Goal: Information Seeking & Learning: Learn about a topic

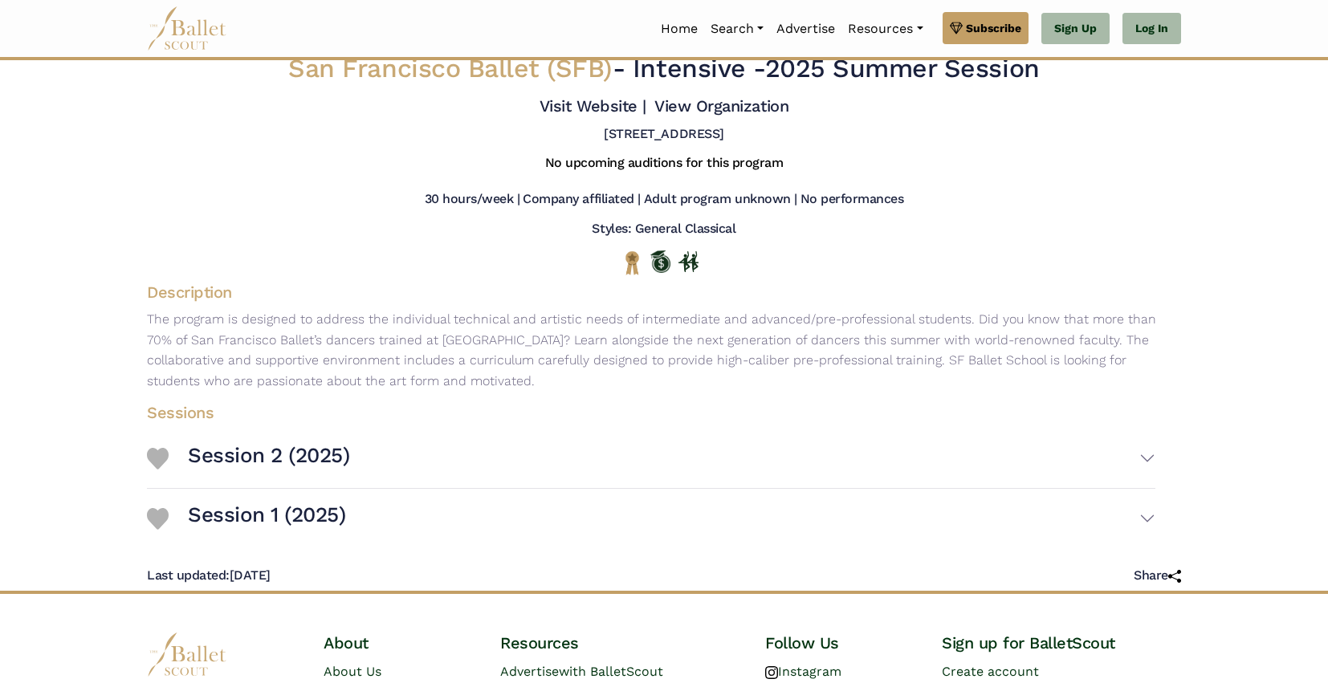
scroll to position [154, 0]
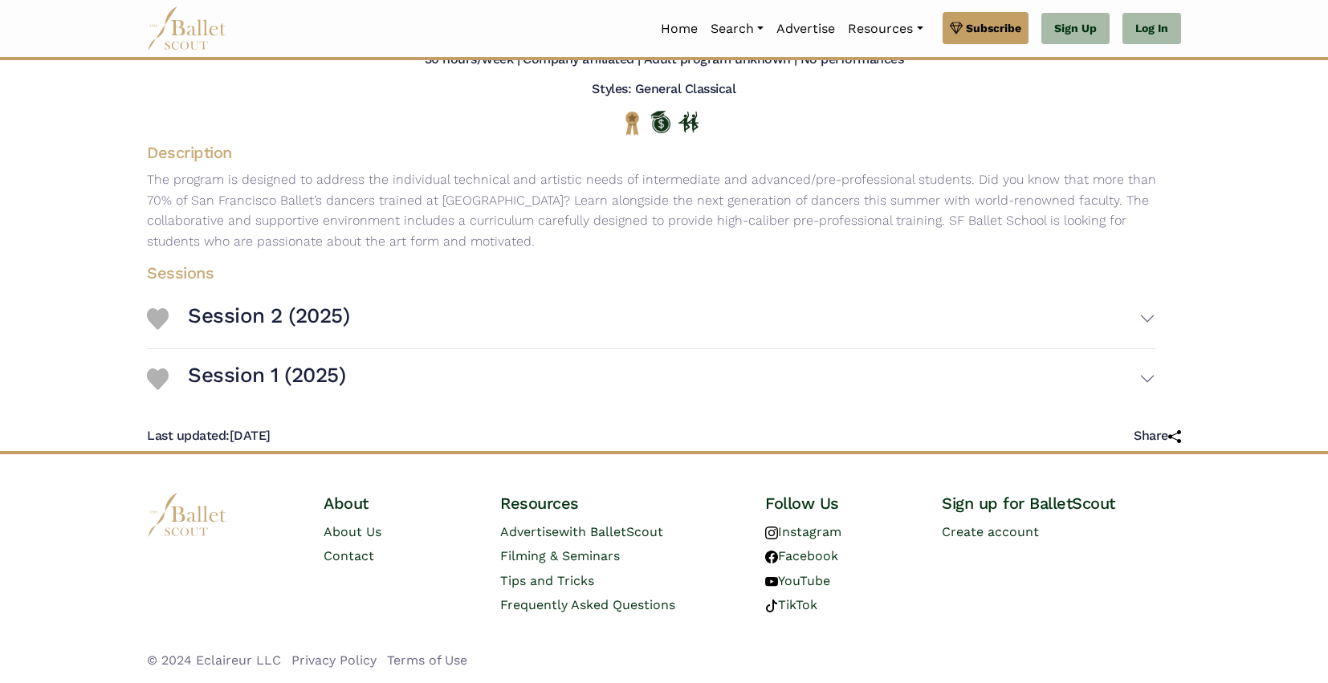
click at [201, 513] on img at bounding box center [187, 515] width 80 height 44
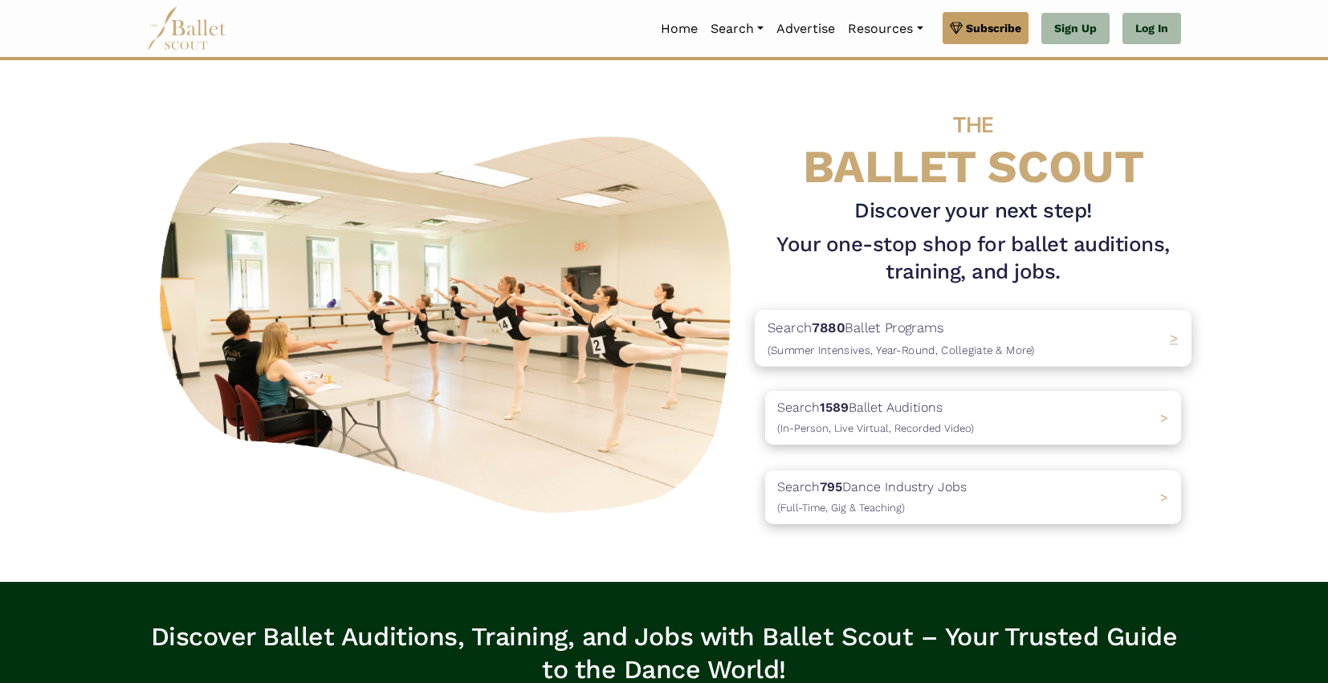
click at [859, 355] on span "(Summer Intensives, Year-Round, Collegiate & More)" at bounding box center [900, 350] width 267 height 13
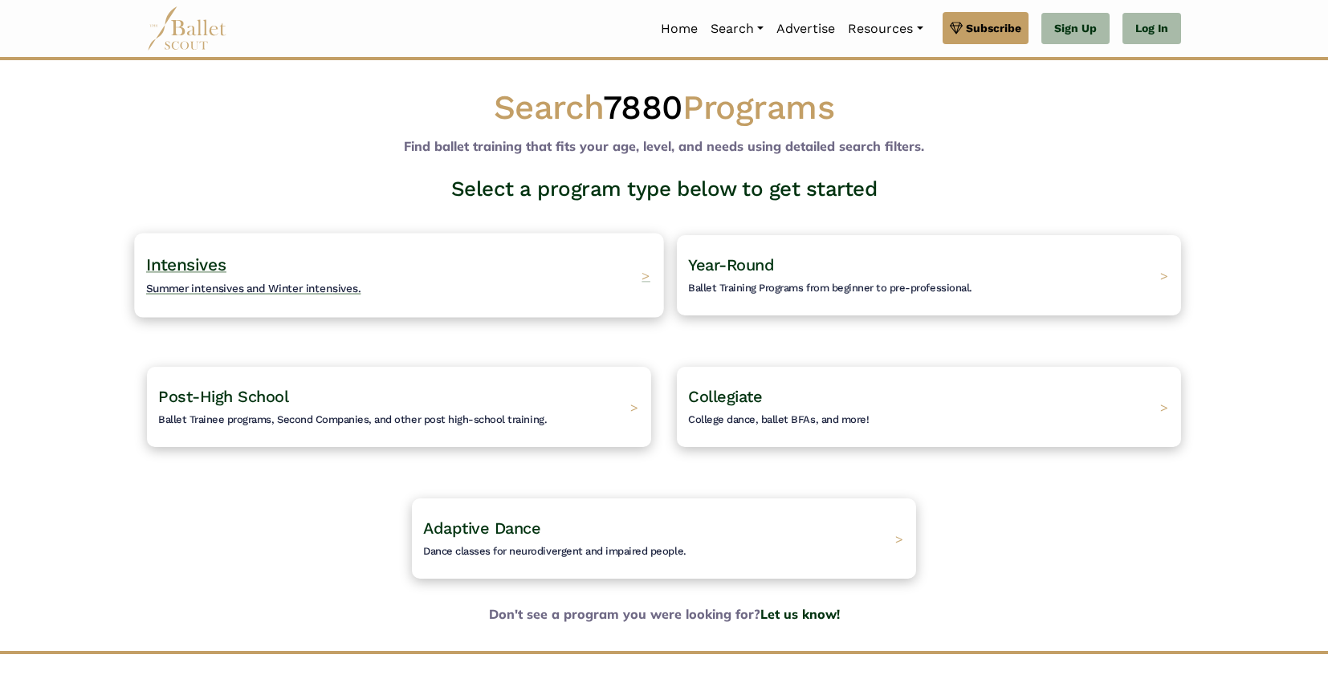
click at [303, 292] on span "Summer intensives and Winter intensives." at bounding box center [253, 288] width 215 height 13
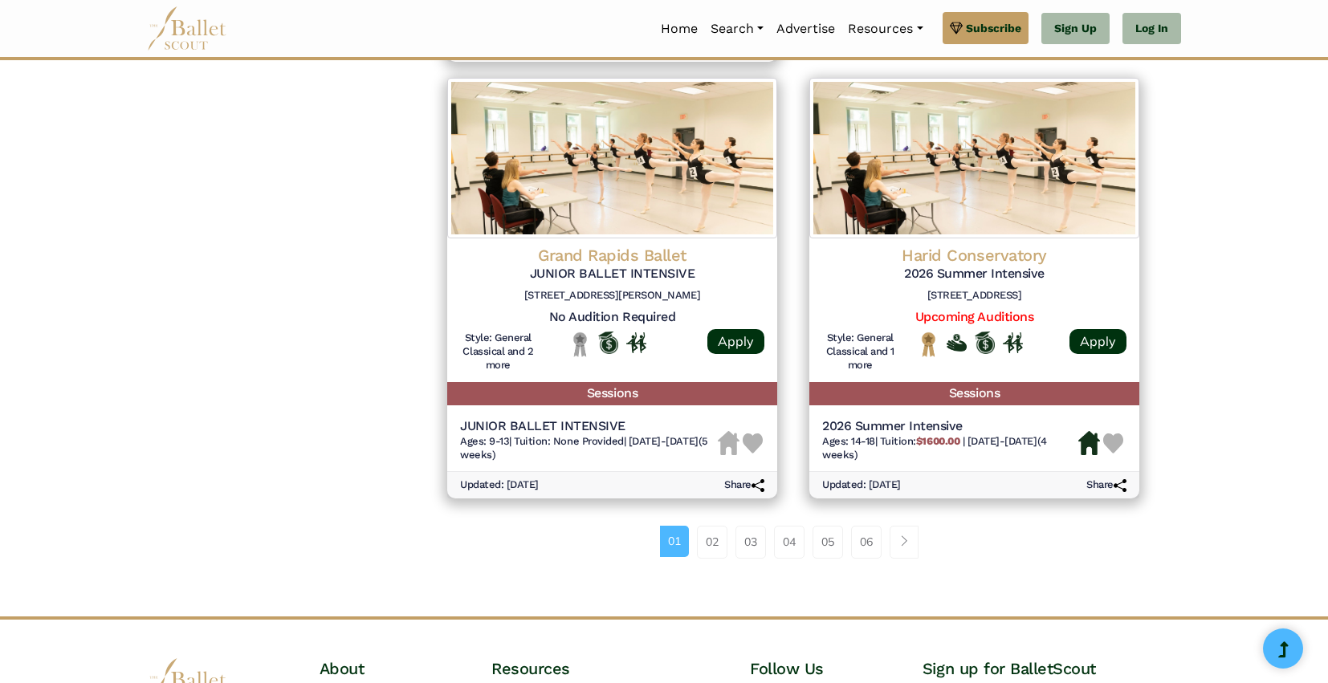
scroll to position [2104, 0]
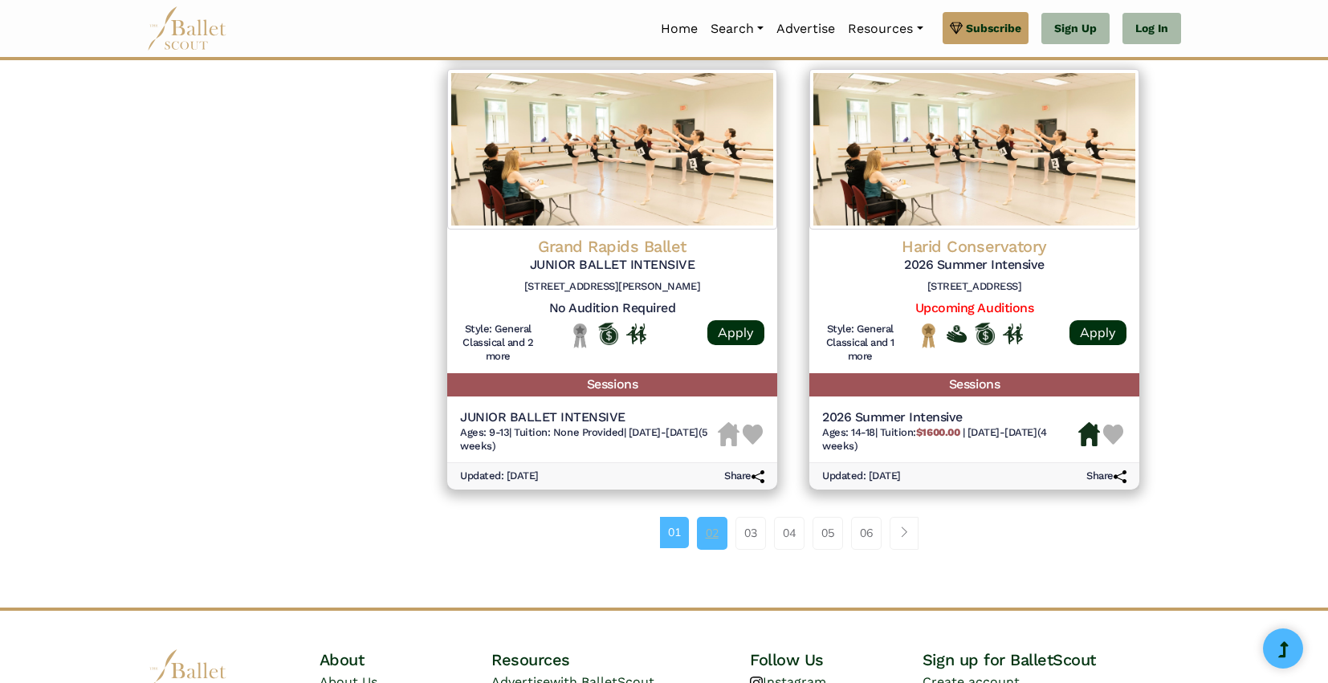
click at [711, 539] on link "02" at bounding box center [712, 533] width 31 height 32
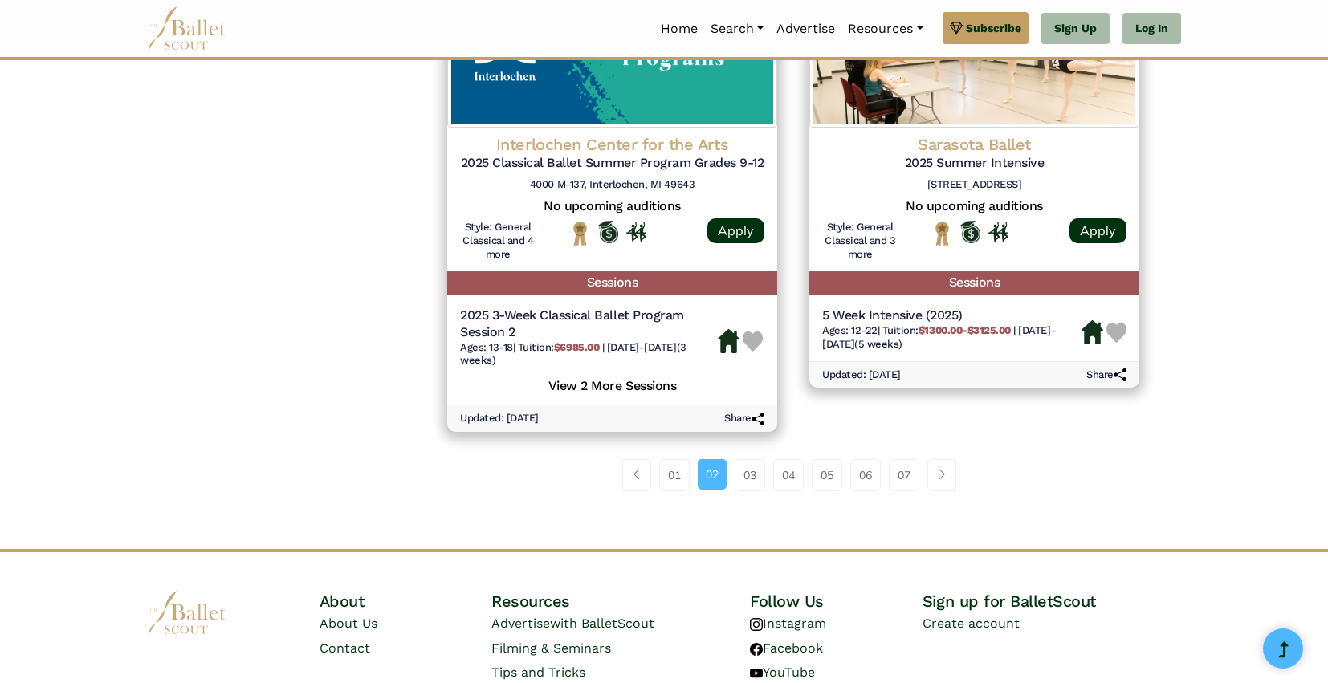
scroll to position [2193, 0]
click at [747, 471] on link "03" at bounding box center [750, 474] width 31 height 32
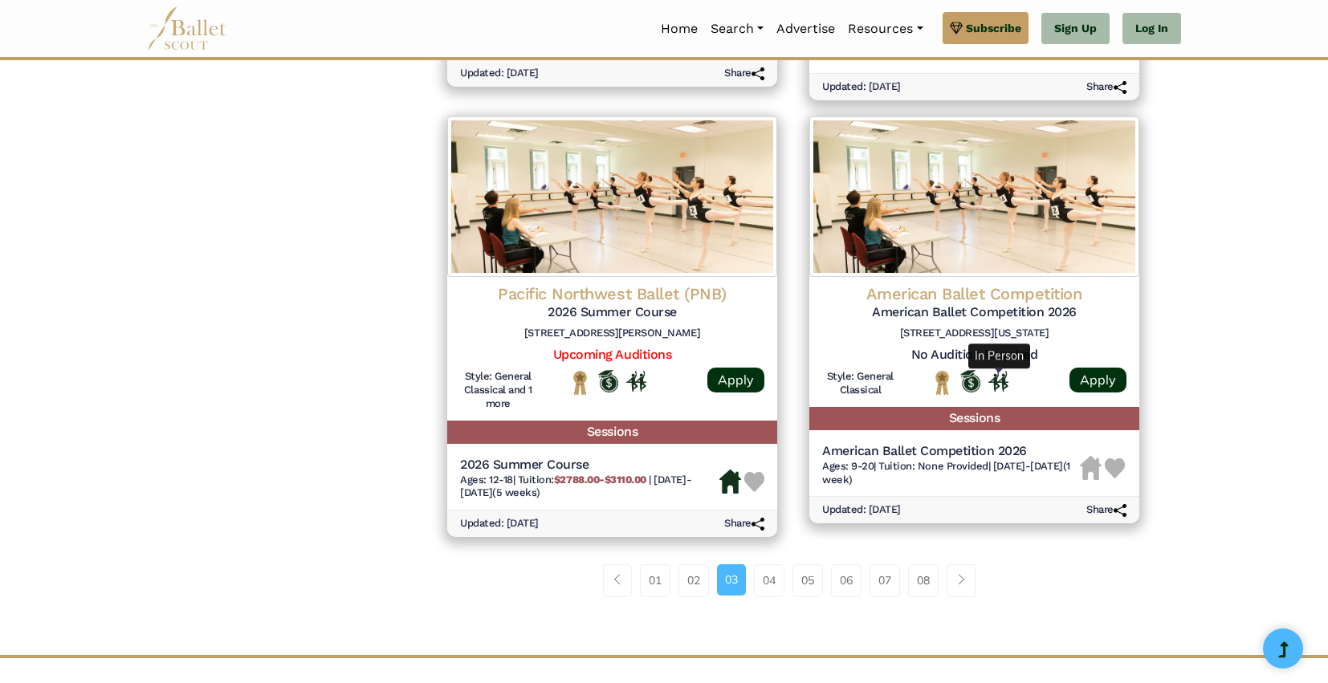
scroll to position [2075, 0]
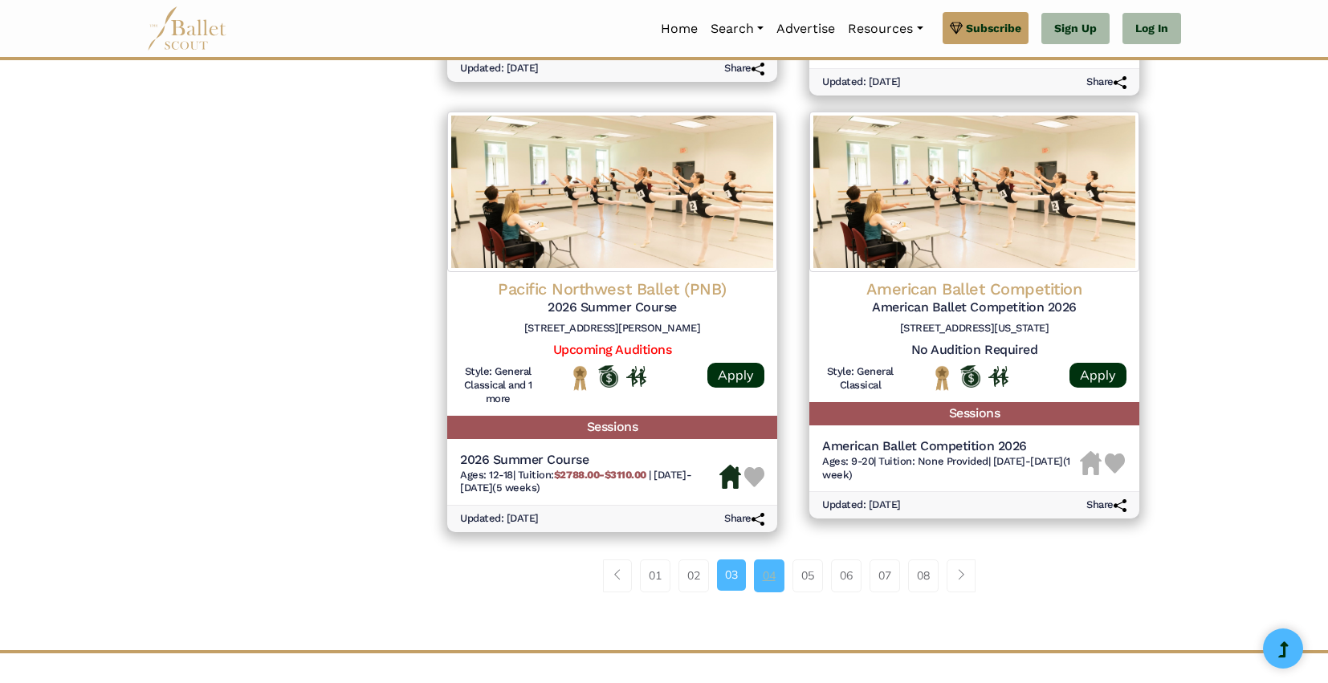
click at [777, 575] on link "04" at bounding box center [769, 576] width 31 height 32
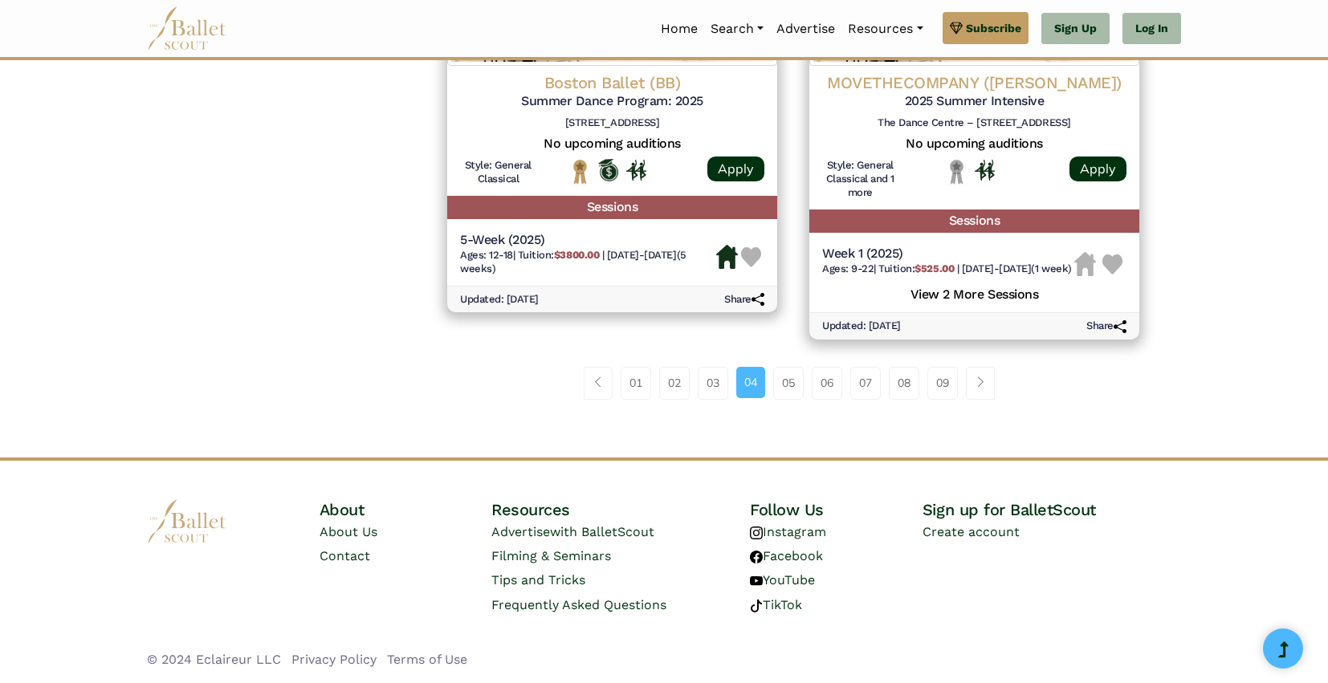
scroll to position [2282, 0]
click at [786, 382] on link "05" at bounding box center [788, 383] width 31 height 32
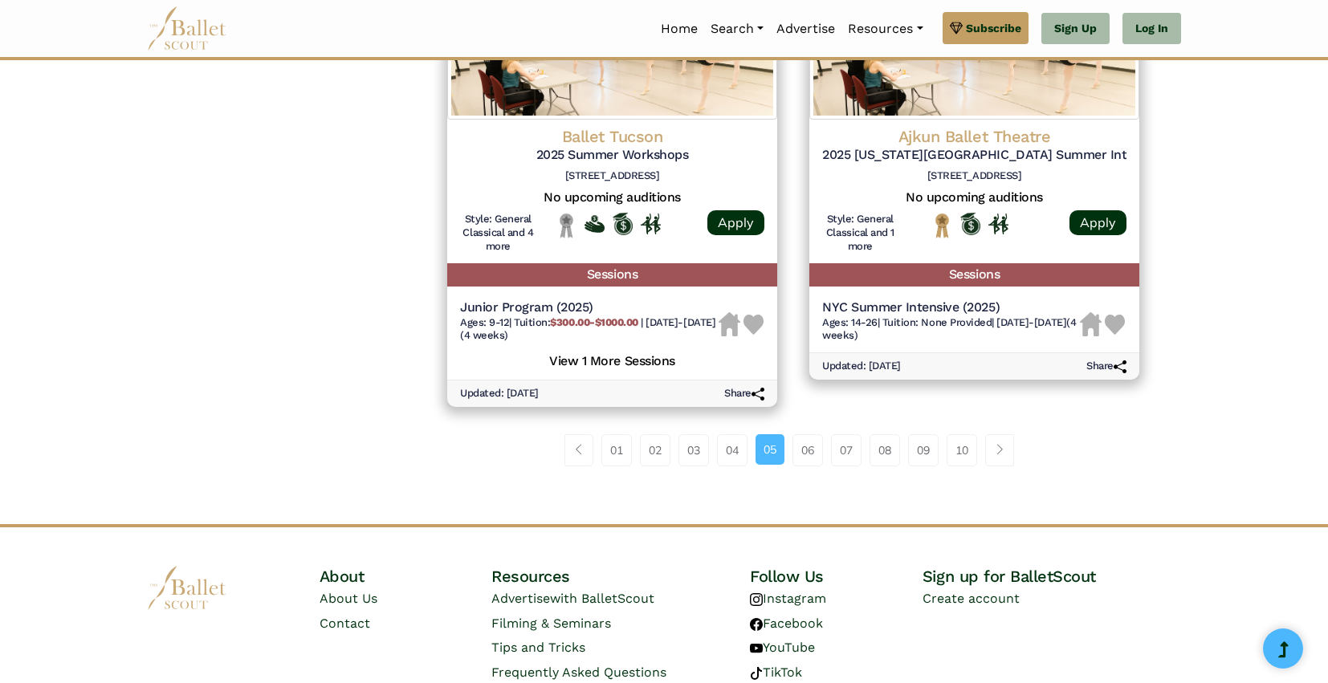
scroll to position [2218, 0]
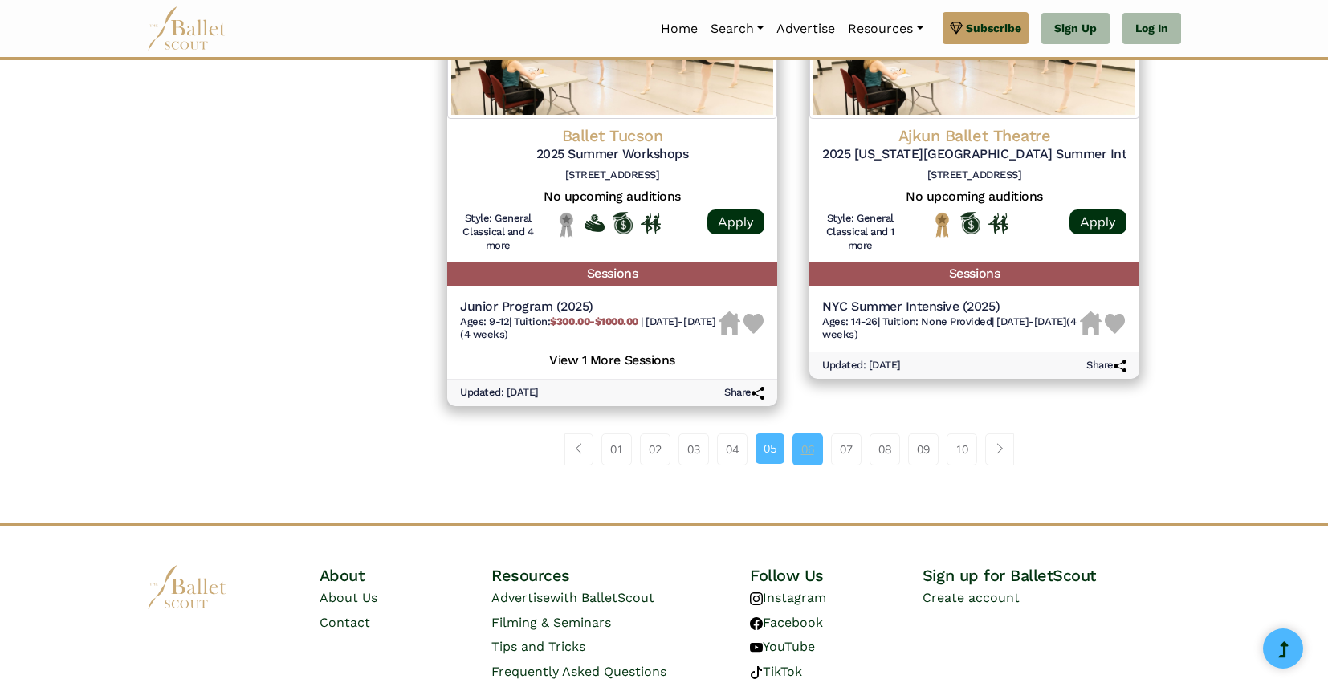
click at [811, 457] on link "06" at bounding box center [807, 450] width 31 height 32
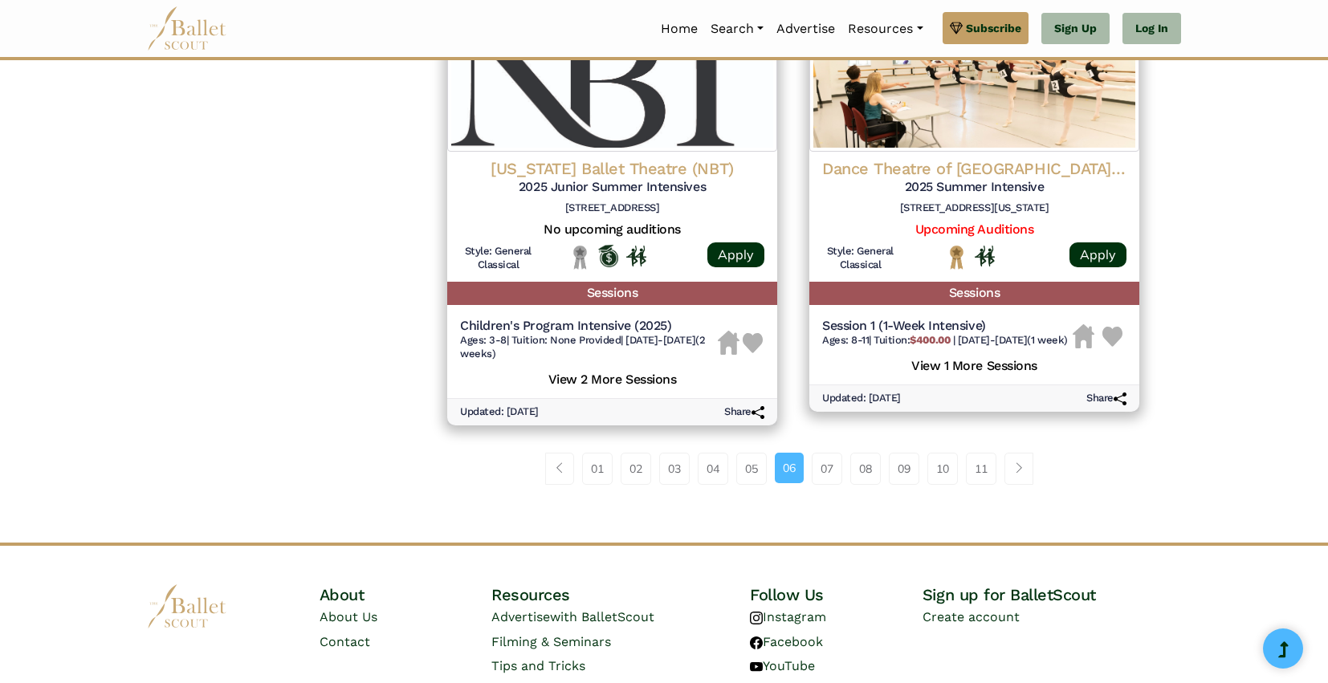
scroll to position [2196, 0]
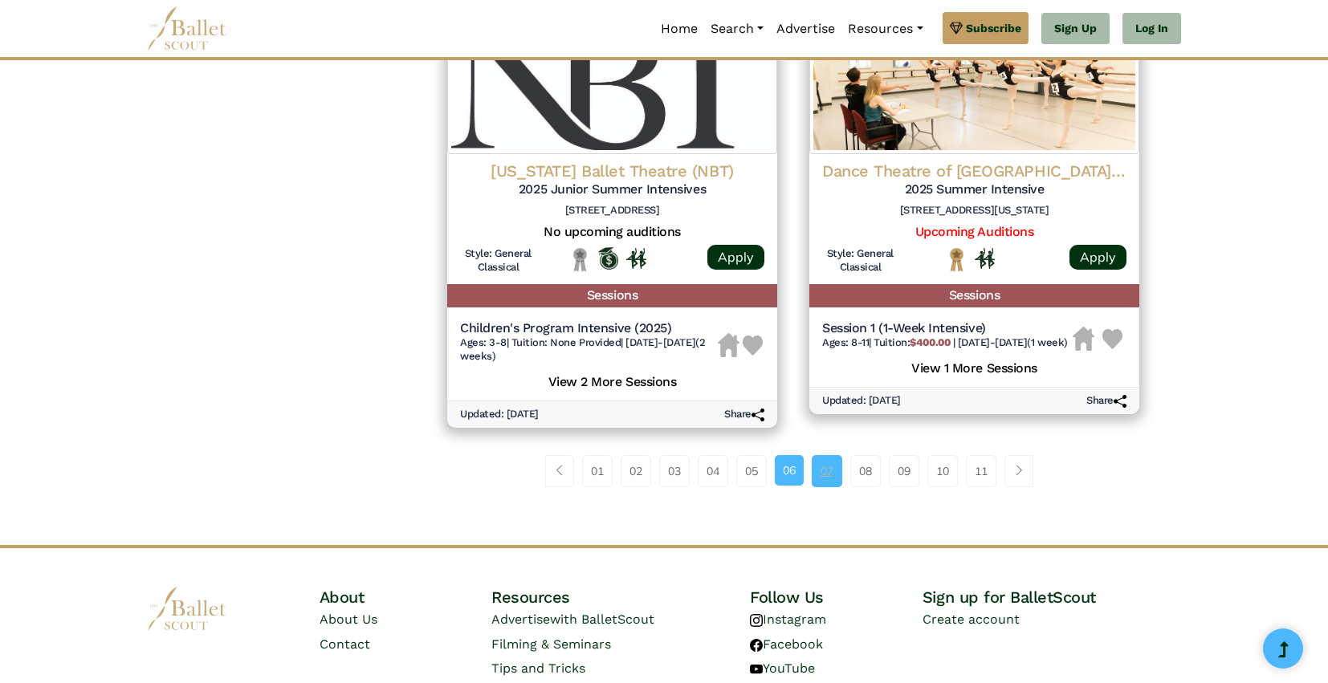
click at [826, 466] on link "07" at bounding box center [827, 471] width 31 height 32
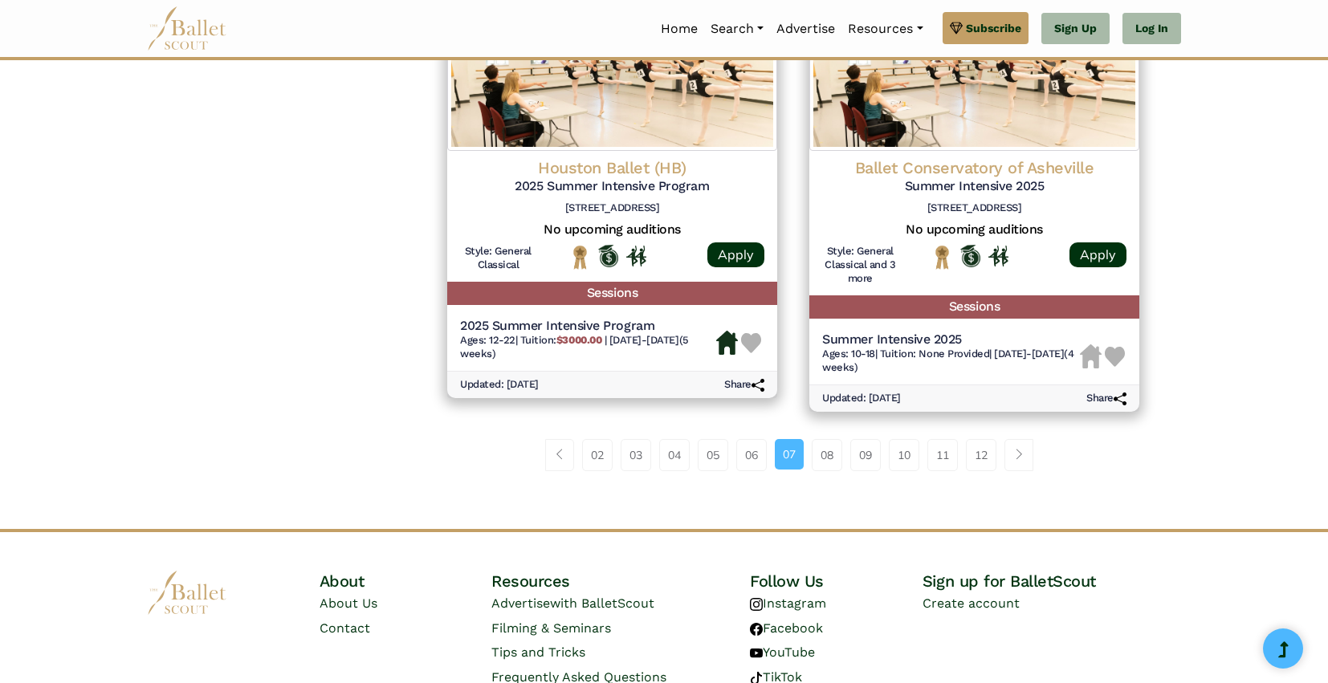
scroll to position [2247, 0]
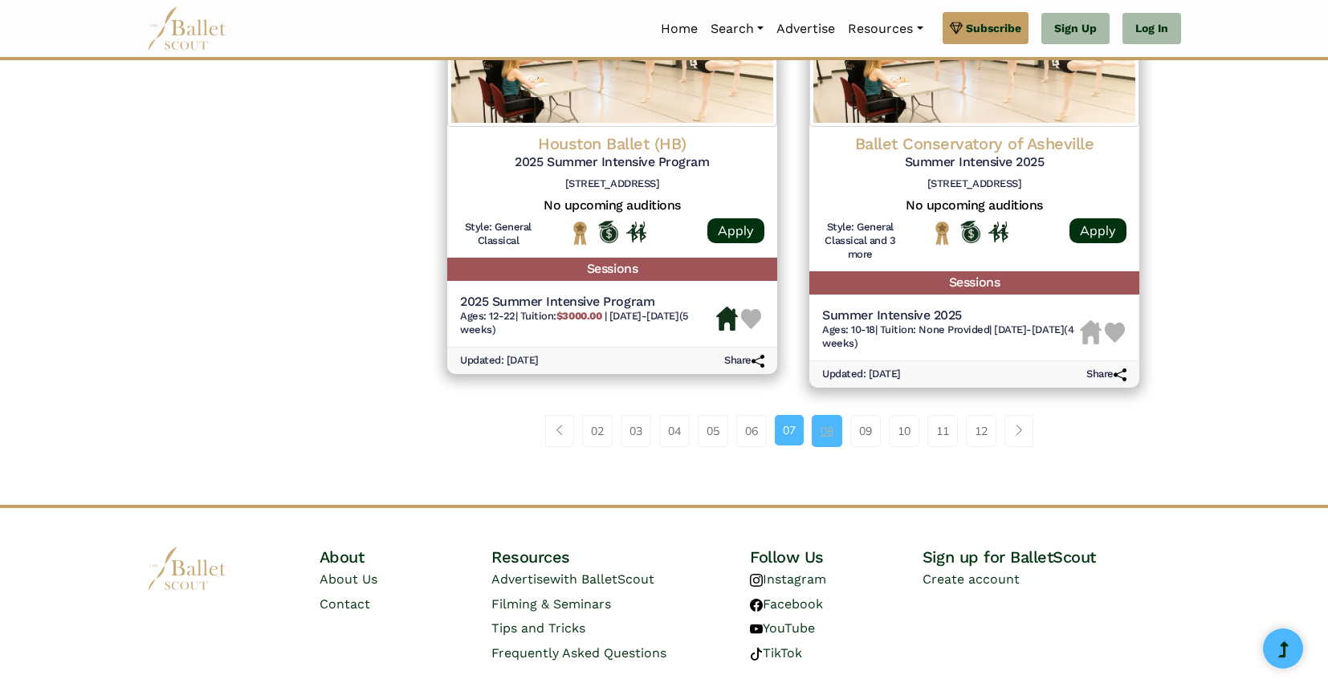
click at [824, 444] on link "08" at bounding box center [827, 431] width 31 height 32
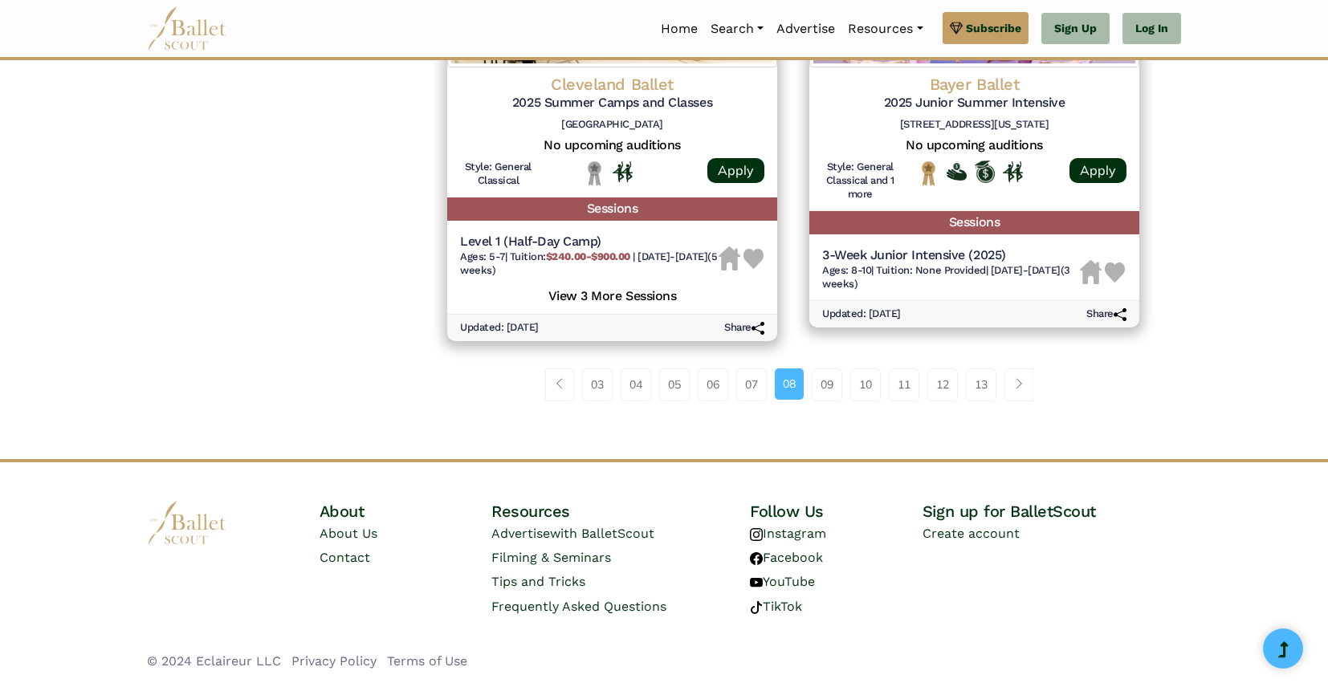
scroll to position [2270, 0]
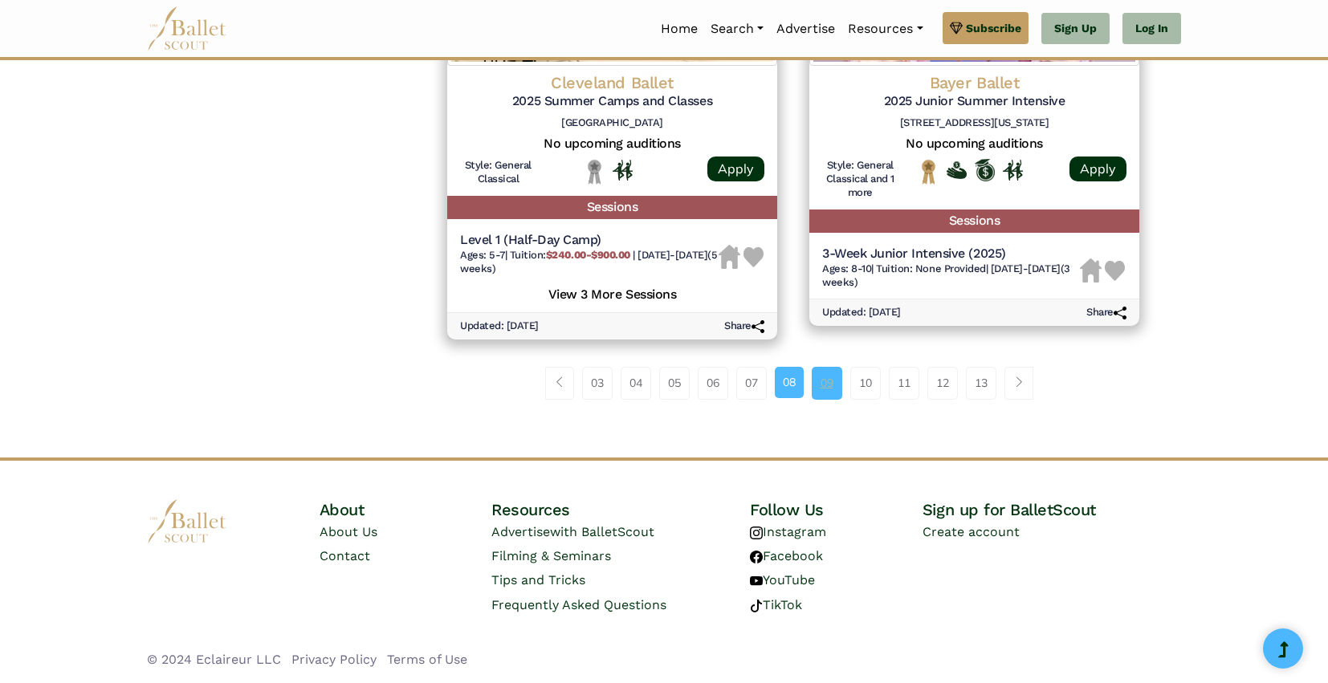
click at [828, 399] on link "09" at bounding box center [827, 383] width 31 height 32
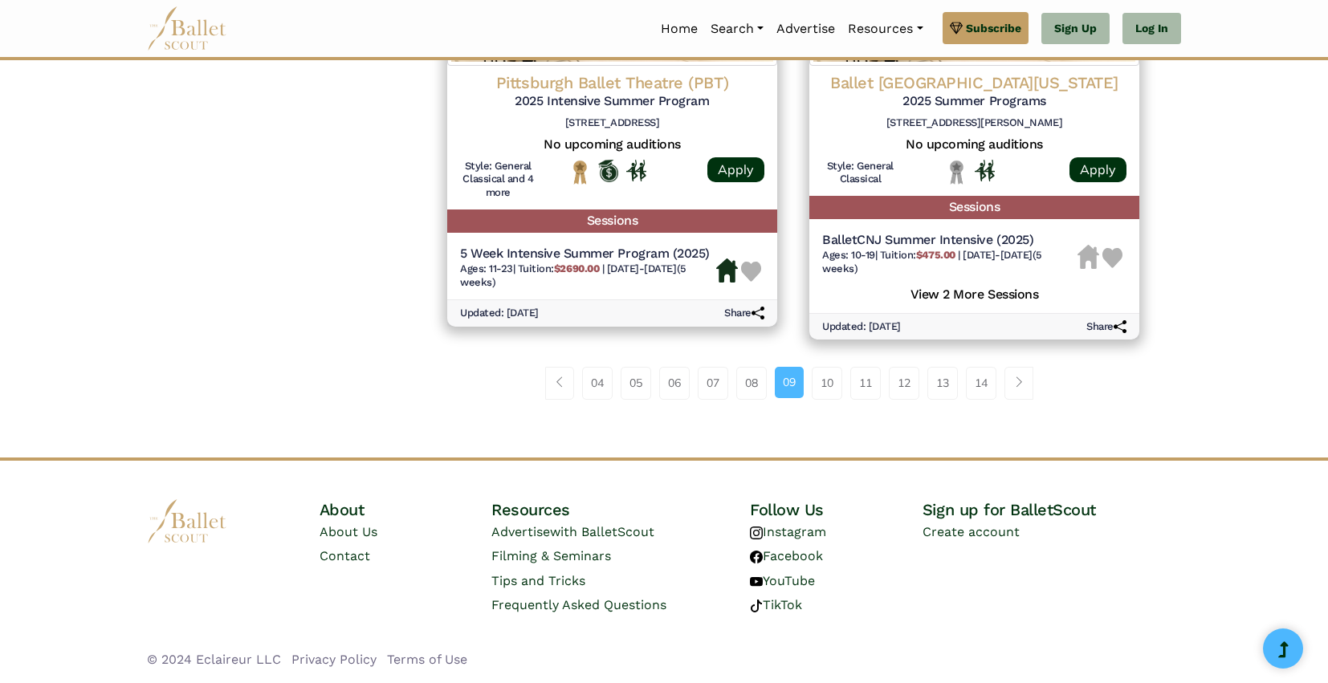
scroll to position [2241, 0]
click at [825, 374] on link "10" at bounding box center [827, 383] width 31 height 32
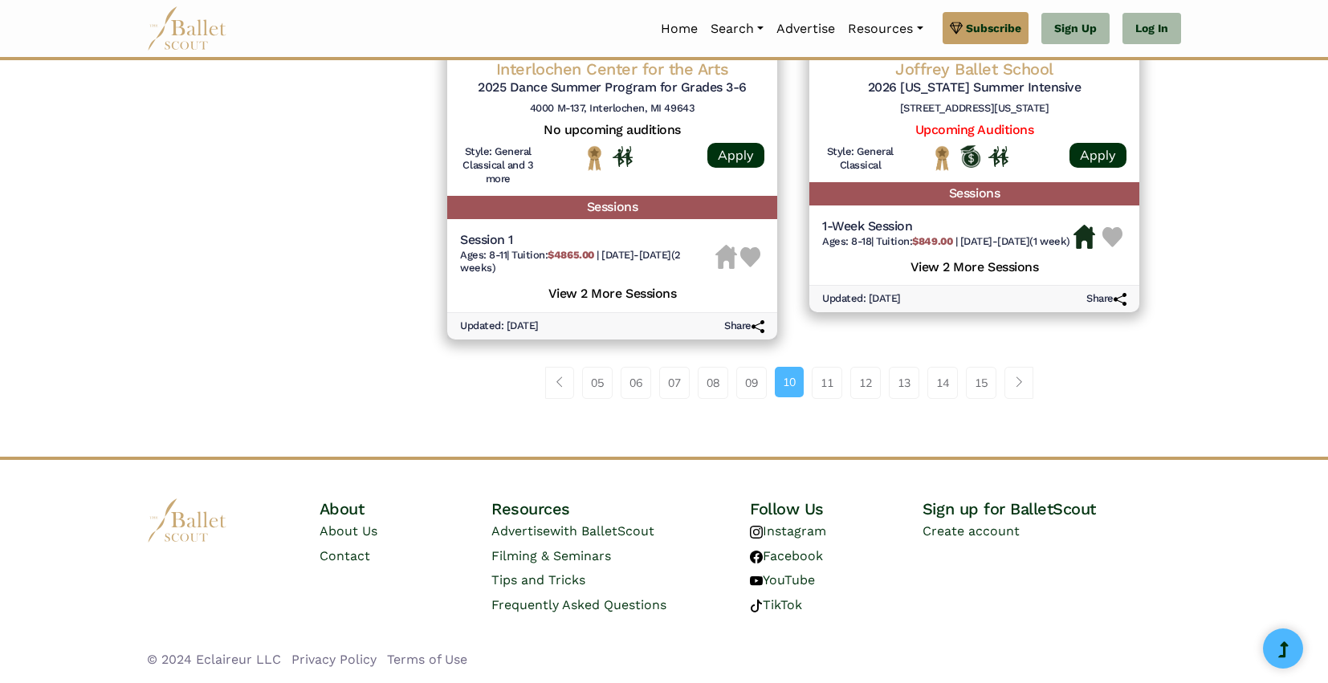
scroll to position [2310, 0]
click at [825, 374] on link "11" at bounding box center [827, 383] width 31 height 32
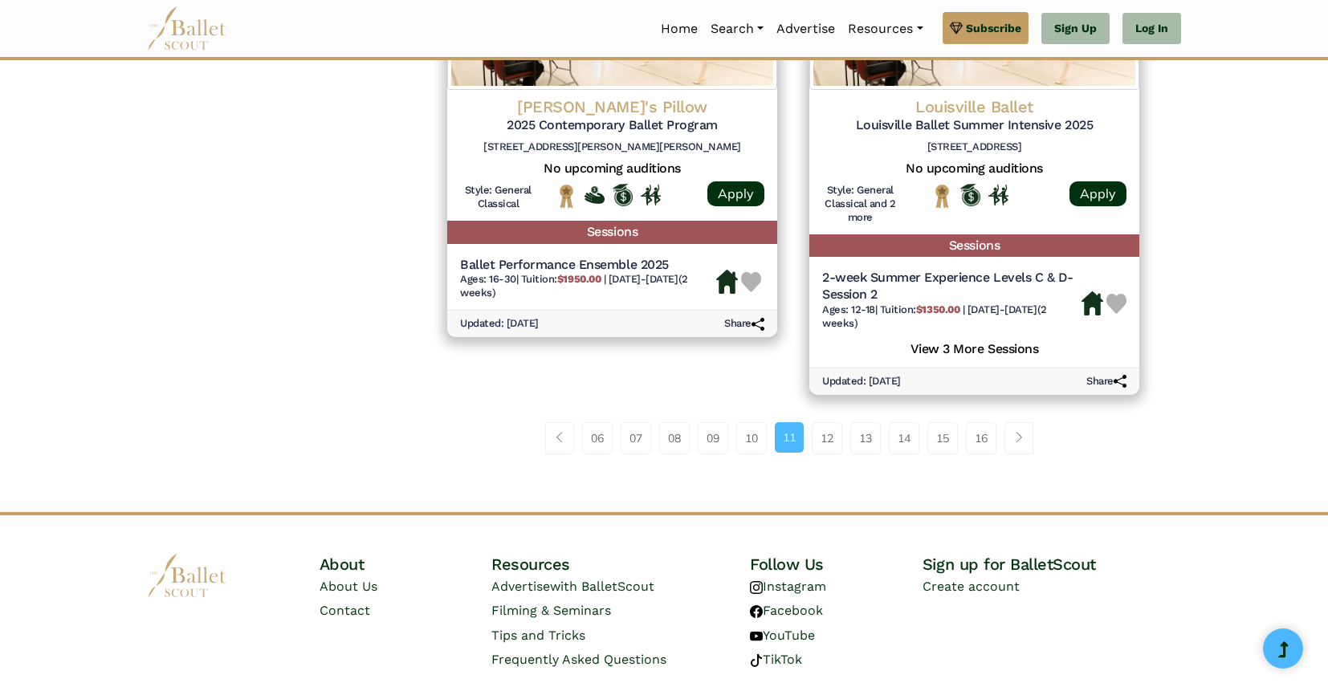
scroll to position [2264, 0]
click at [818, 449] on link "12" at bounding box center [827, 437] width 31 height 32
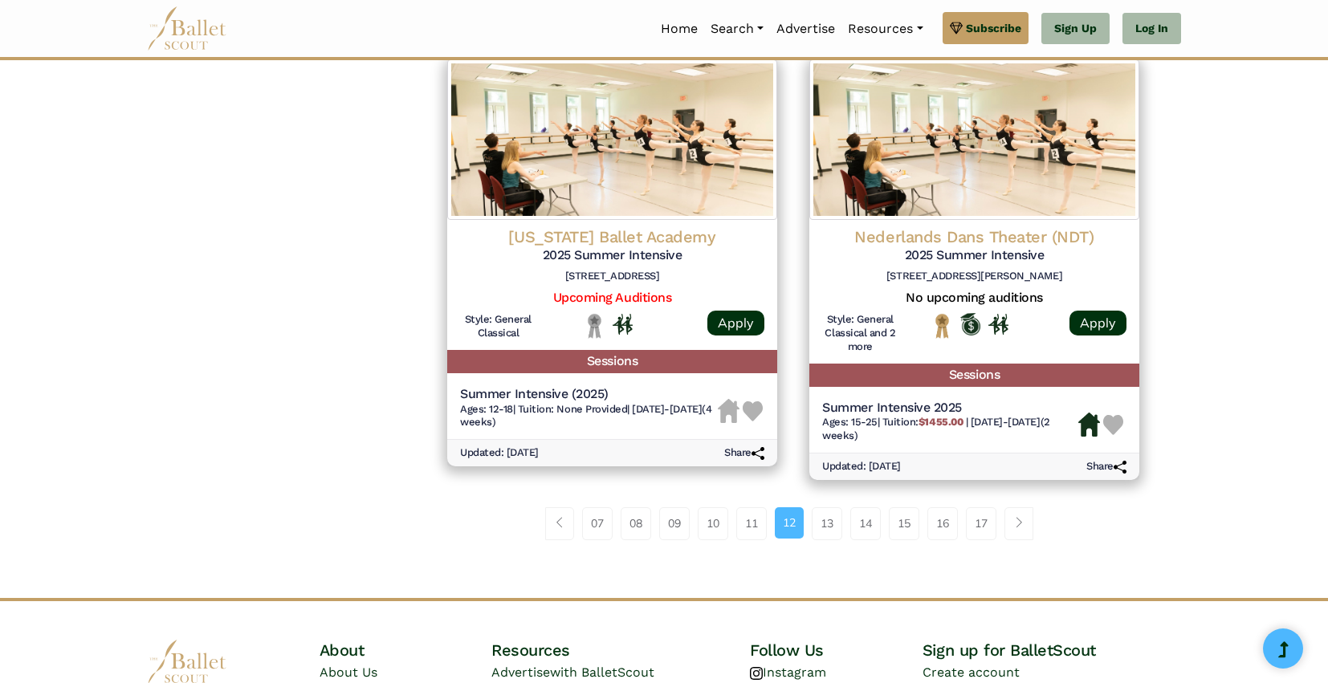
scroll to position [2122, 0]
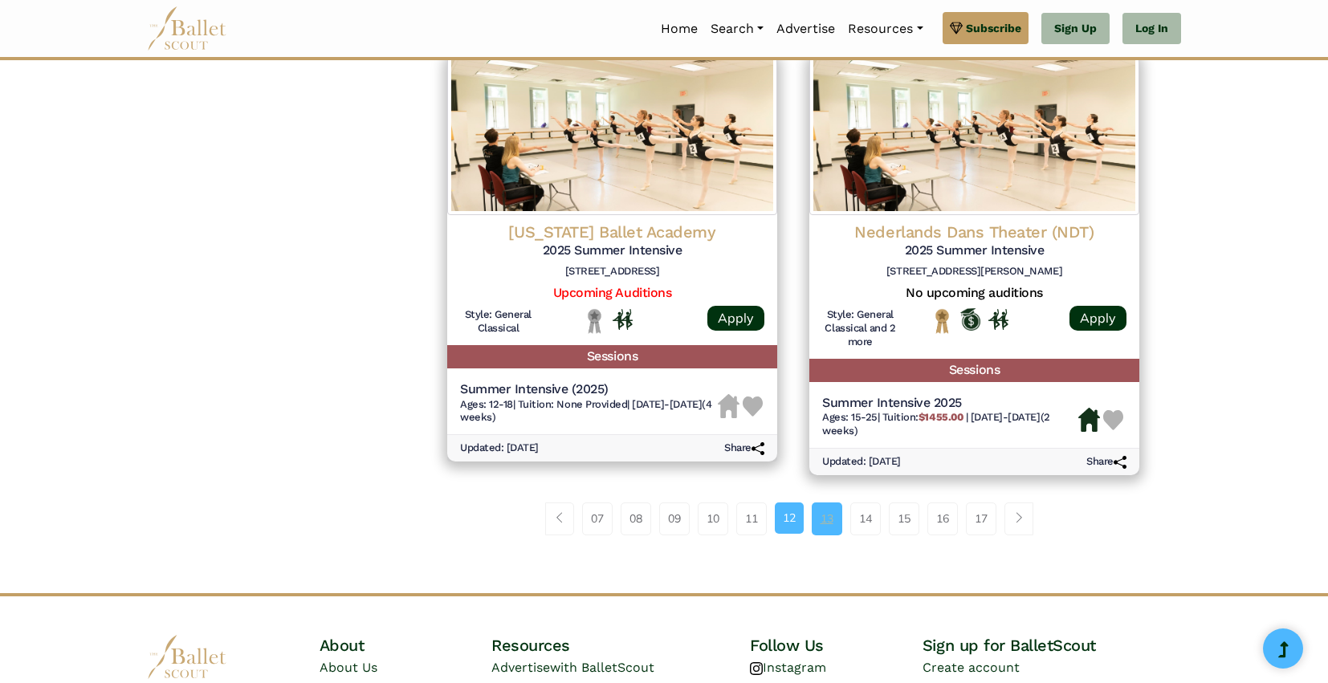
click at [824, 527] on link "13" at bounding box center [827, 519] width 31 height 32
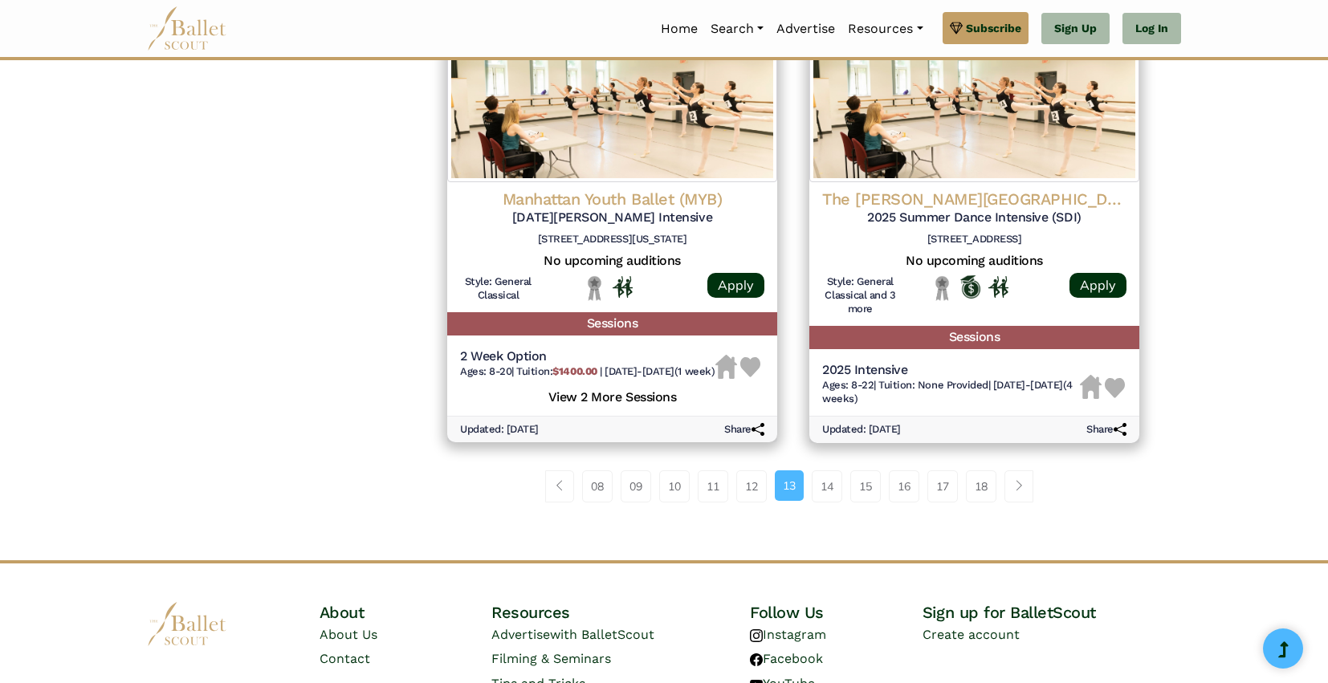
scroll to position [2136, 0]
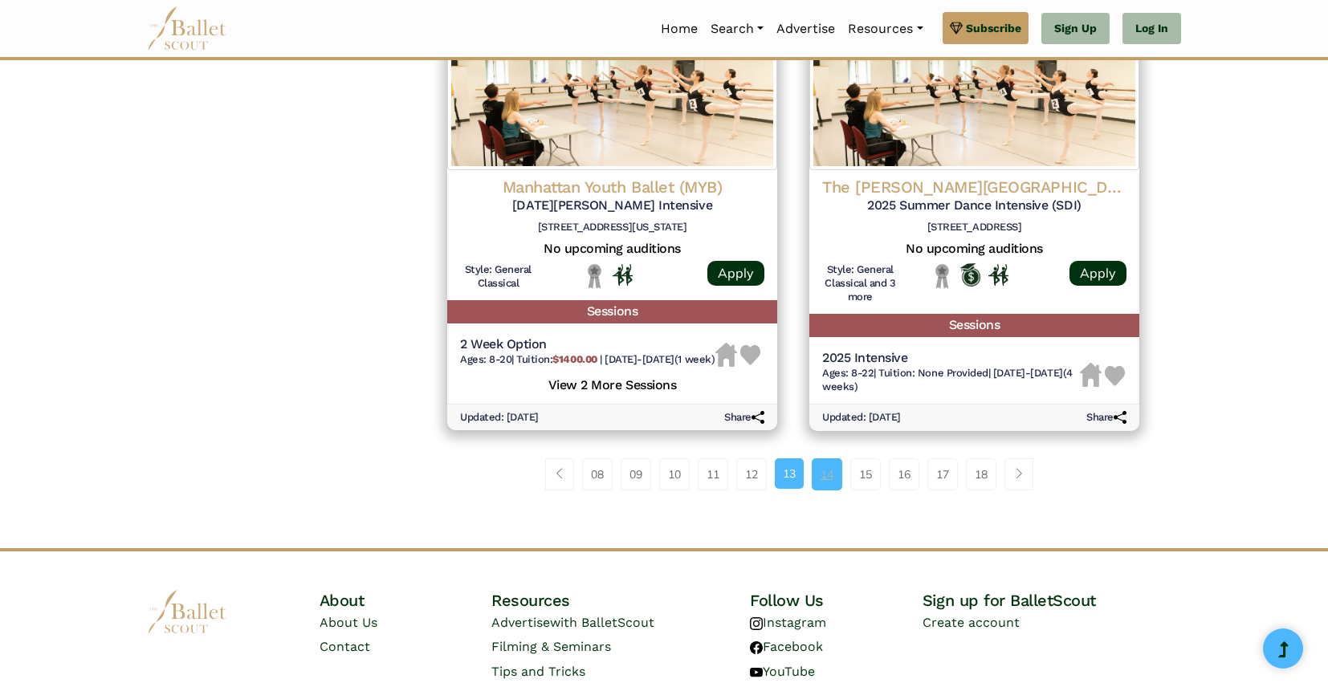
click at [819, 487] on link "14" at bounding box center [827, 474] width 31 height 32
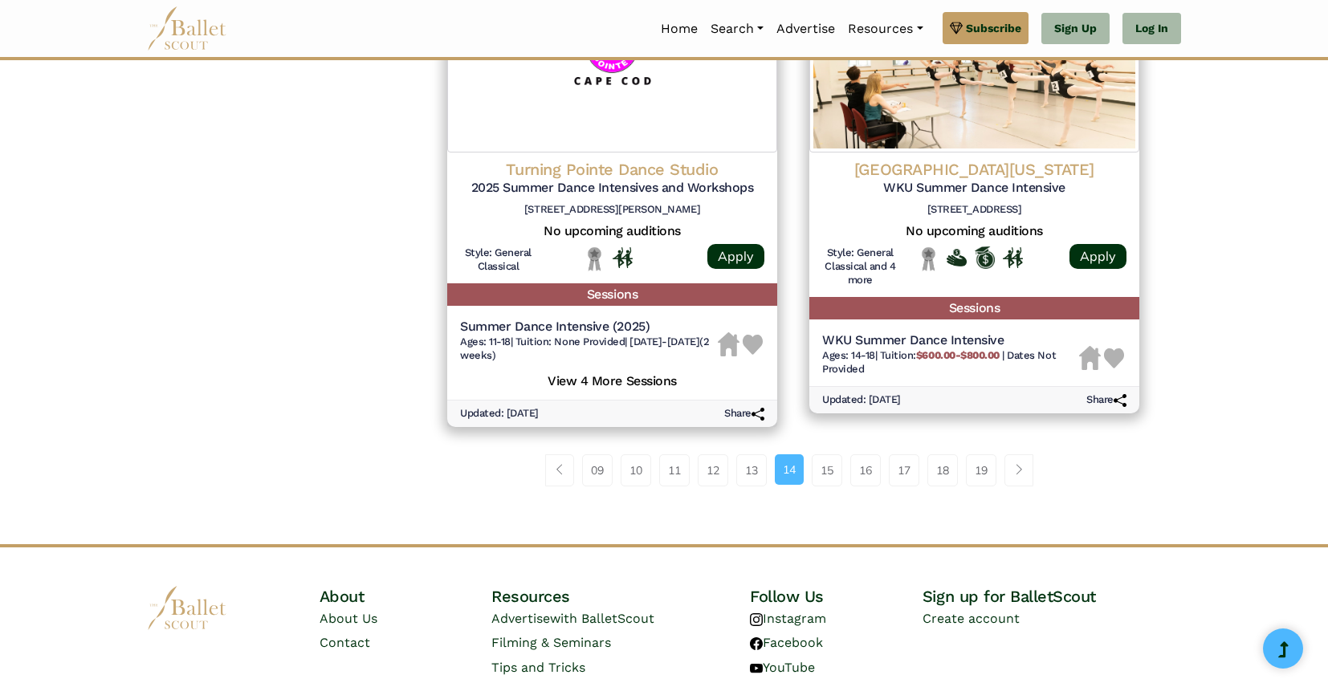
scroll to position [2245, 0]
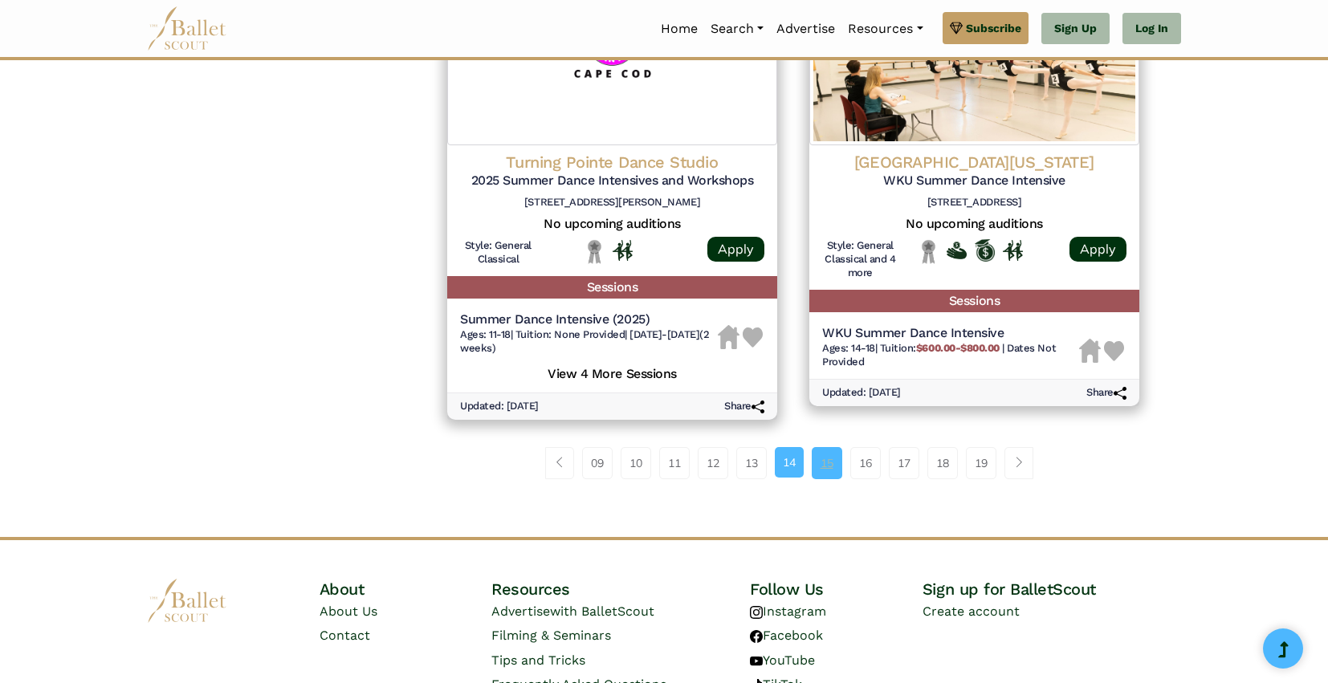
click at [824, 467] on link "15" at bounding box center [827, 463] width 31 height 32
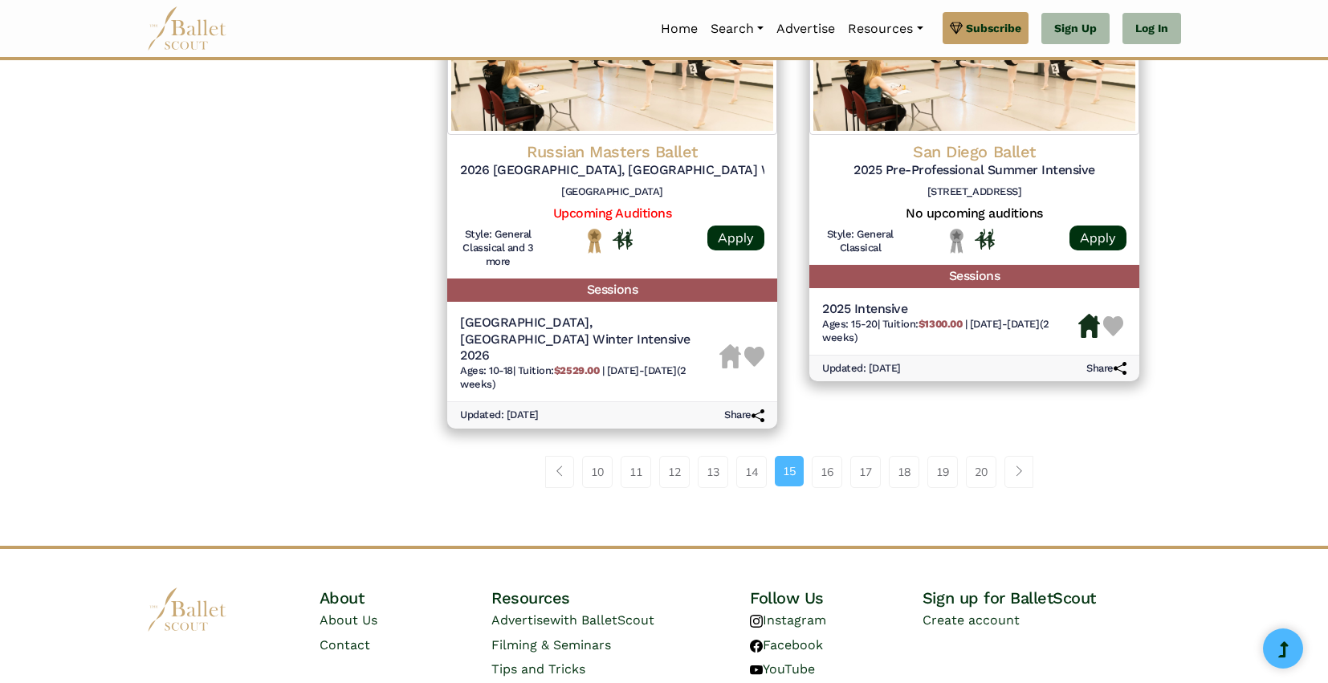
scroll to position [2225, 0]
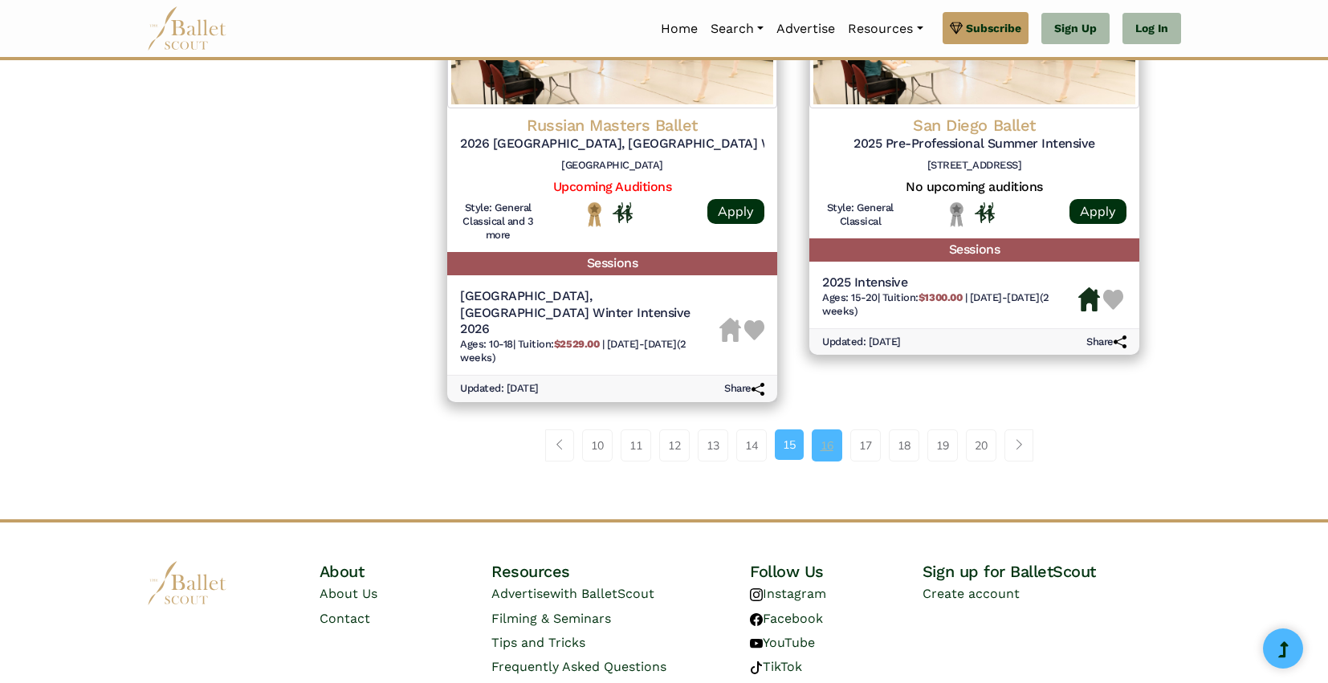
click at [835, 429] on link "16" at bounding box center [827, 445] width 31 height 32
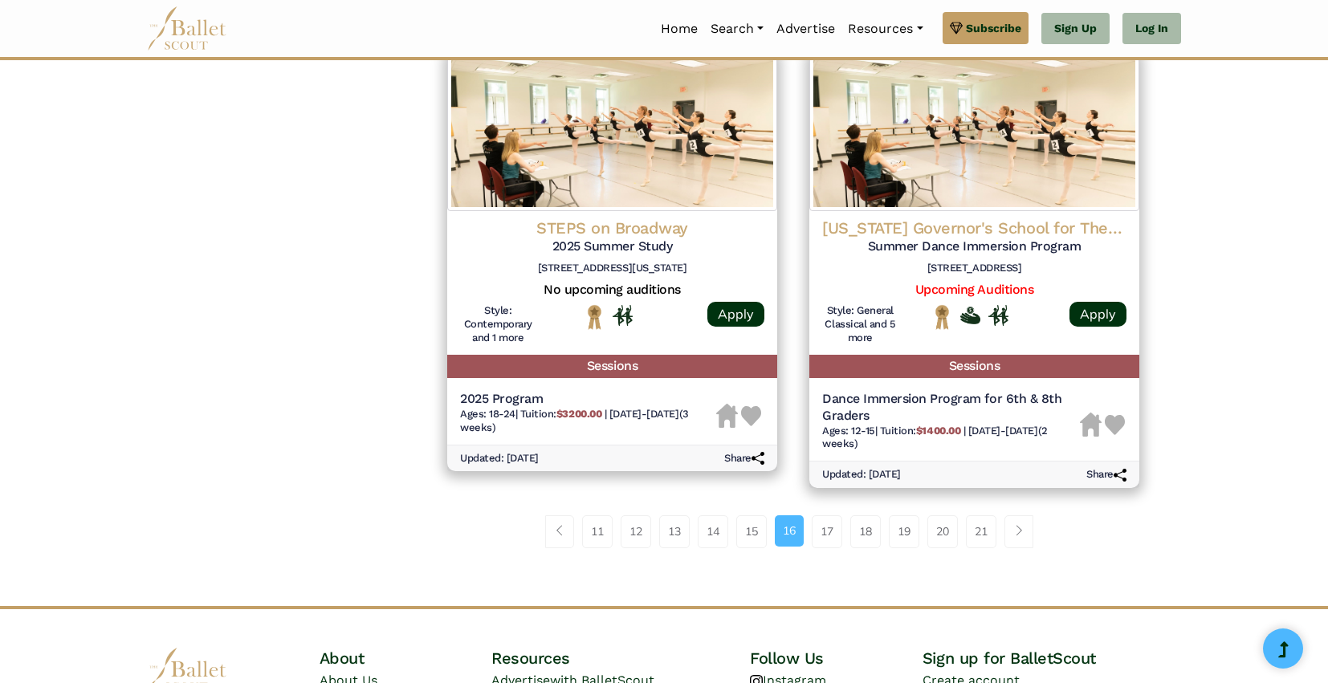
scroll to position [2107, 0]
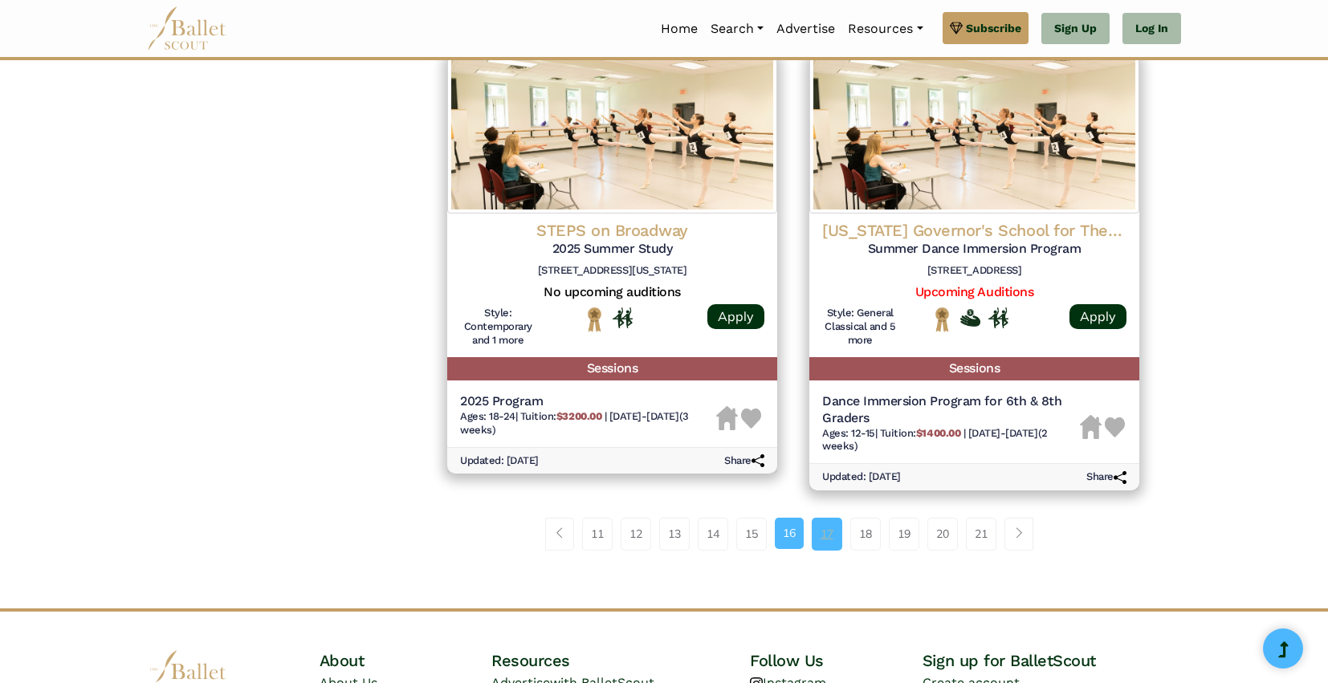
click at [827, 539] on link "17" at bounding box center [827, 534] width 31 height 32
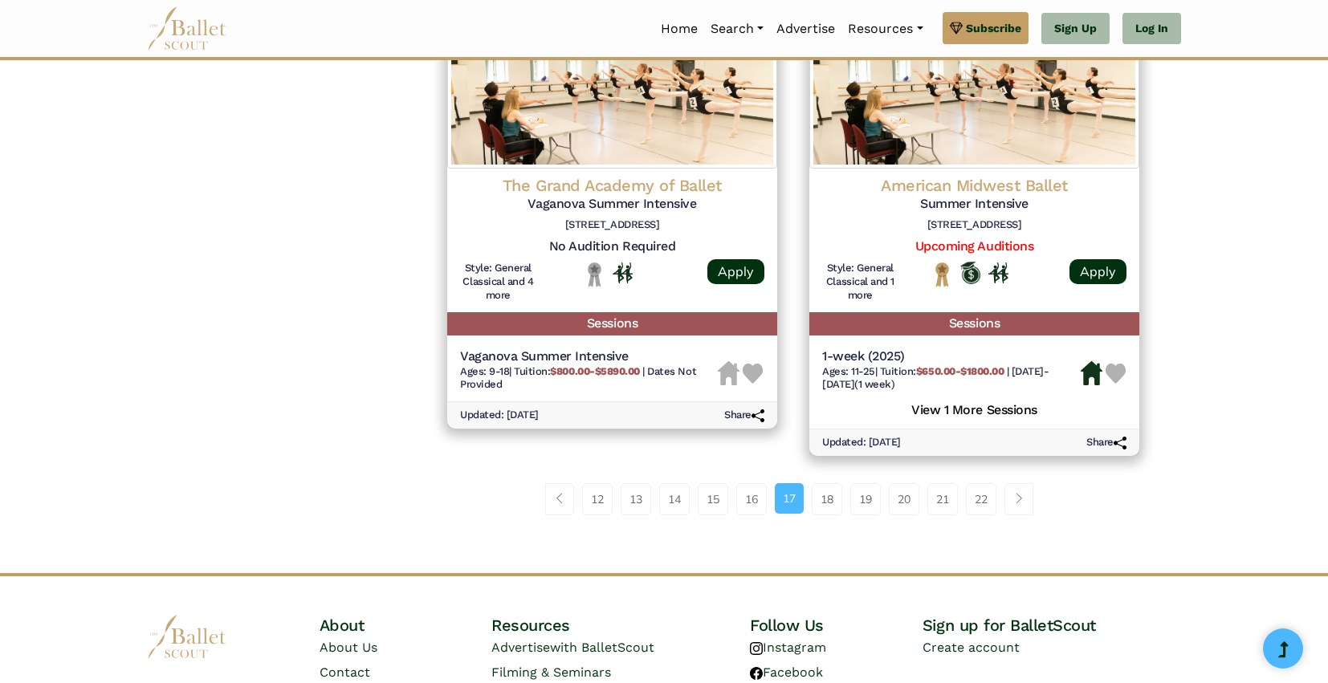
scroll to position [2286, 0]
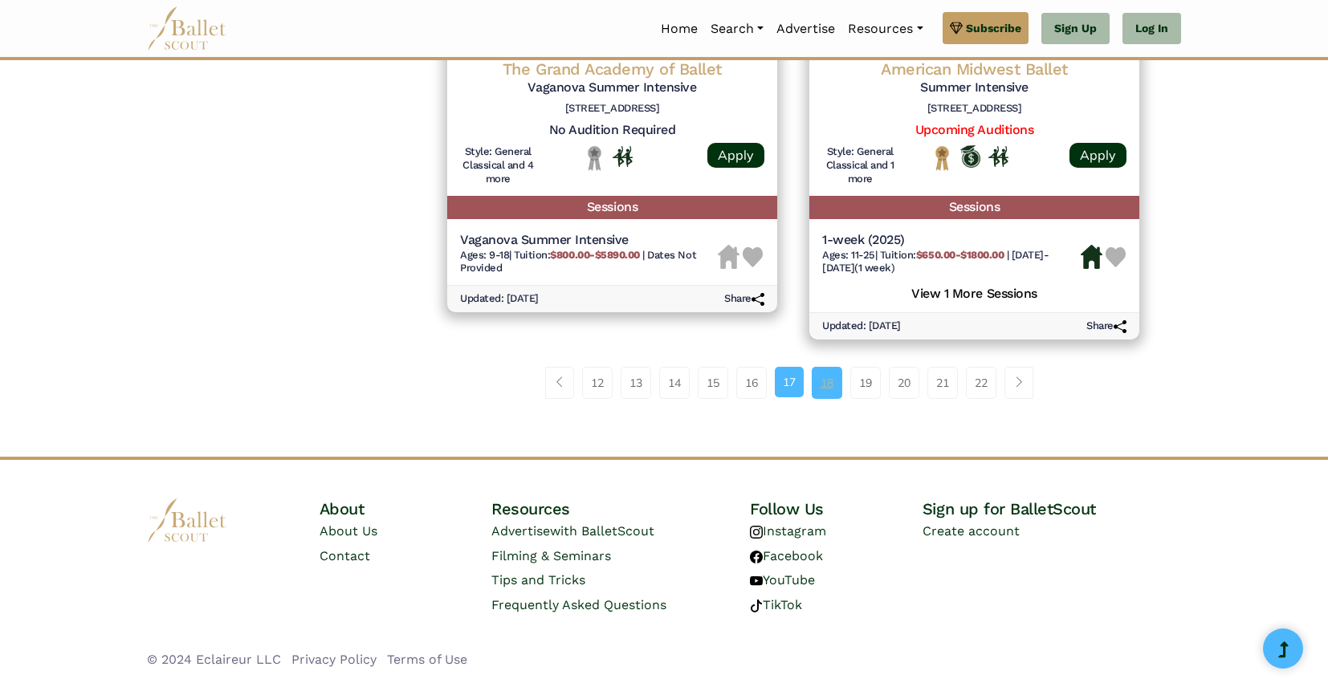
click at [823, 387] on link "18" at bounding box center [827, 383] width 31 height 32
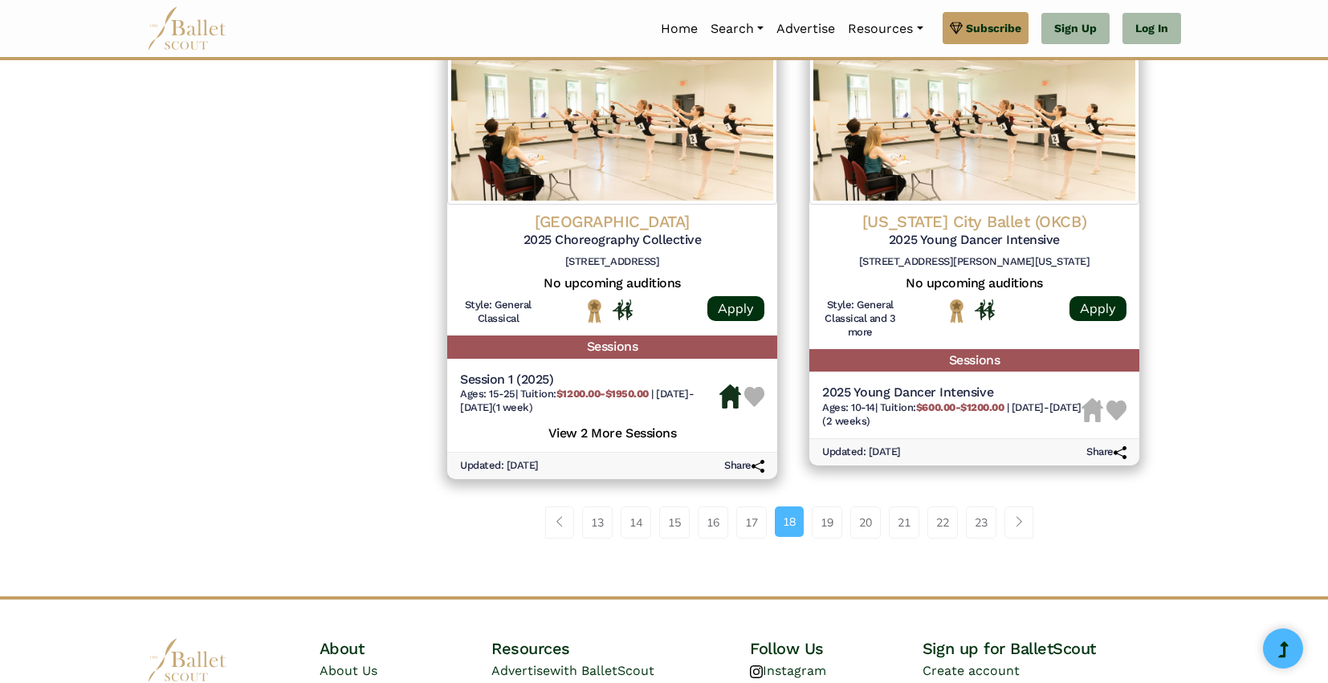
scroll to position [2151, 0]
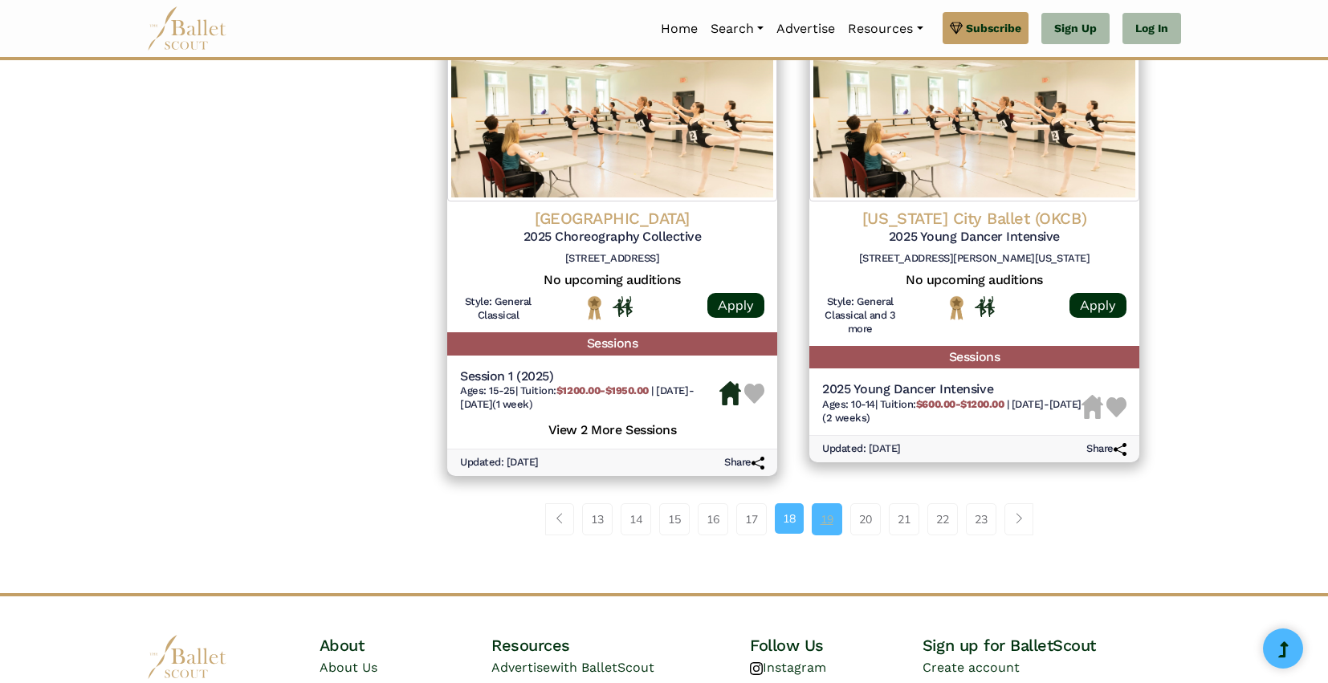
click at [842, 527] on link "19" at bounding box center [827, 519] width 31 height 32
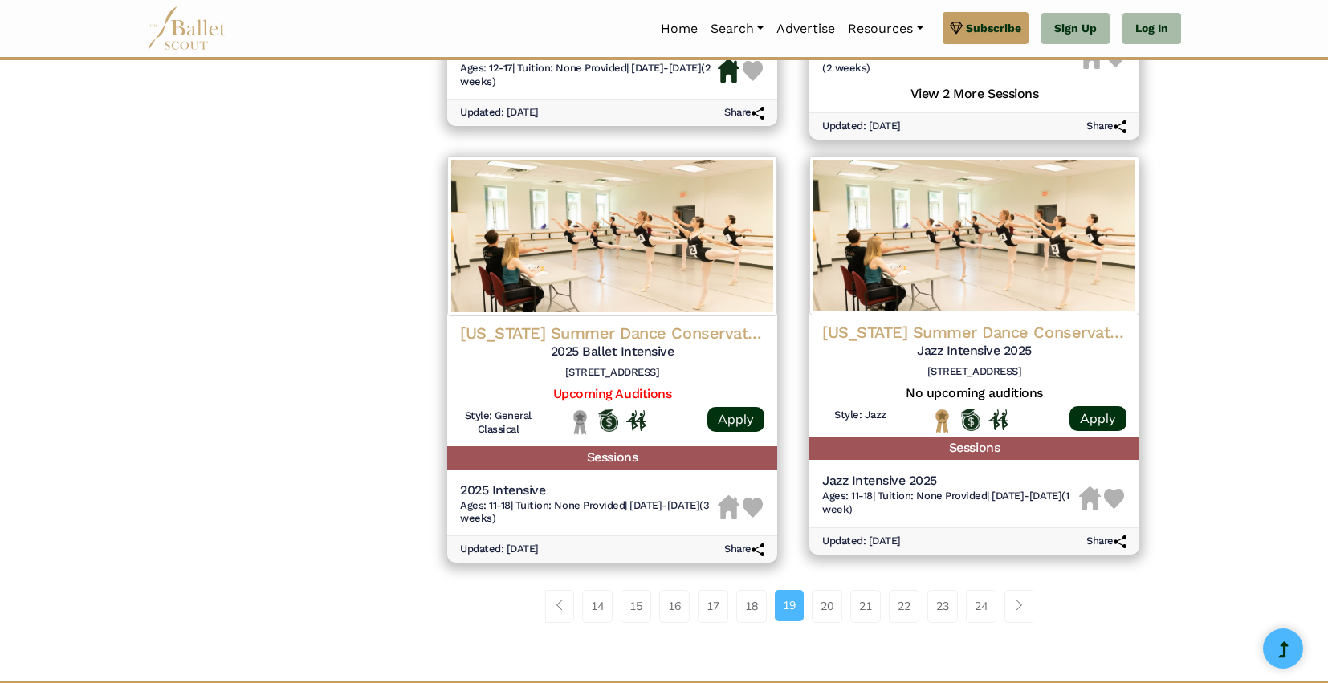
scroll to position [2255, 0]
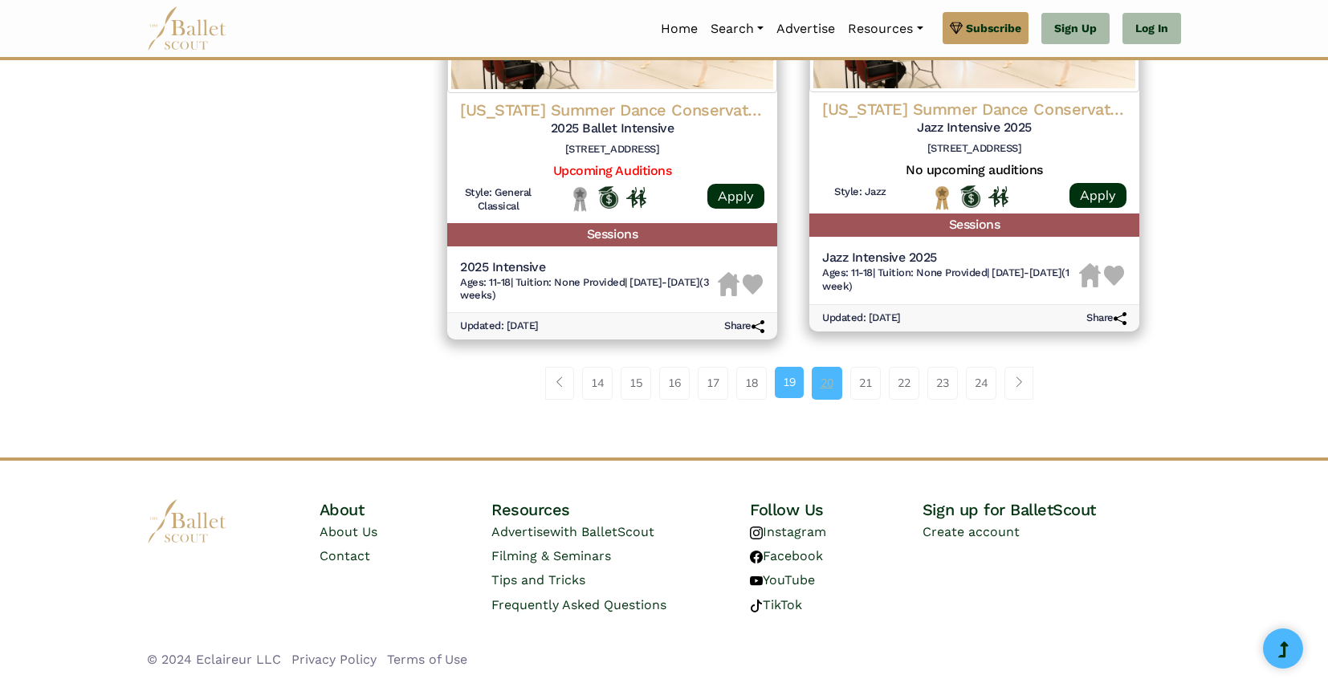
click at [820, 385] on link "20" at bounding box center [827, 383] width 31 height 32
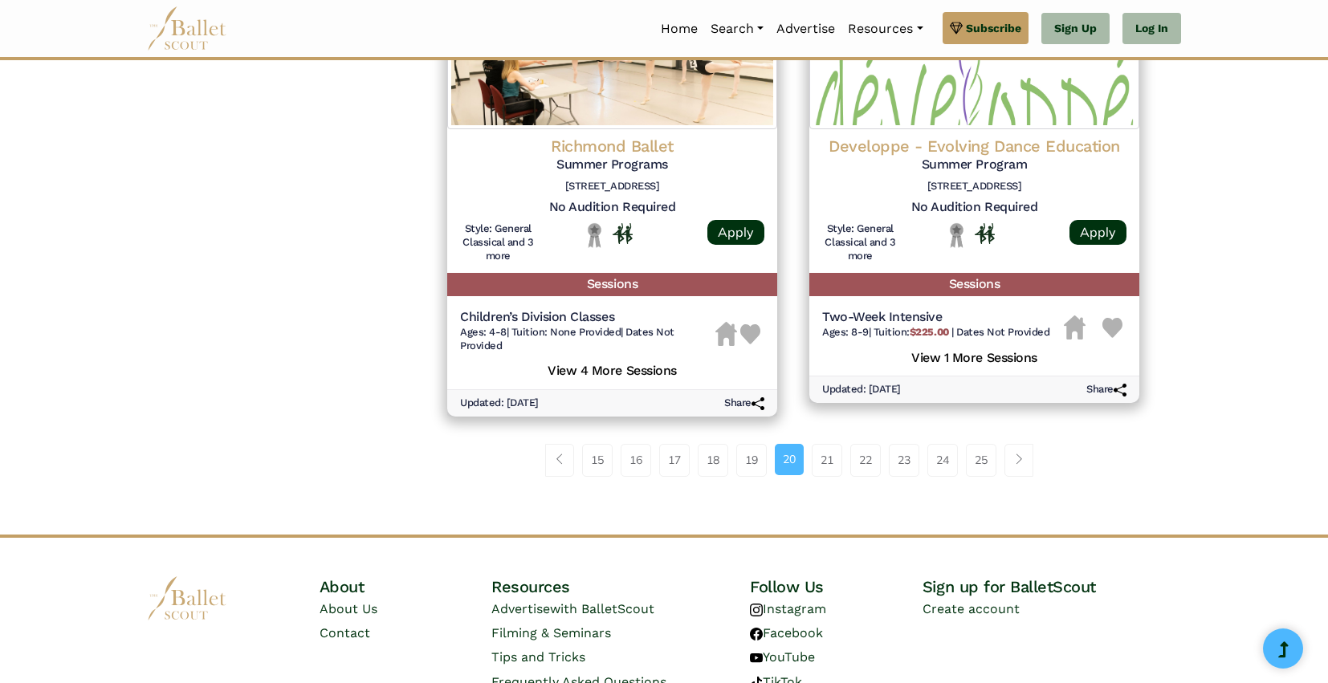
scroll to position [2210, 0]
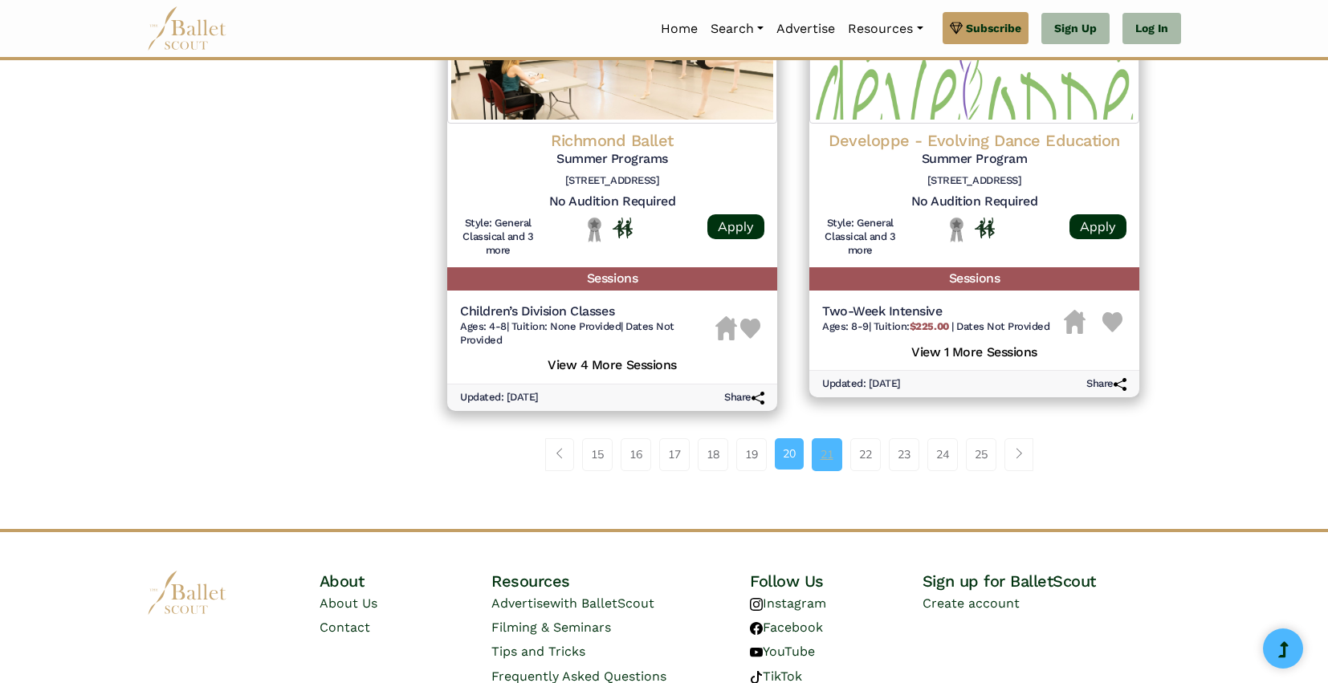
click at [822, 458] on link "21" at bounding box center [827, 454] width 31 height 32
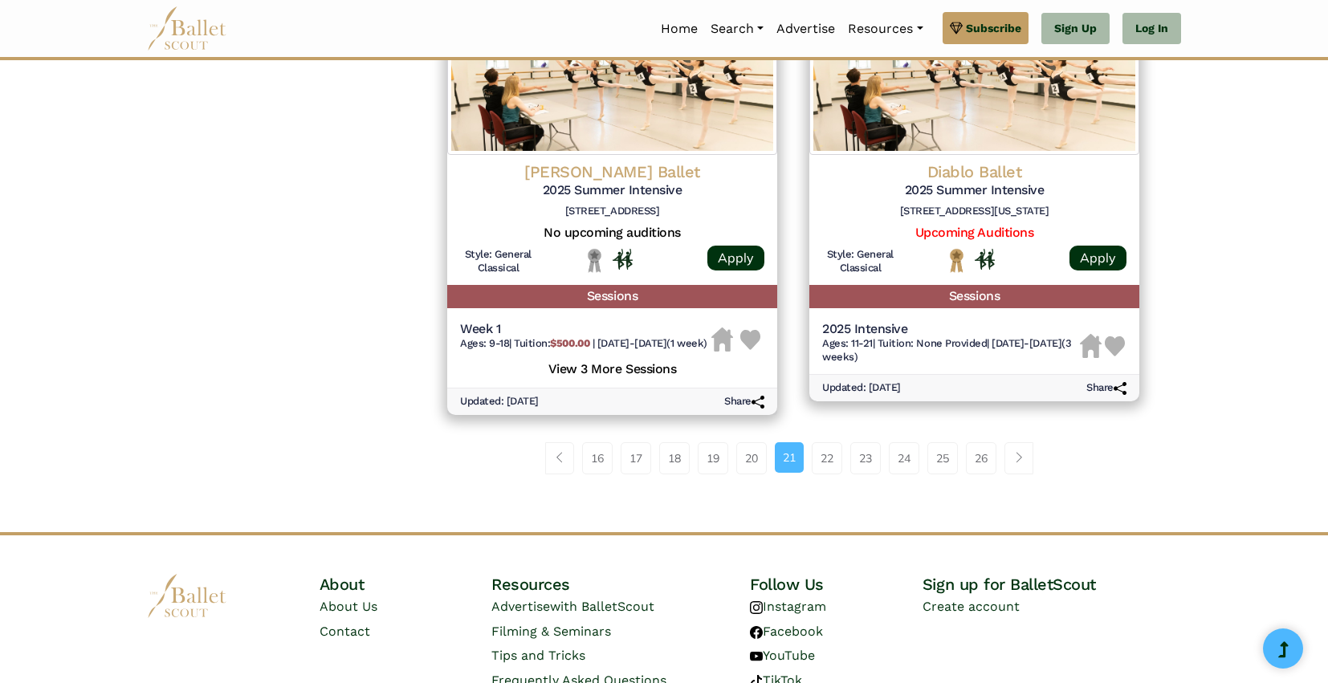
scroll to position [2196, 0]
click at [823, 465] on link "22" at bounding box center [827, 458] width 31 height 32
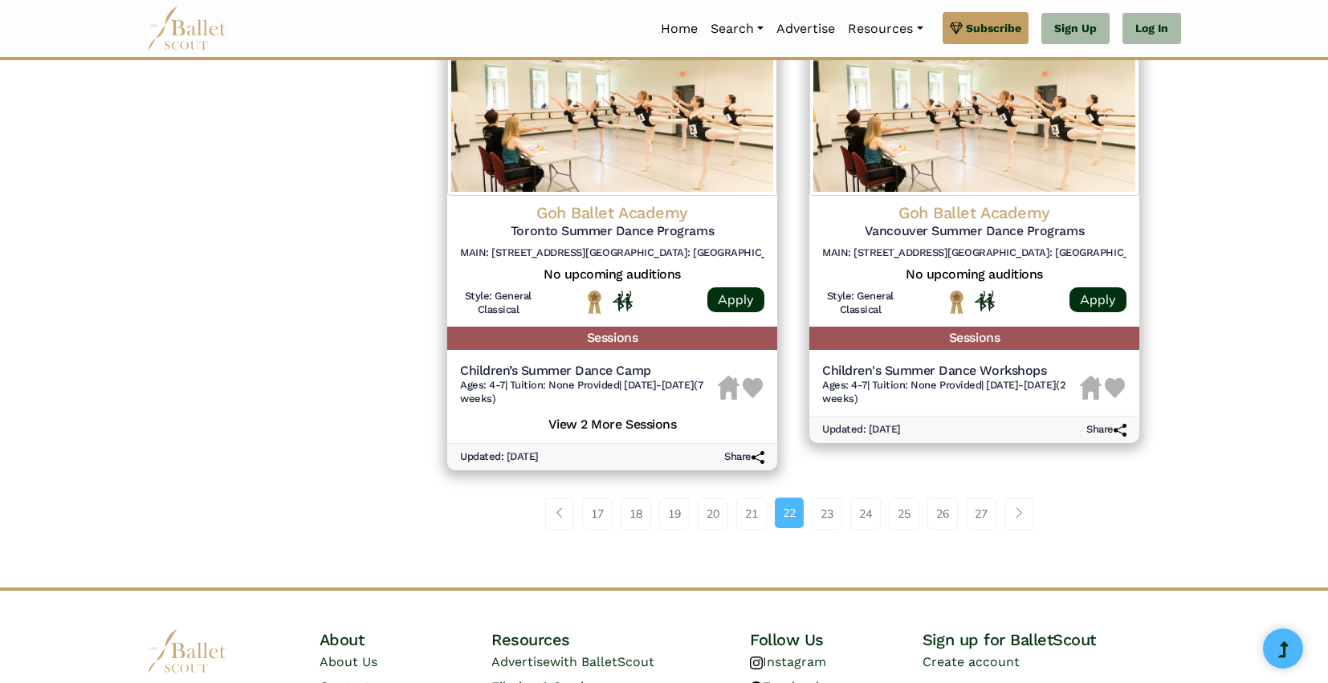
scroll to position [2178, 0]
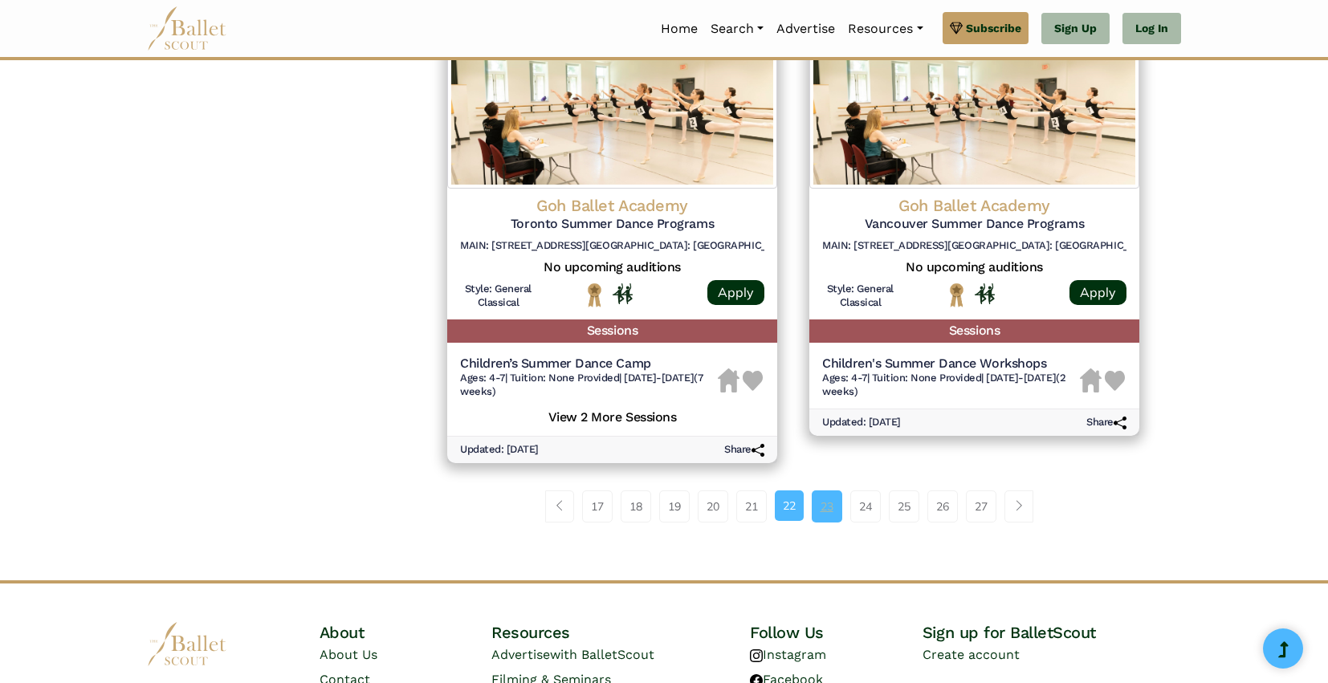
click at [831, 491] on link "23" at bounding box center [827, 507] width 31 height 32
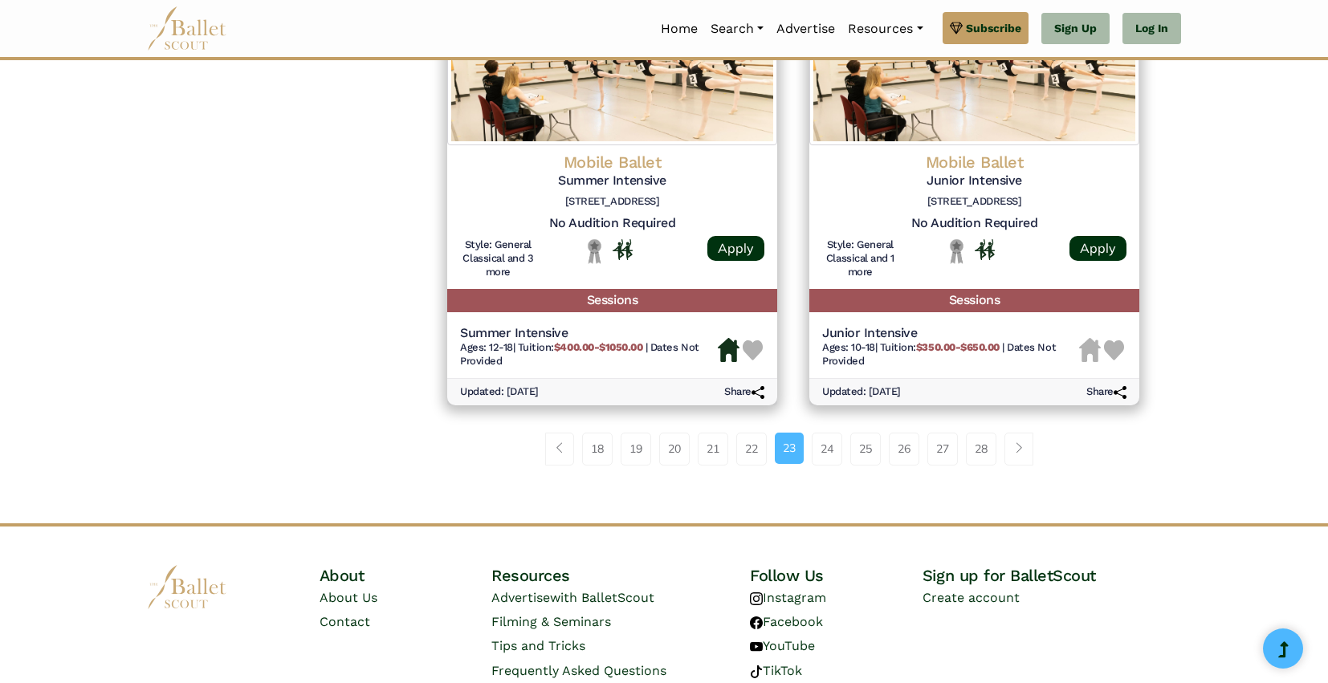
scroll to position [2258, 0]
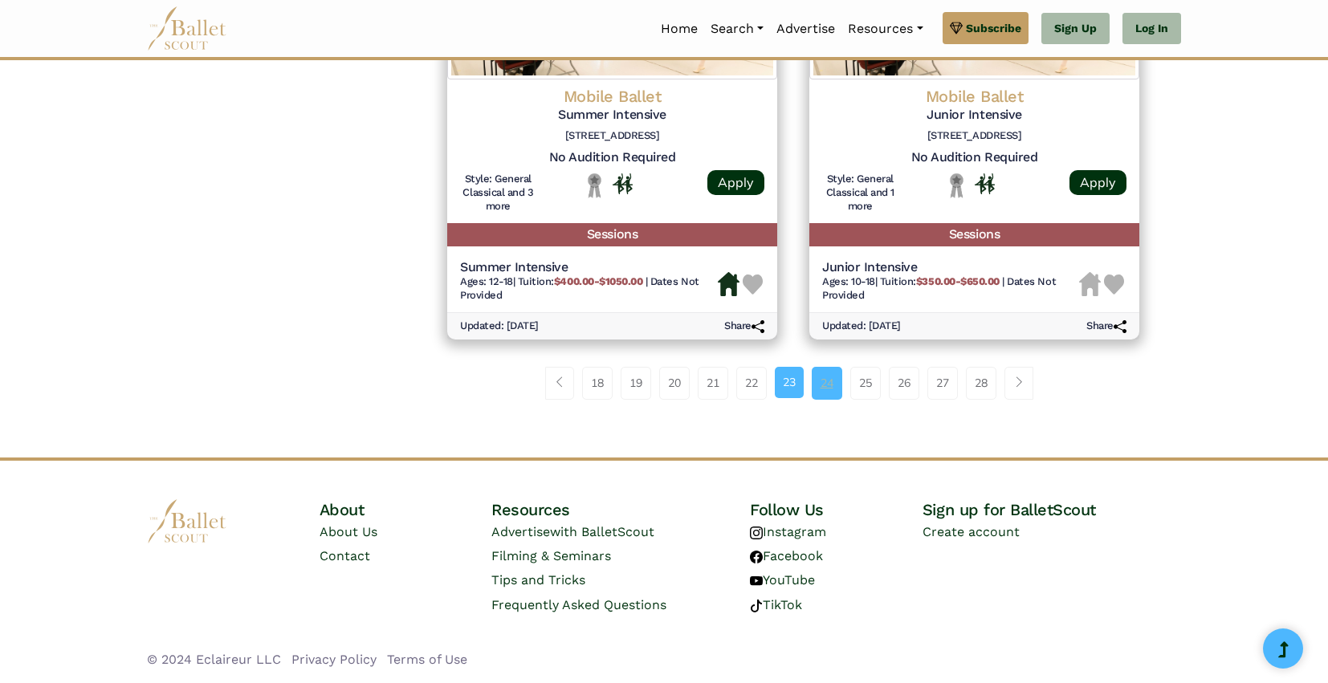
click at [820, 382] on link "24" at bounding box center [827, 383] width 31 height 32
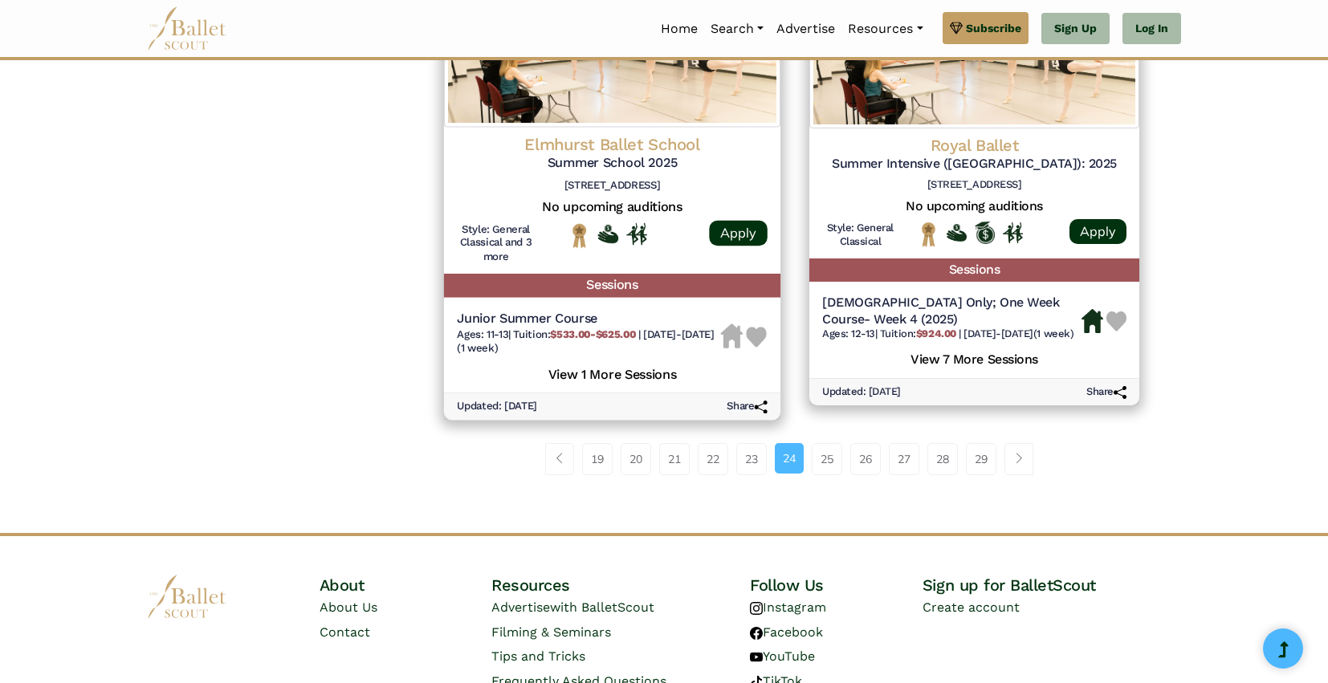
scroll to position [2220, 0]
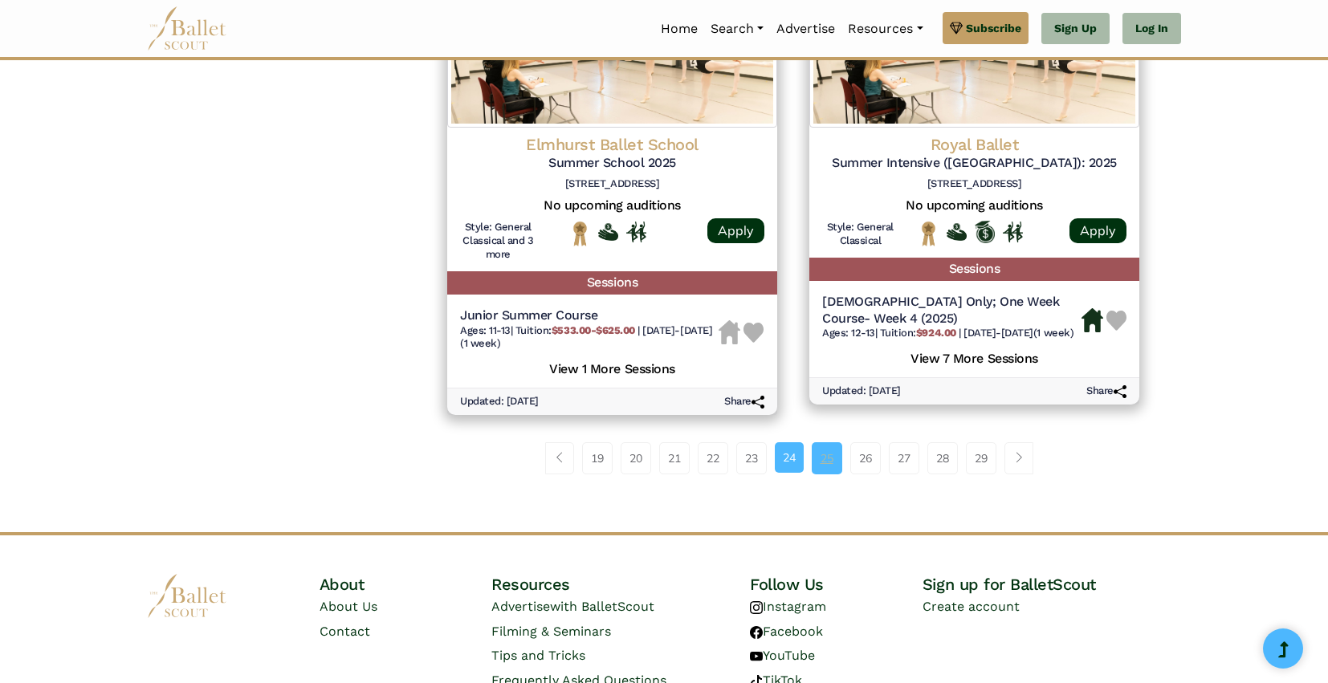
click at [822, 463] on link "25" at bounding box center [827, 458] width 31 height 32
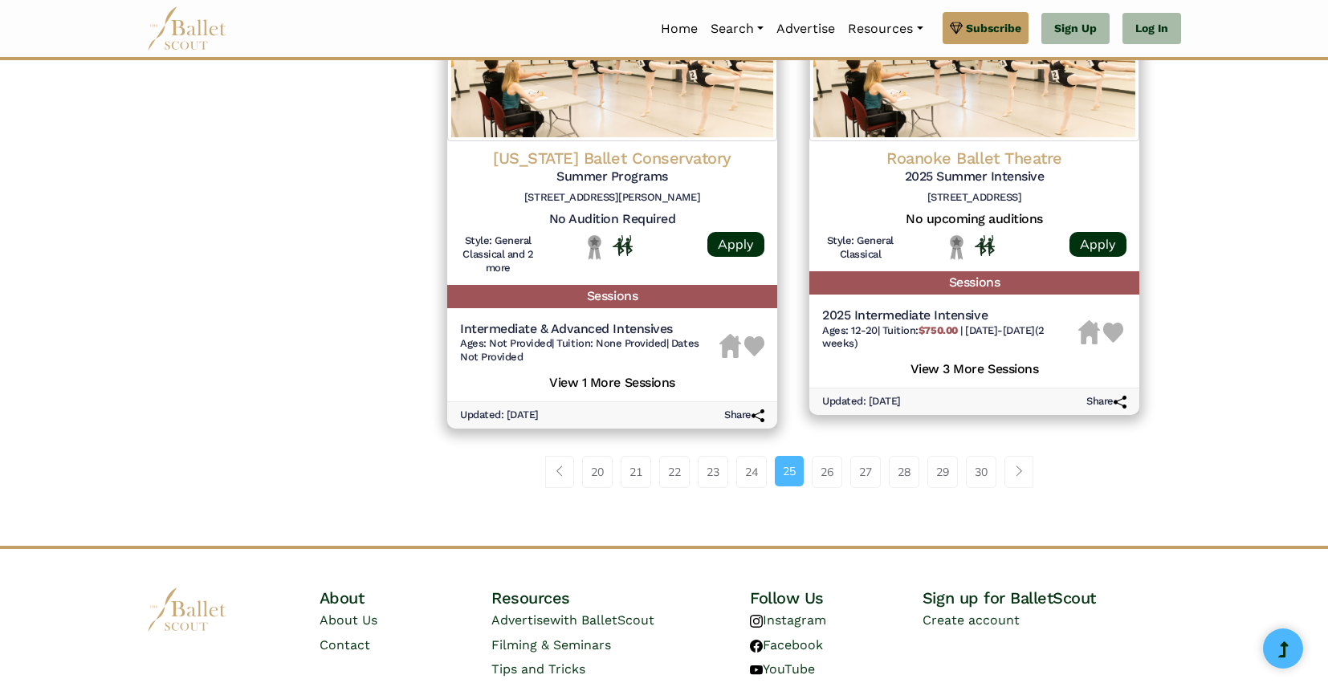
scroll to position [2205, 0]
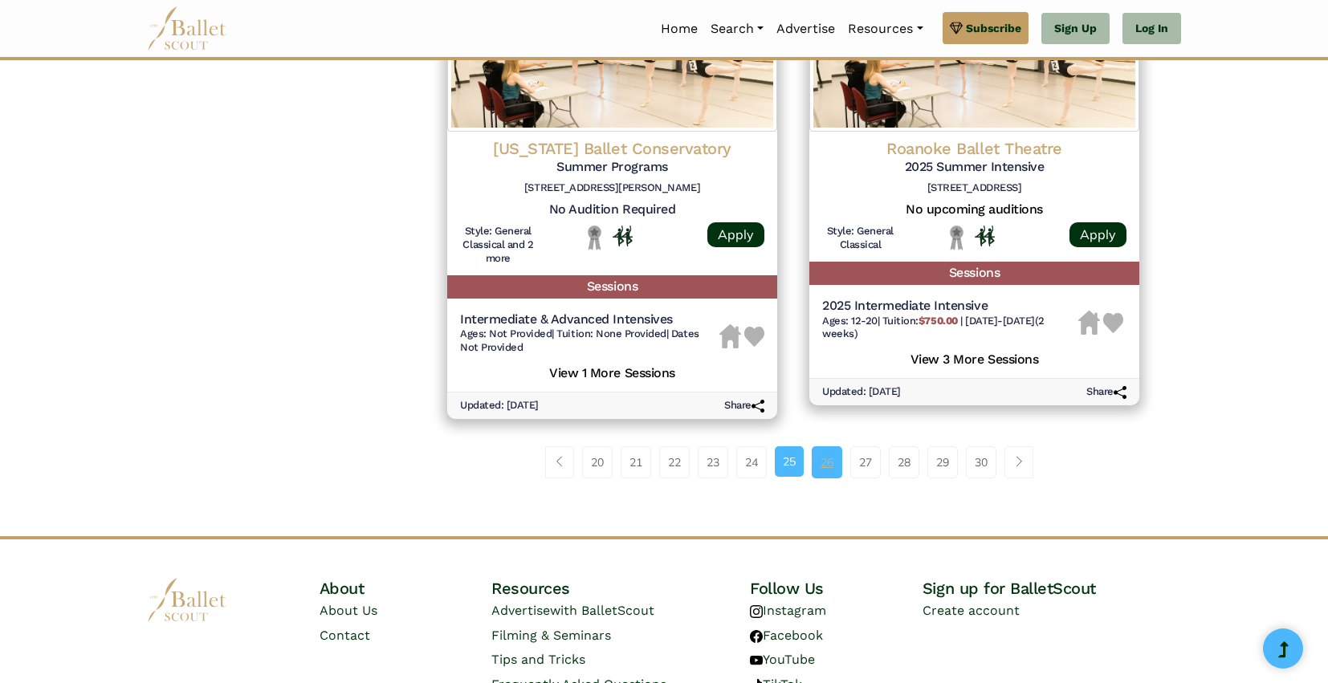
click at [829, 463] on link "26" at bounding box center [827, 462] width 31 height 32
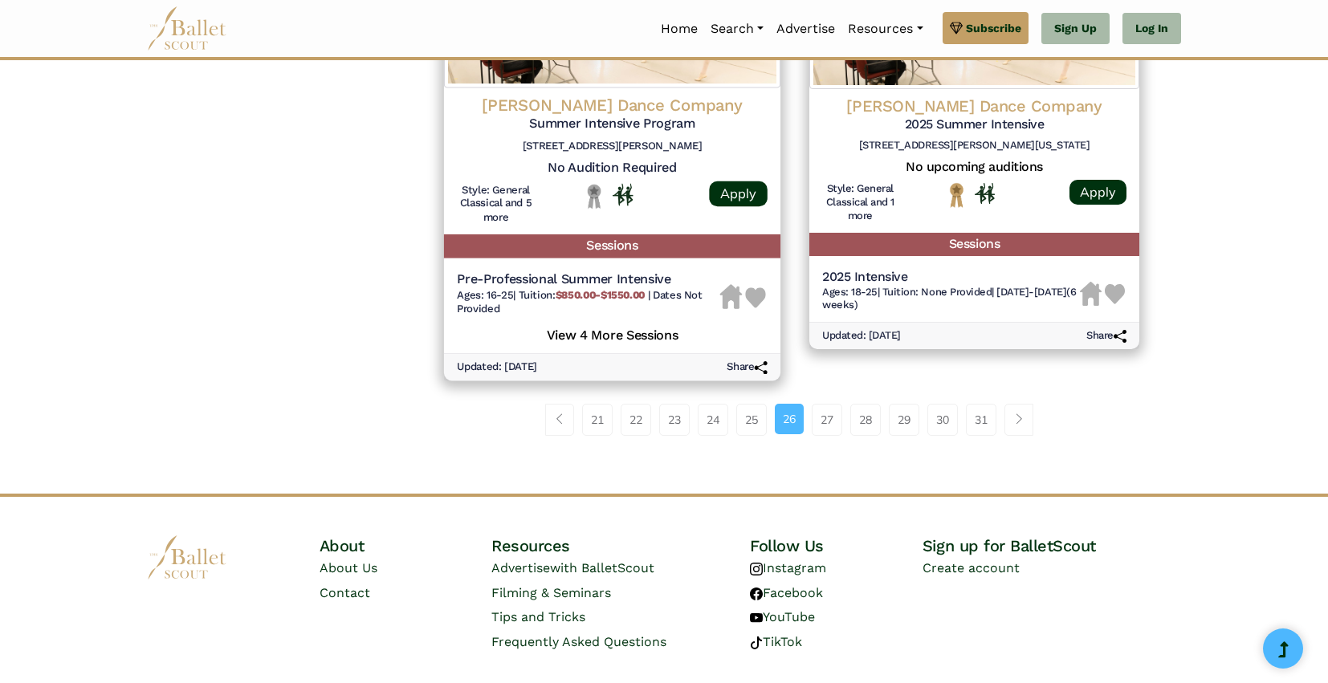
scroll to position [2286, 0]
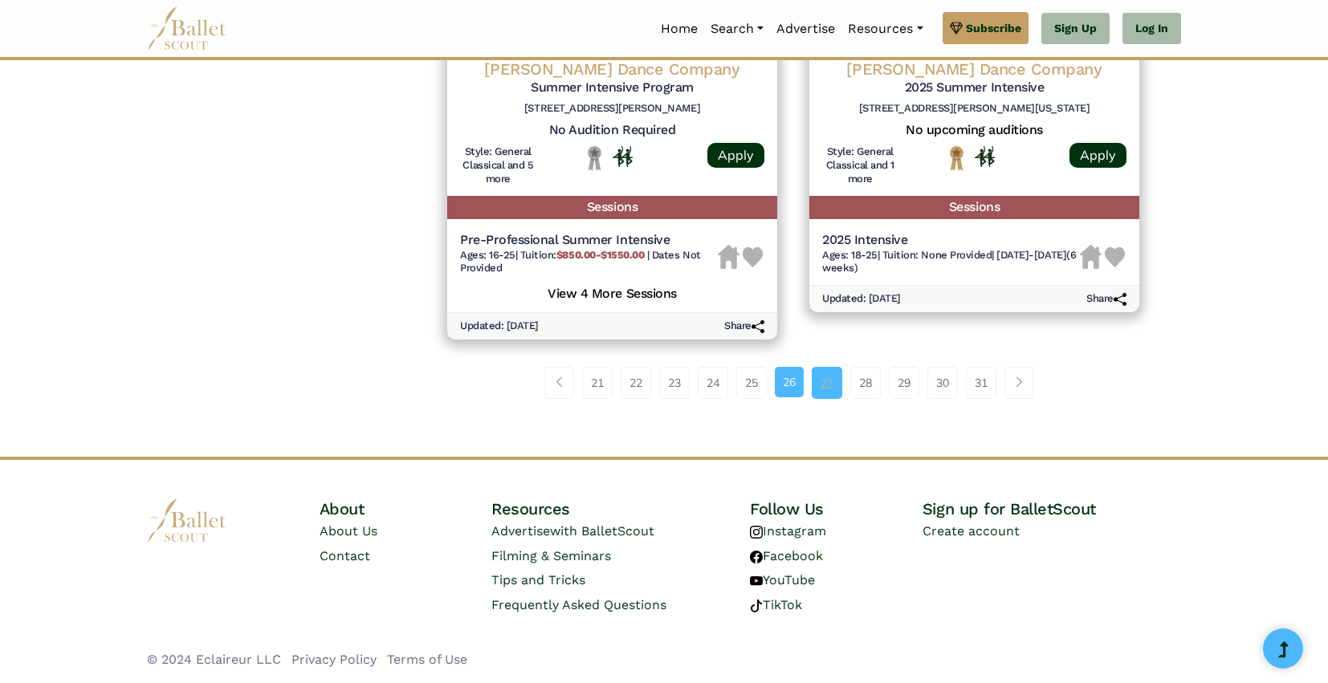
click at [831, 385] on link "27" at bounding box center [827, 383] width 31 height 32
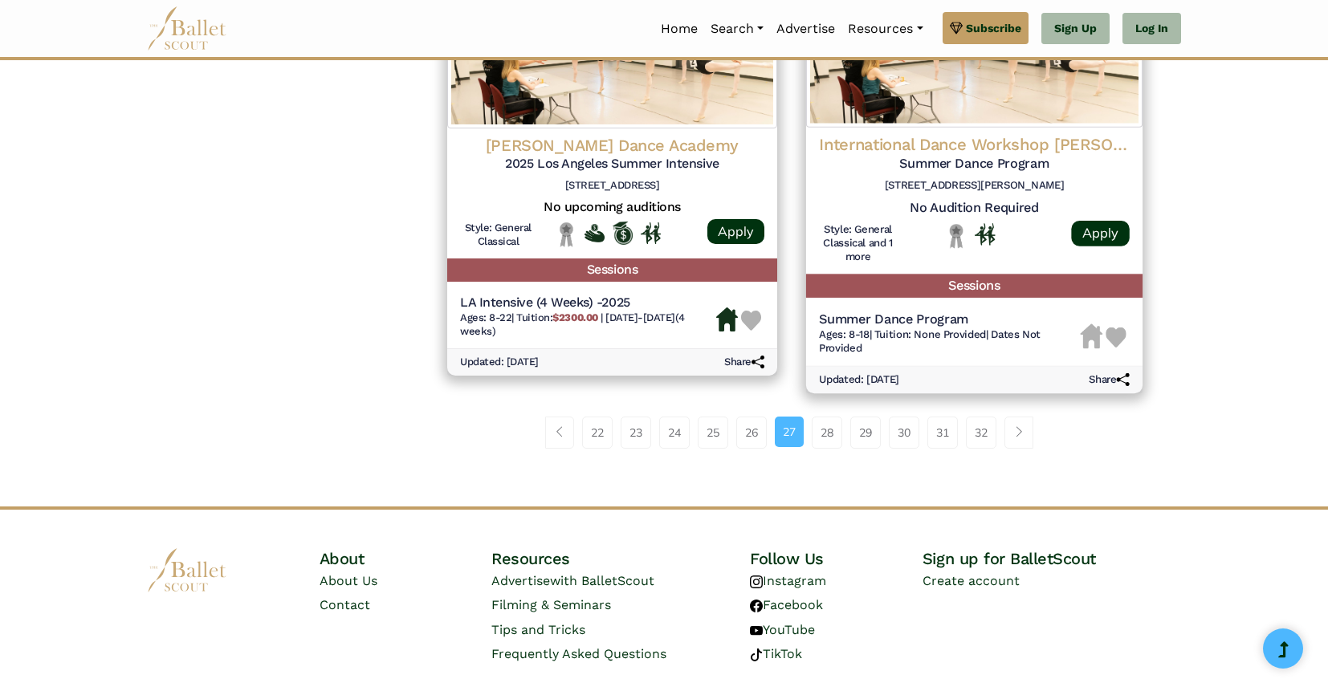
scroll to position [2184, 0]
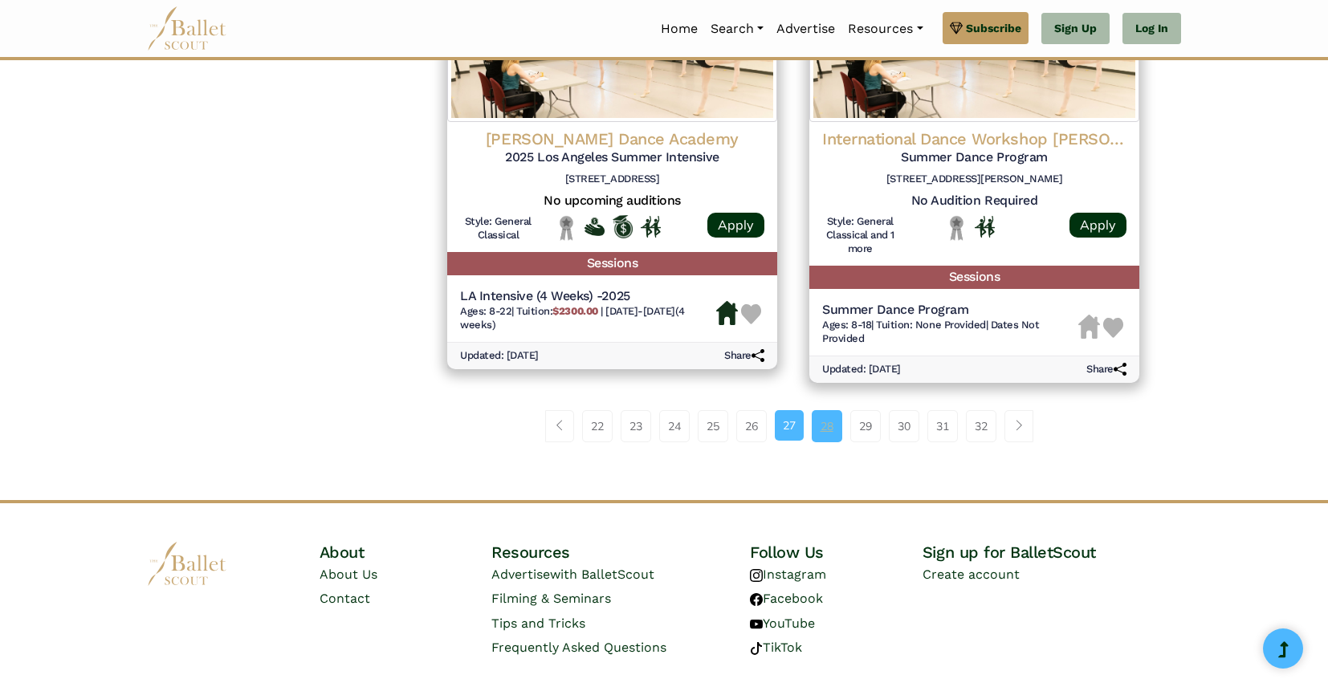
click at [825, 442] on link "28" at bounding box center [827, 426] width 31 height 32
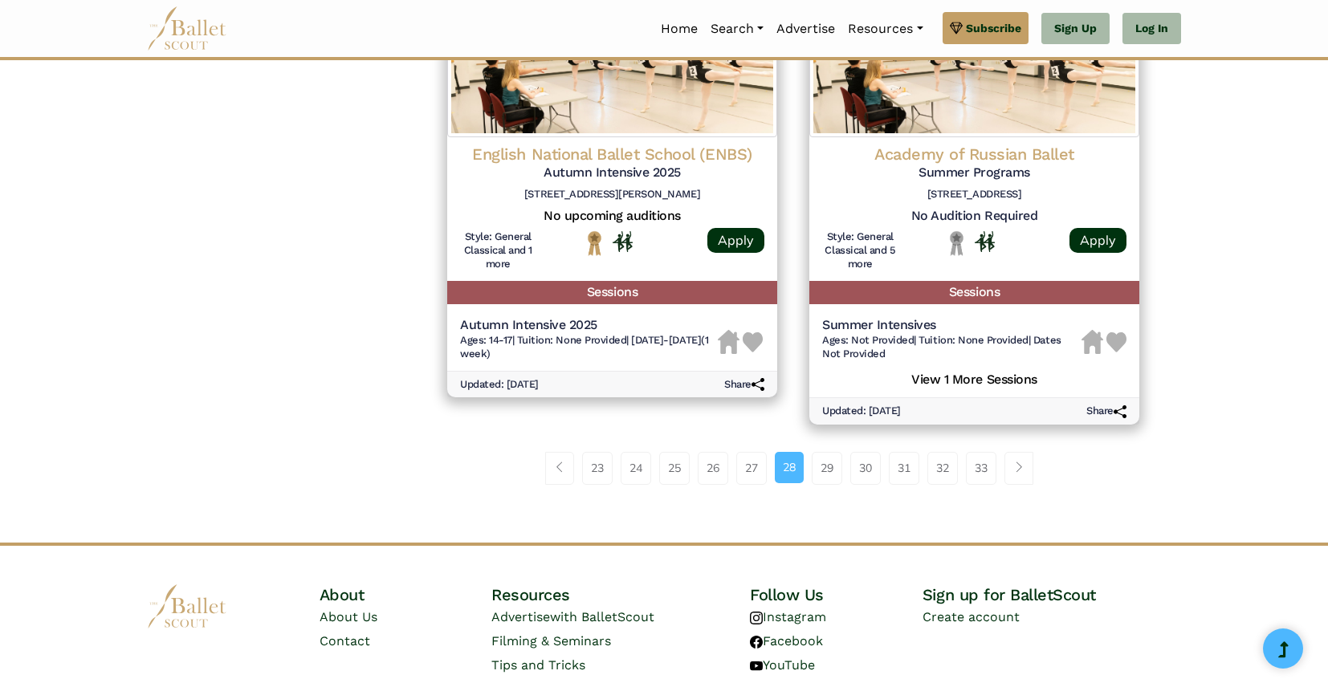
scroll to position [2185, 0]
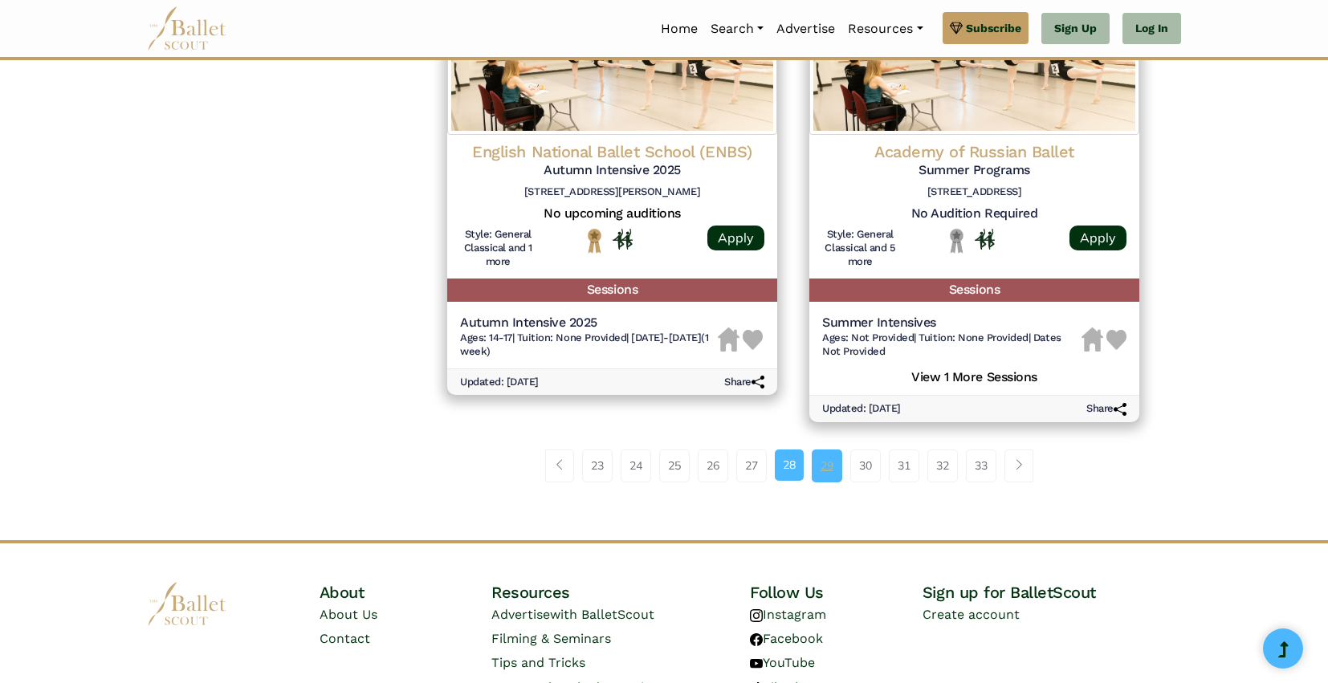
click at [819, 469] on link "29" at bounding box center [827, 466] width 31 height 32
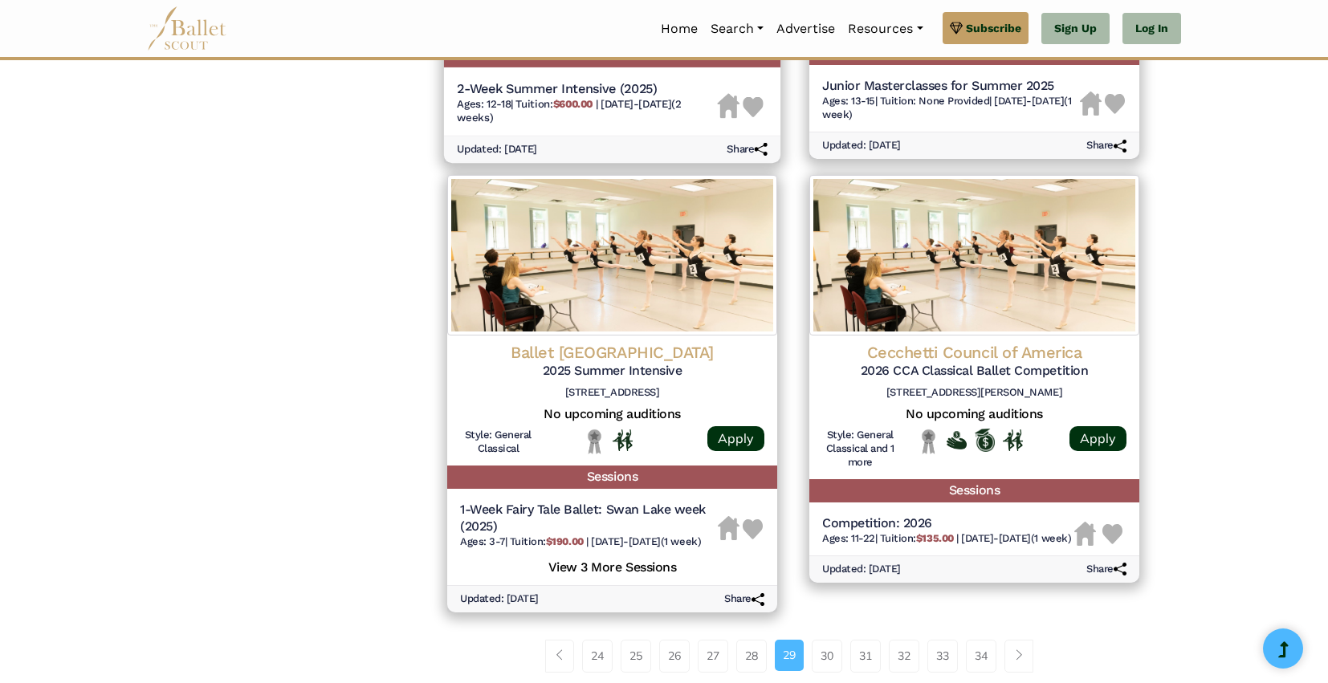
scroll to position [2066, 0]
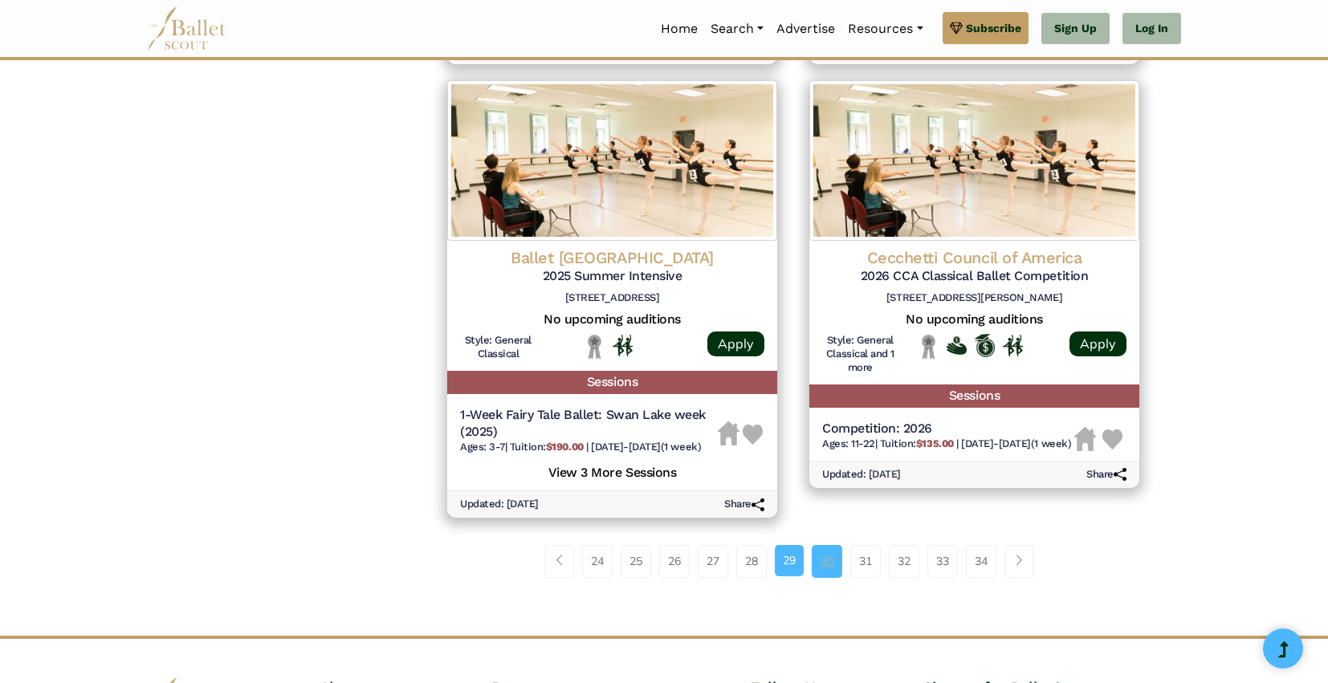
click at [832, 561] on link "30" at bounding box center [827, 561] width 31 height 32
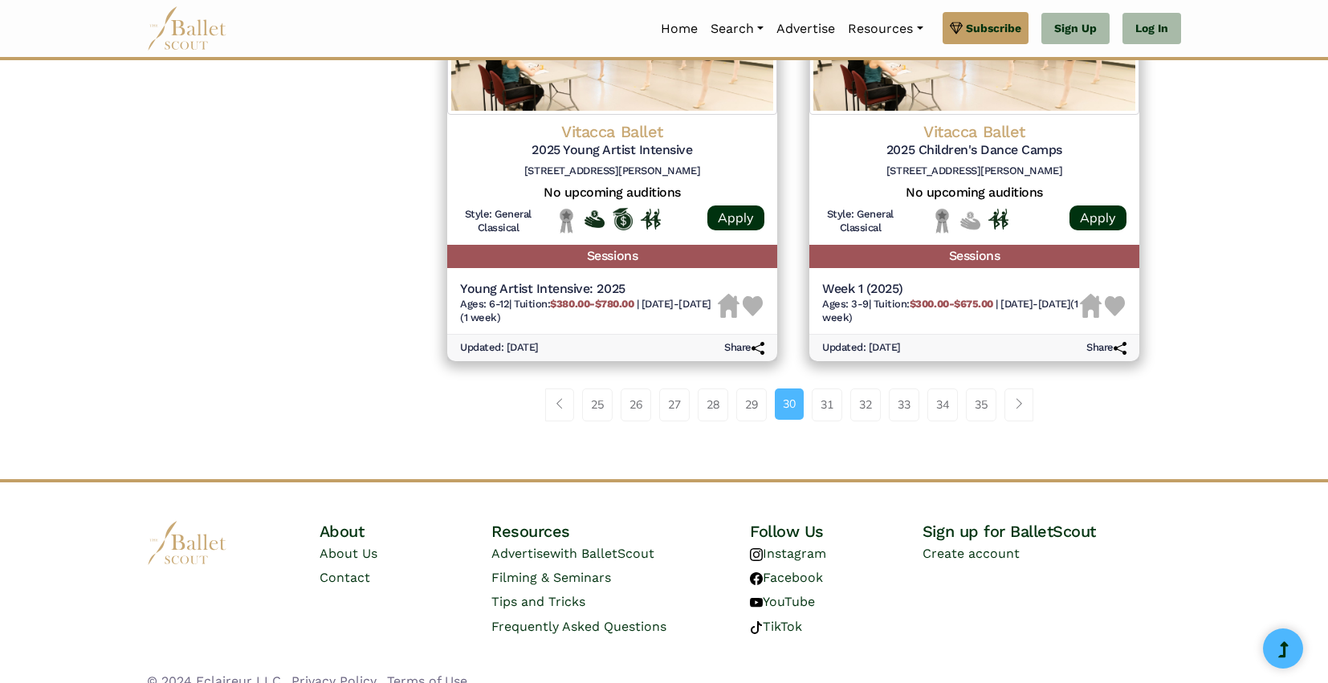
scroll to position [2255, 0]
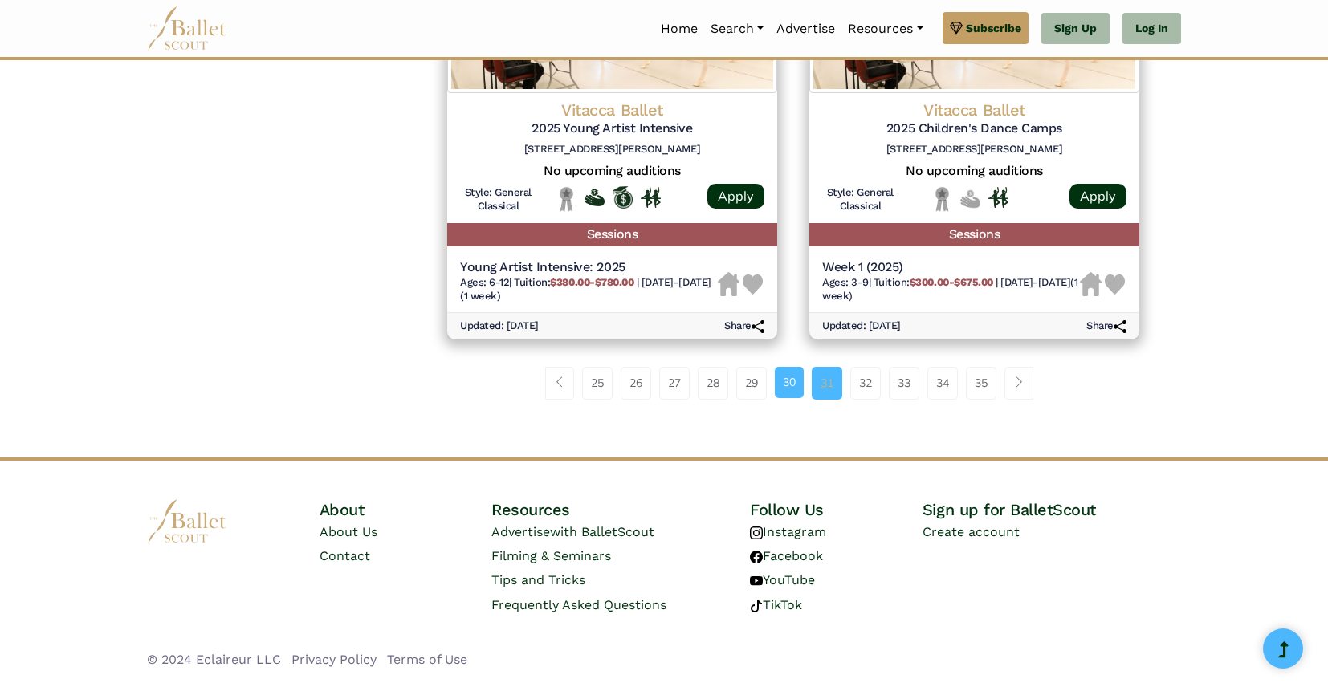
click at [819, 377] on link "31" at bounding box center [827, 383] width 31 height 32
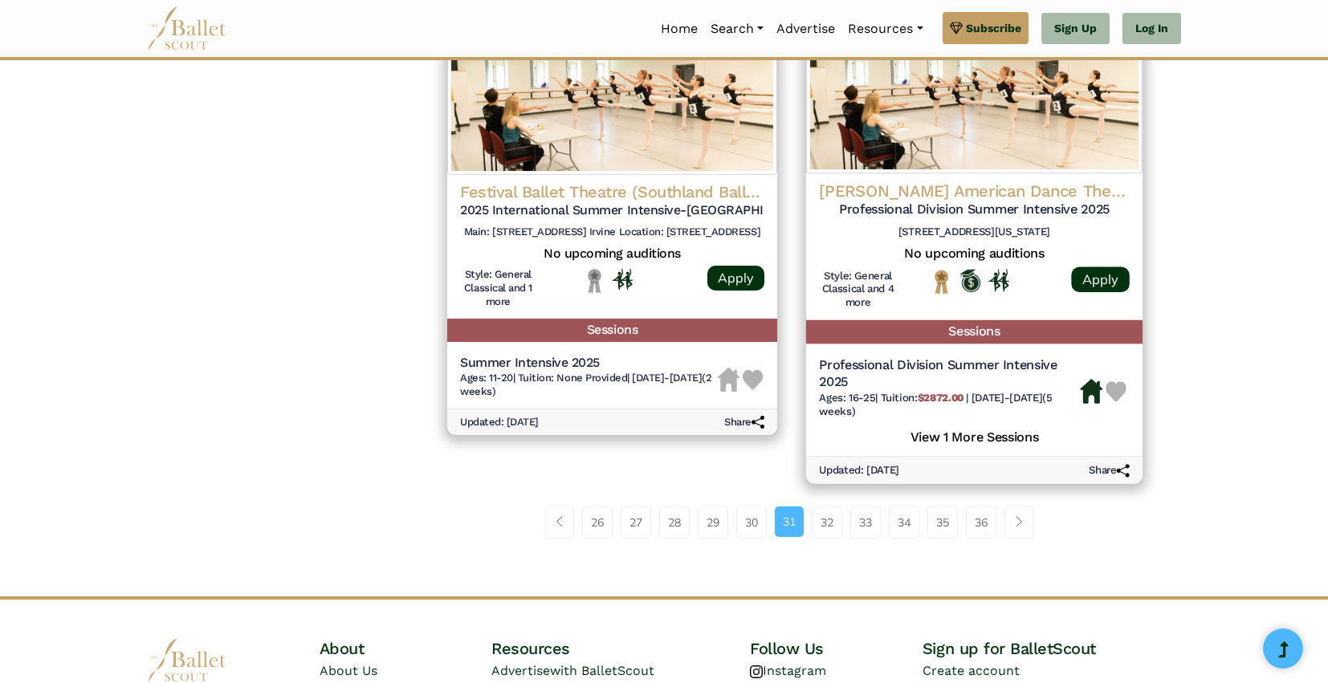
scroll to position [2163, 0]
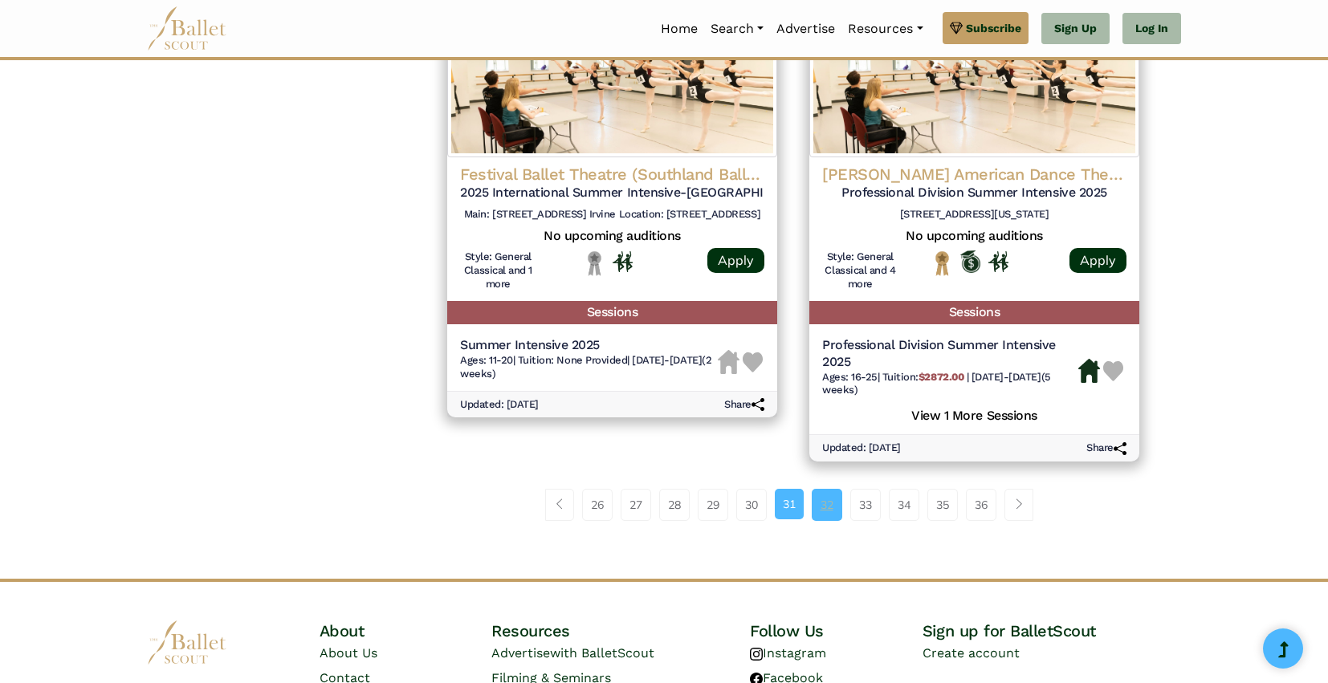
click at [832, 510] on link "32" at bounding box center [827, 505] width 31 height 32
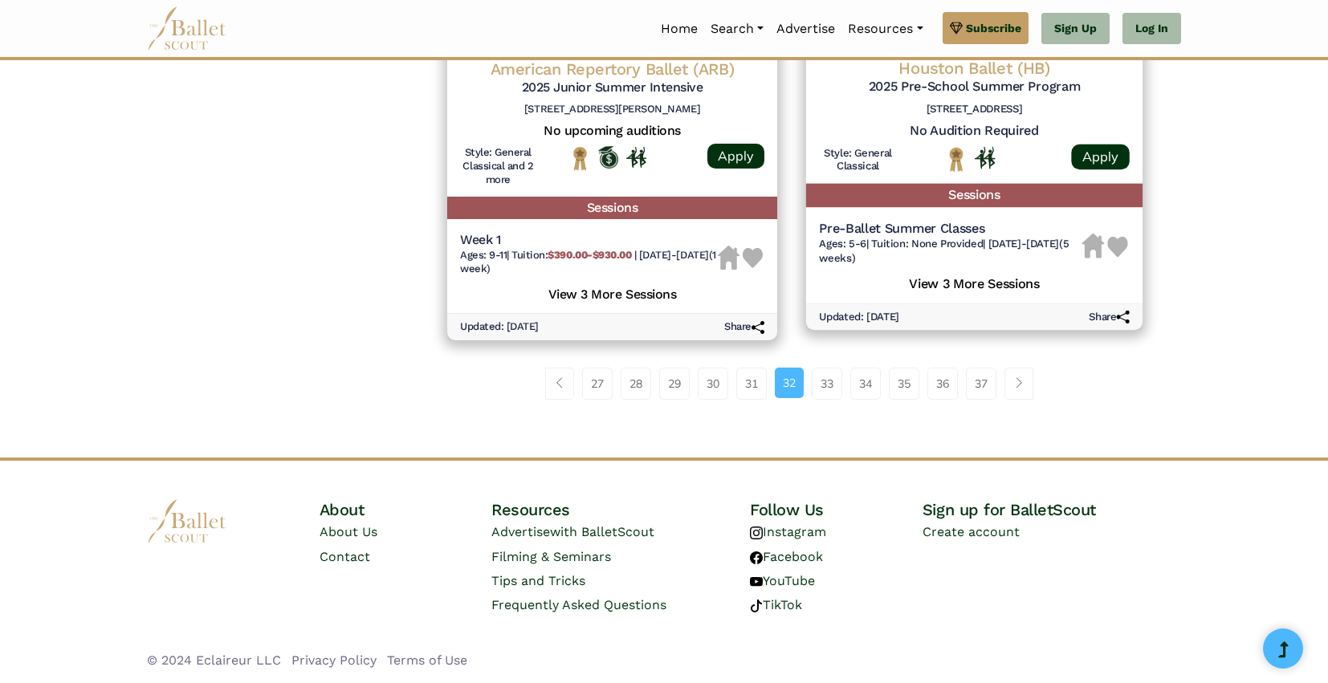
scroll to position [2340, 0]
click at [835, 381] on link "33" at bounding box center [827, 384] width 31 height 32
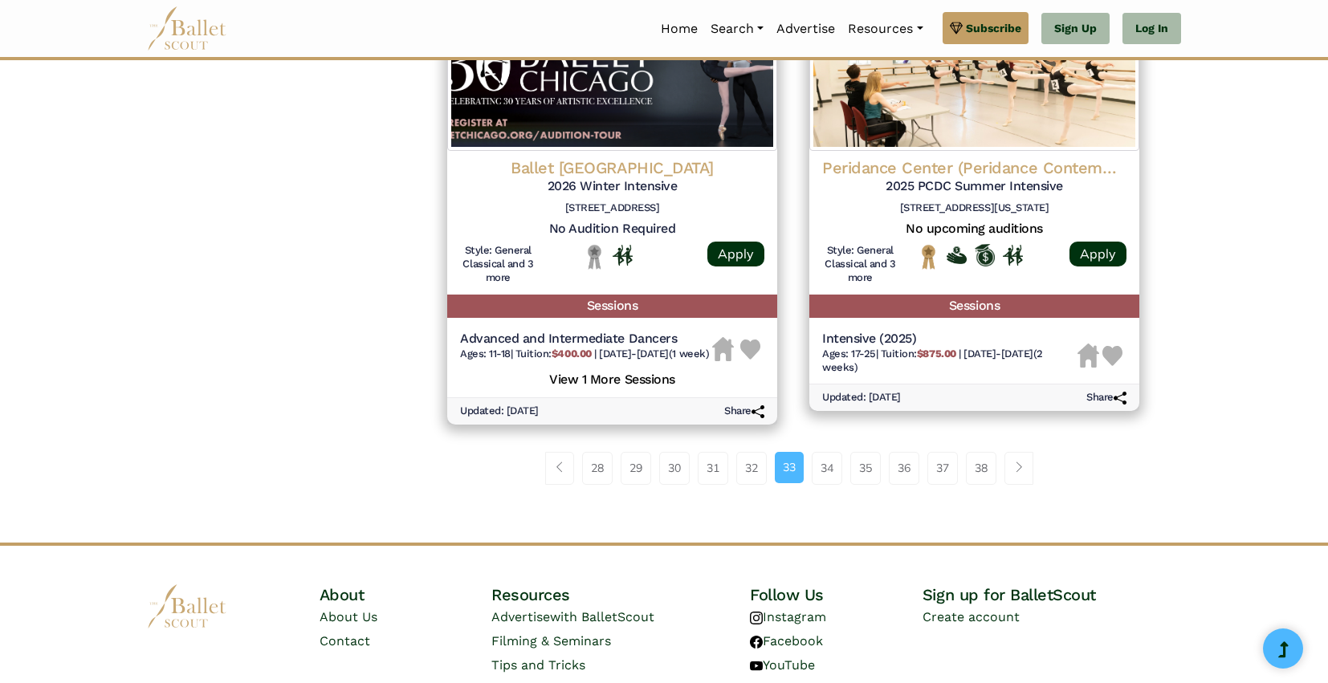
scroll to position [2269, 0]
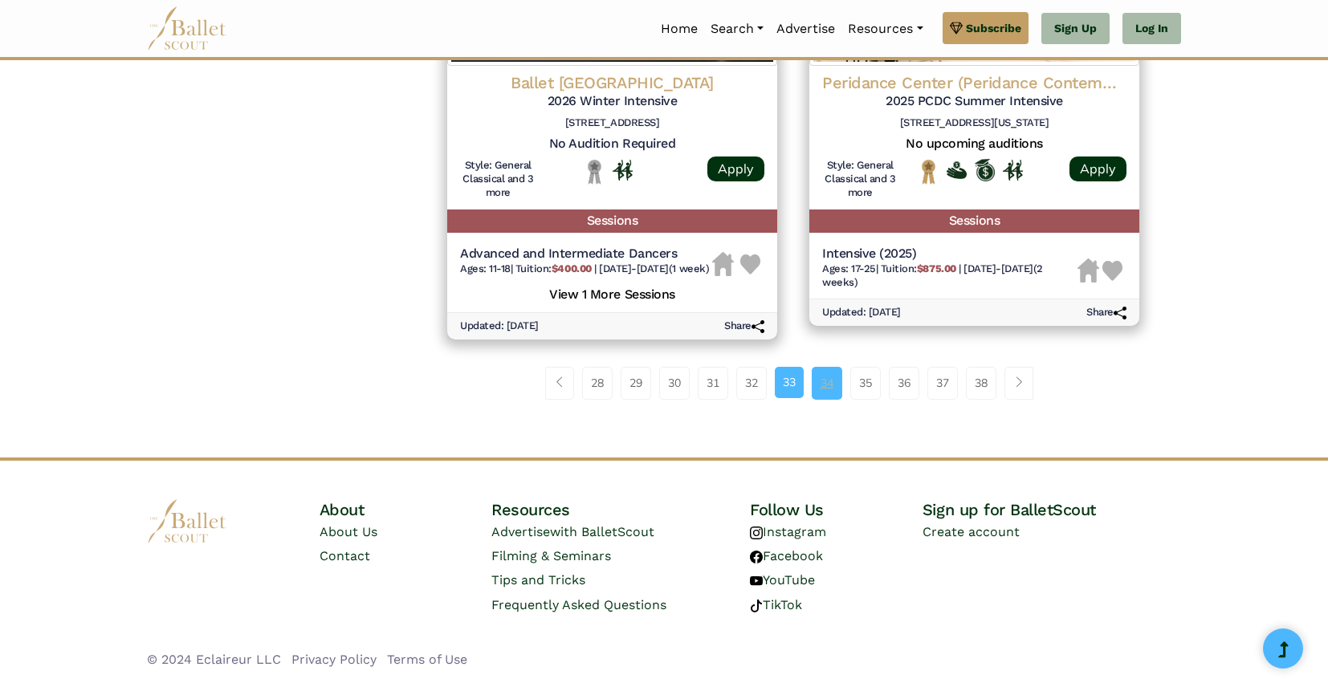
click at [816, 383] on link "34" at bounding box center [827, 383] width 31 height 32
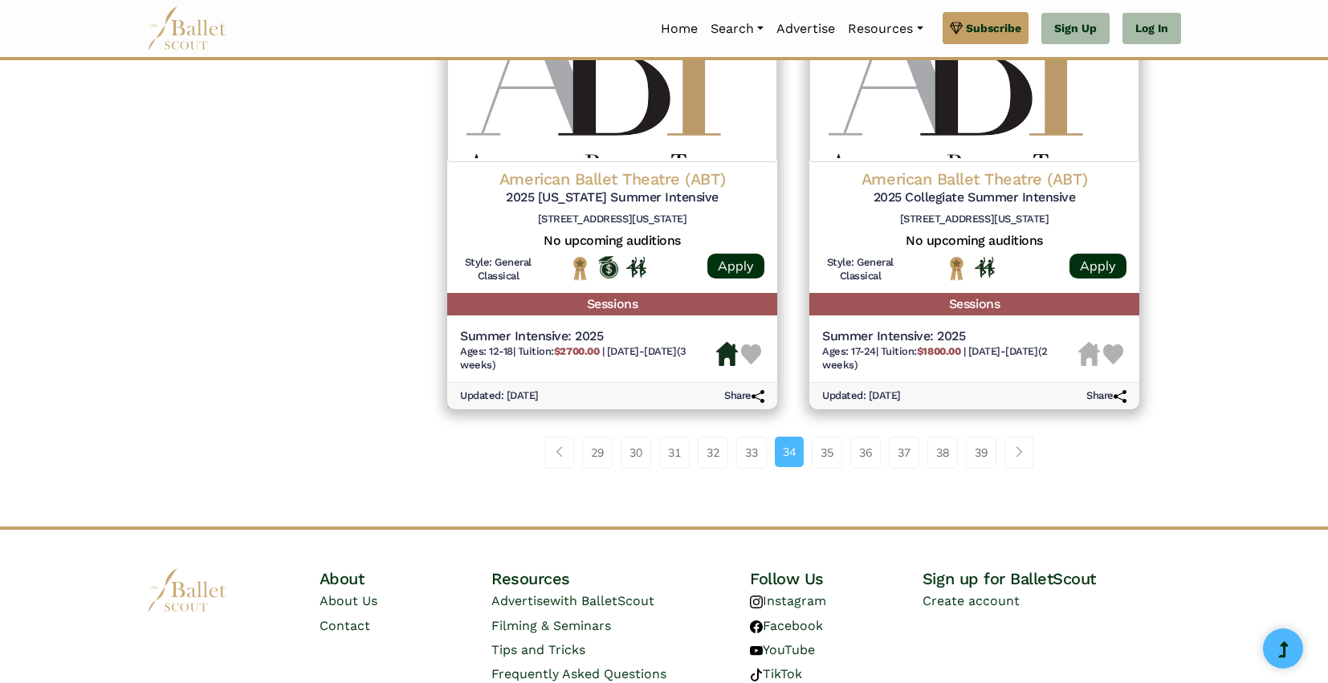
scroll to position [2137, 0]
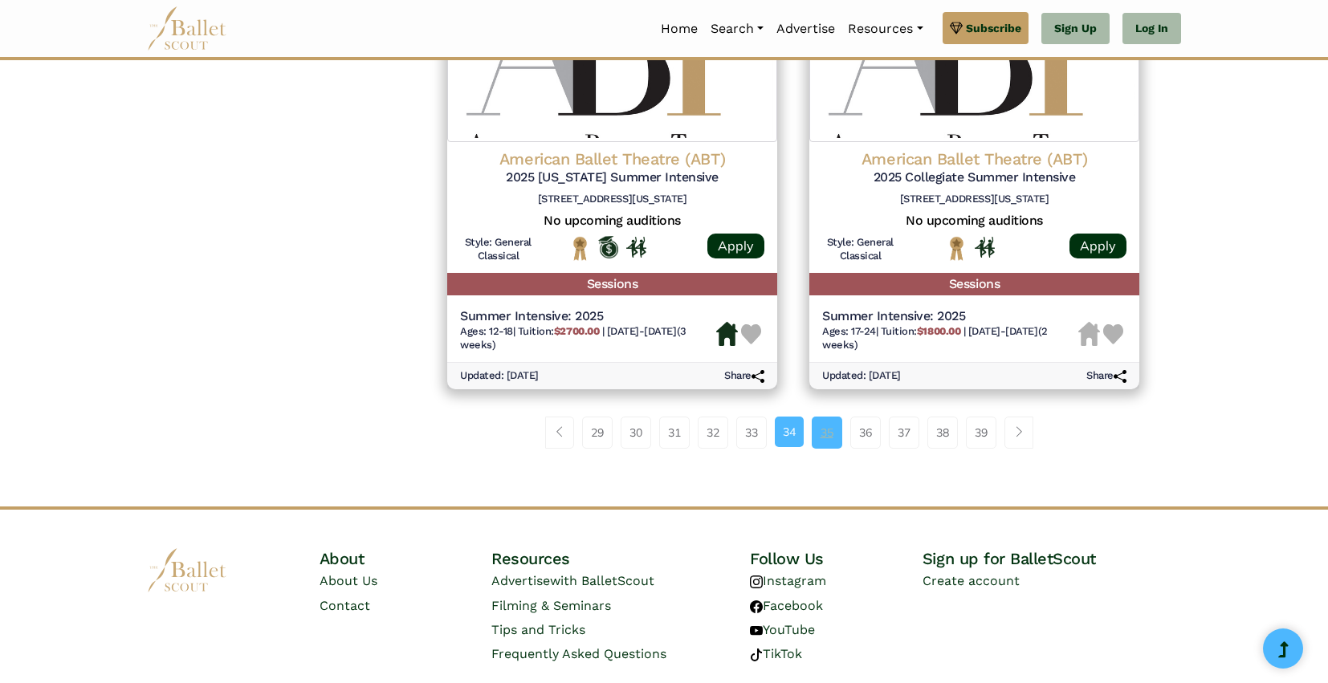
click at [821, 441] on link "35" at bounding box center [827, 433] width 31 height 32
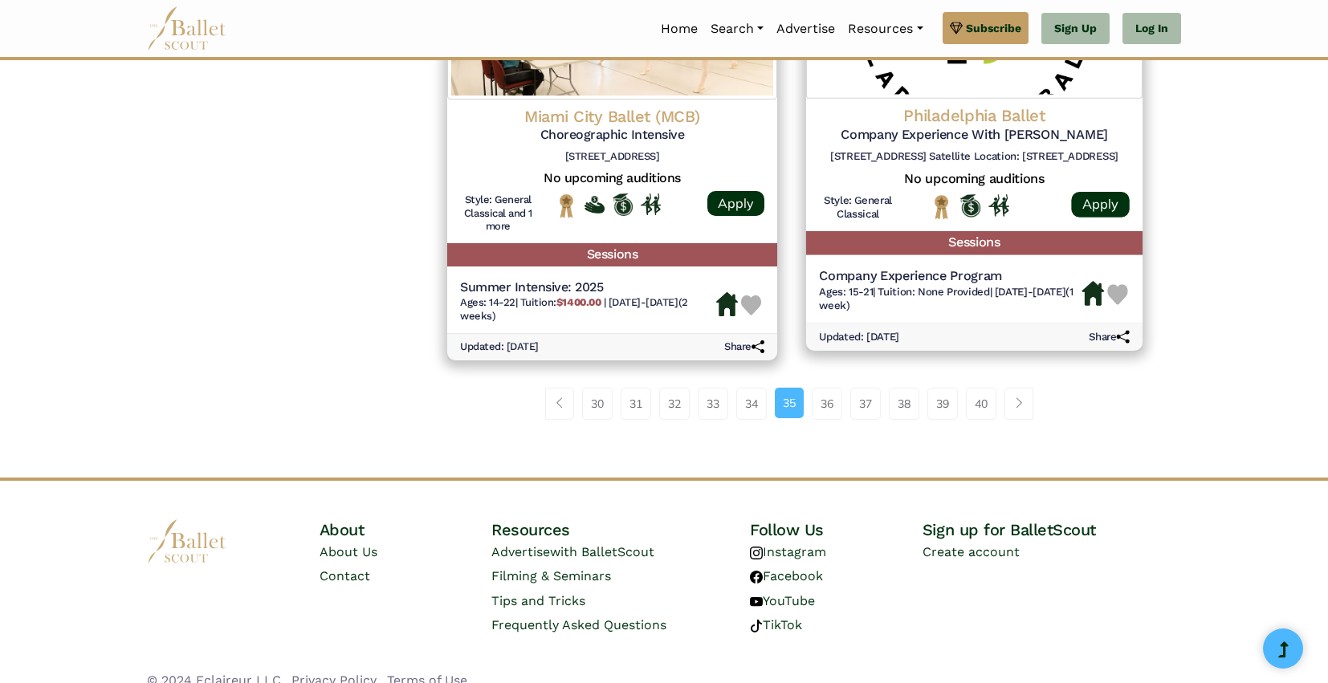
scroll to position [2215, 0]
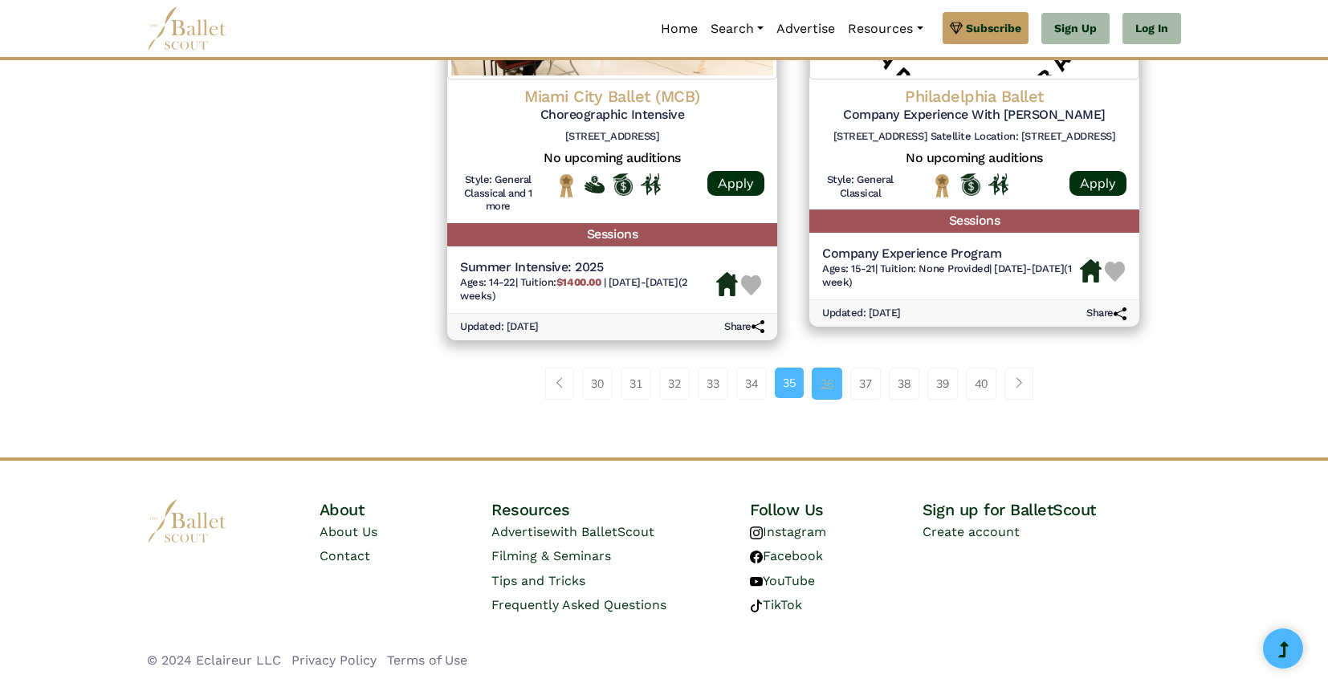
click at [831, 384] on link "36" at bounding box center [827, 384] width 31 height 32
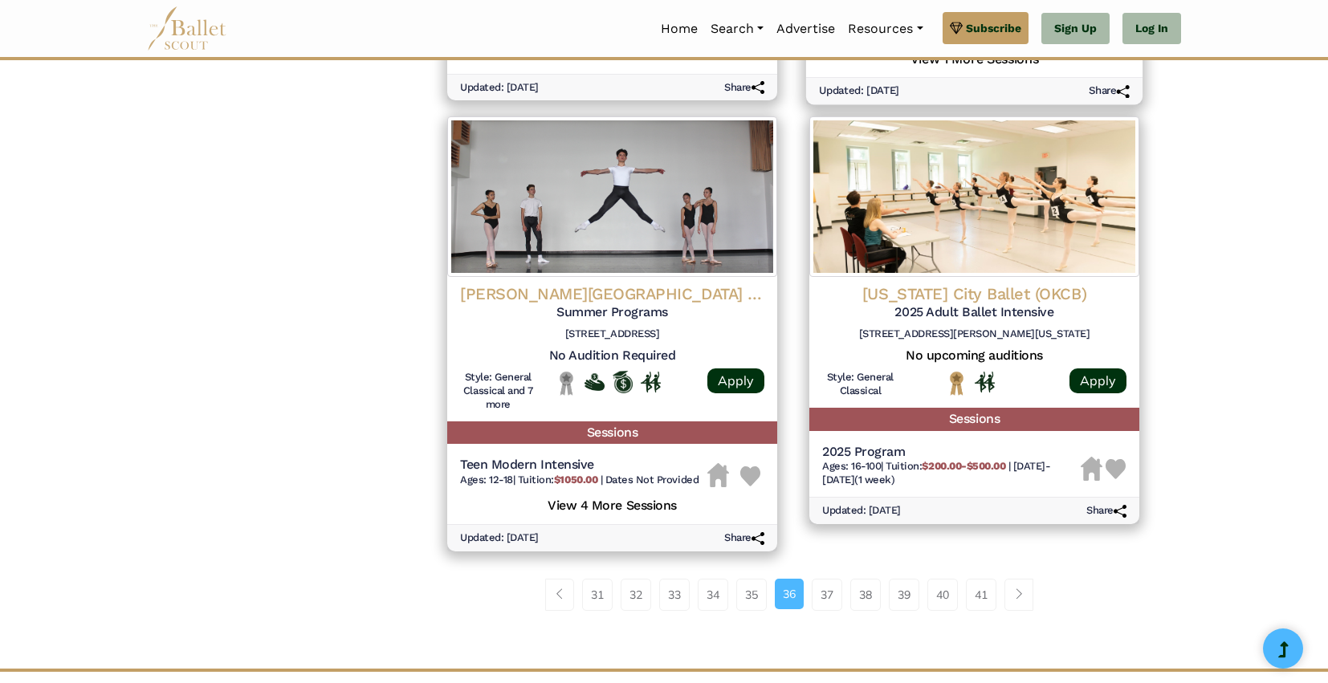
scroll to position [2179, 0]
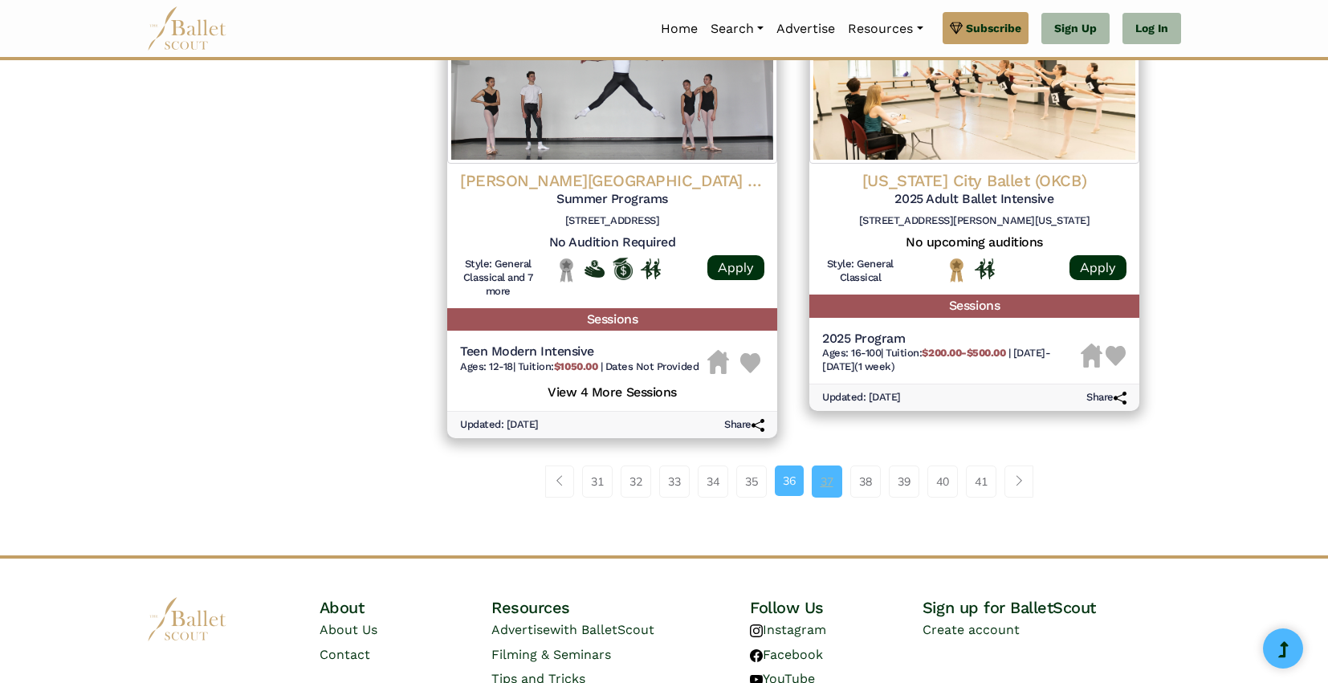
click at [838, 477] on link "37" at bounding box center [827, 482] width 31 height 32
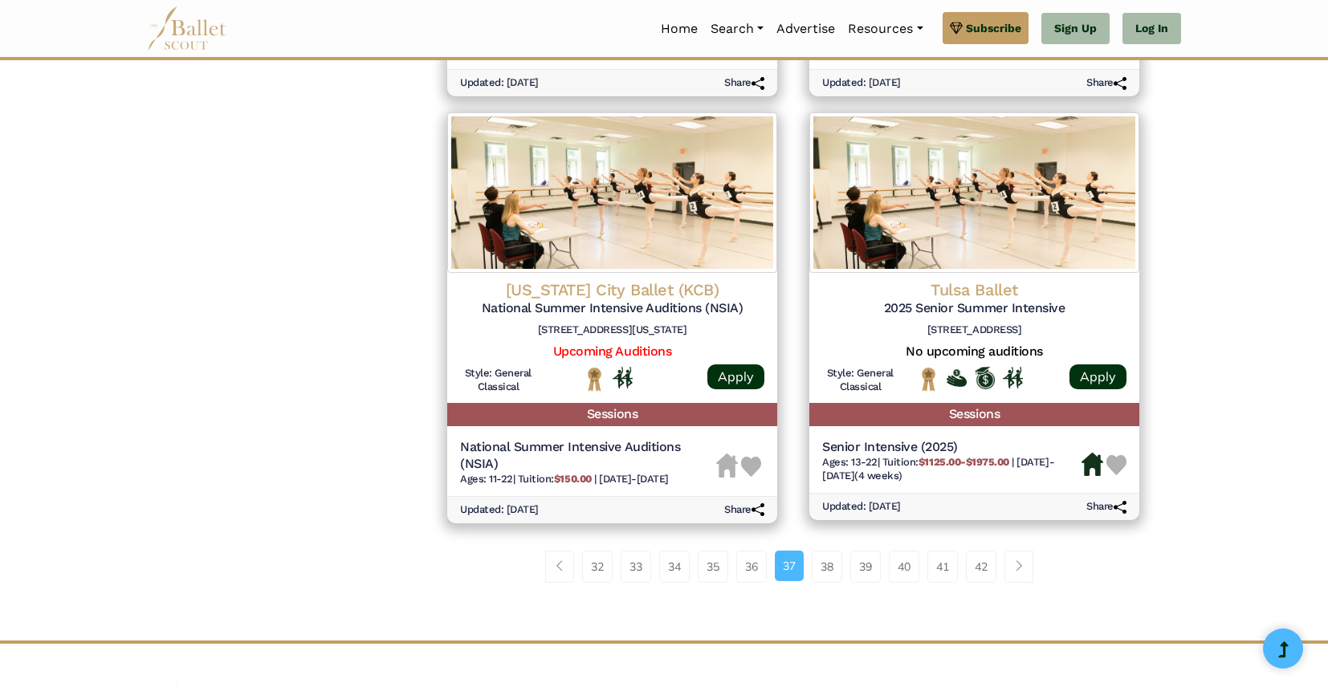
scroll to position [2021, 0]
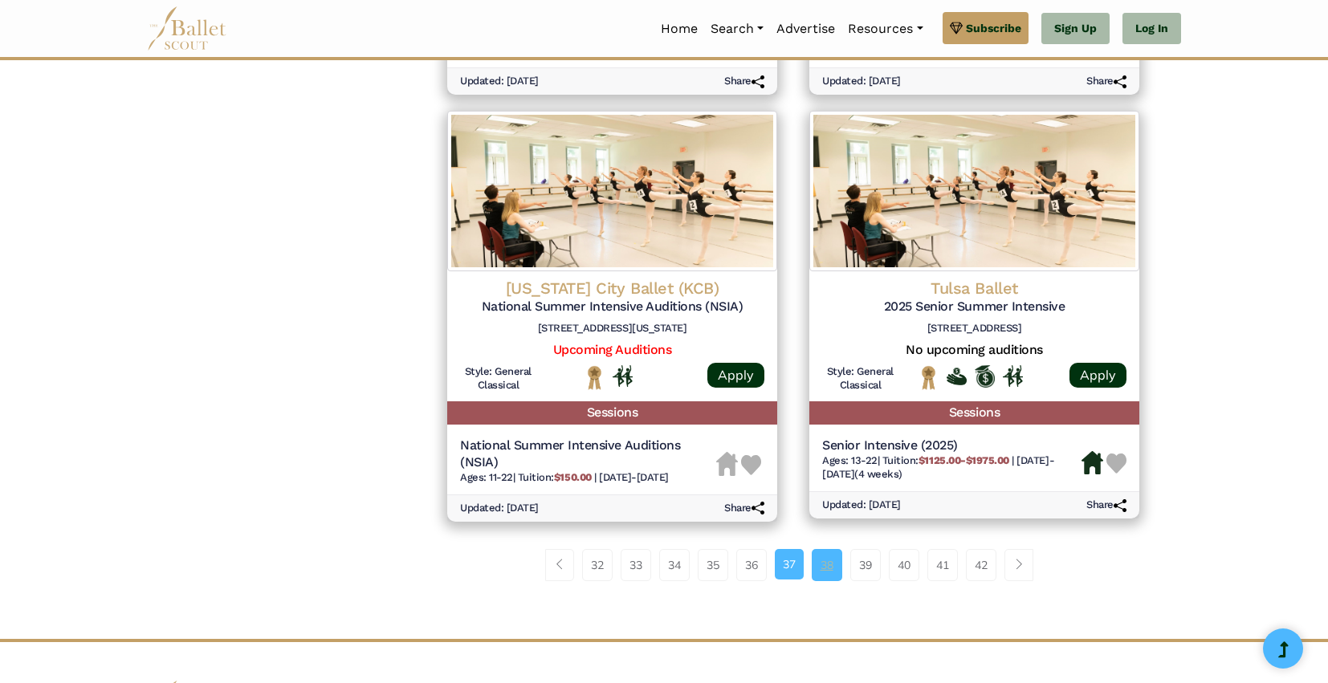
click at [840, 581] on link "38" at bounding box center [827, 565] width 31 height 32
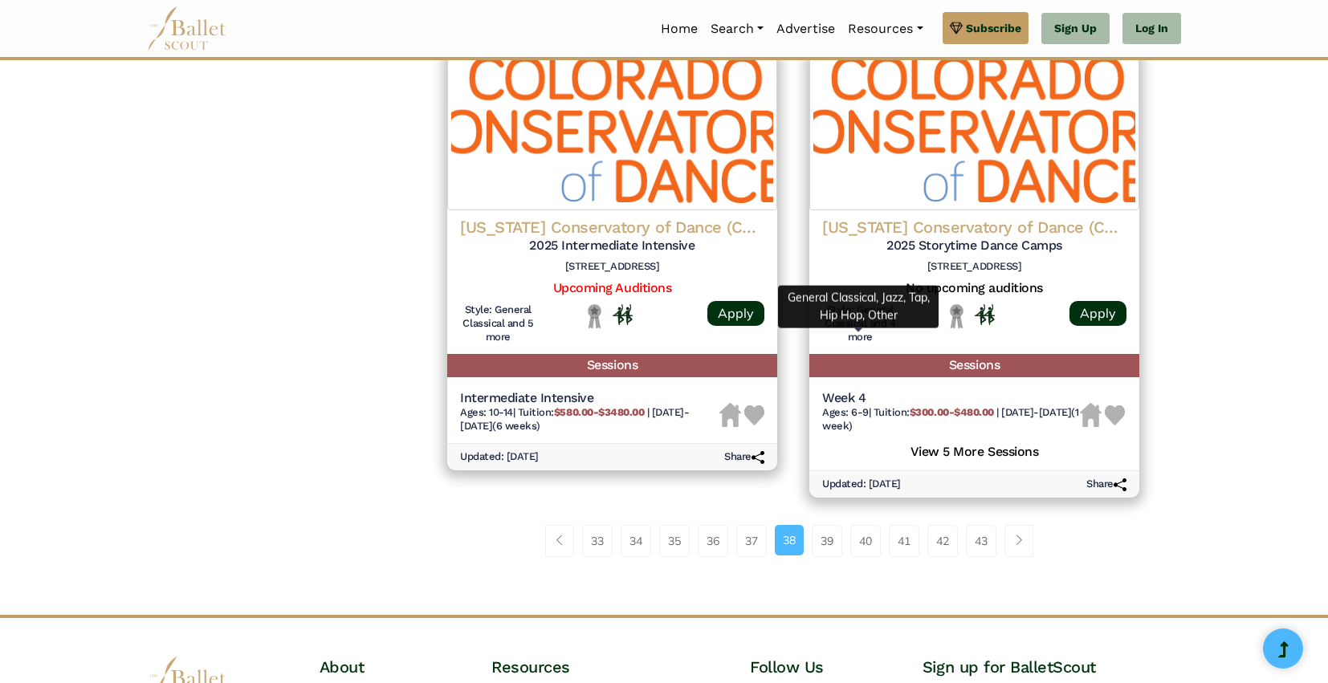
scroll to position [2313, 0]
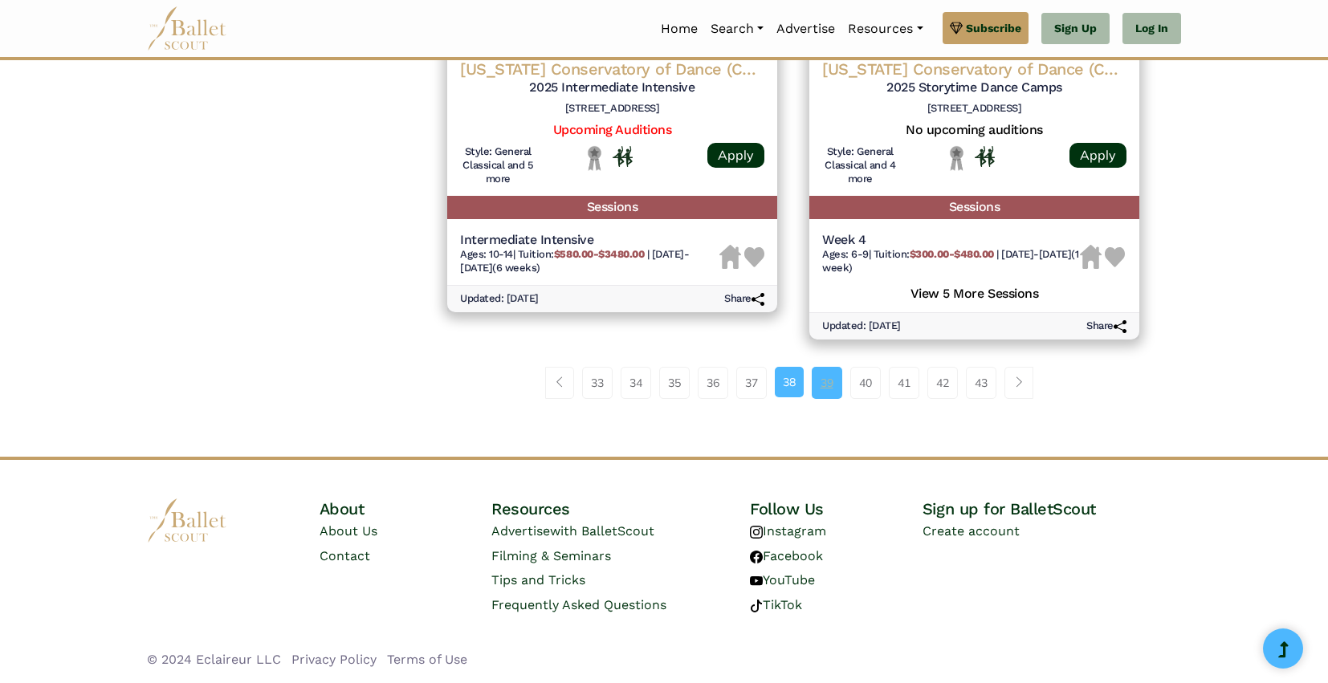
click at [825, 387] on link "39" at bounding box center [827, 383] width 31 height 32
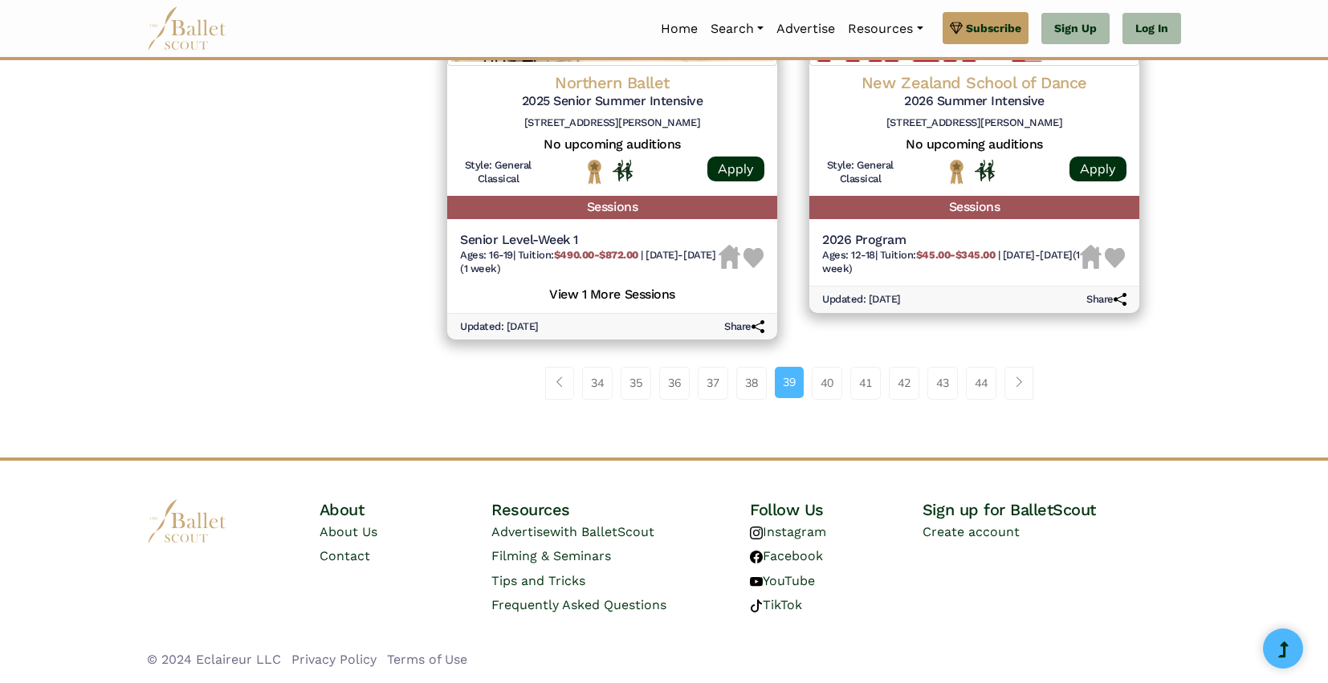
scroll to position [2269, 0]
click at [820, 381] on link "40" at bounding box center [827, 383] width 31 height 32
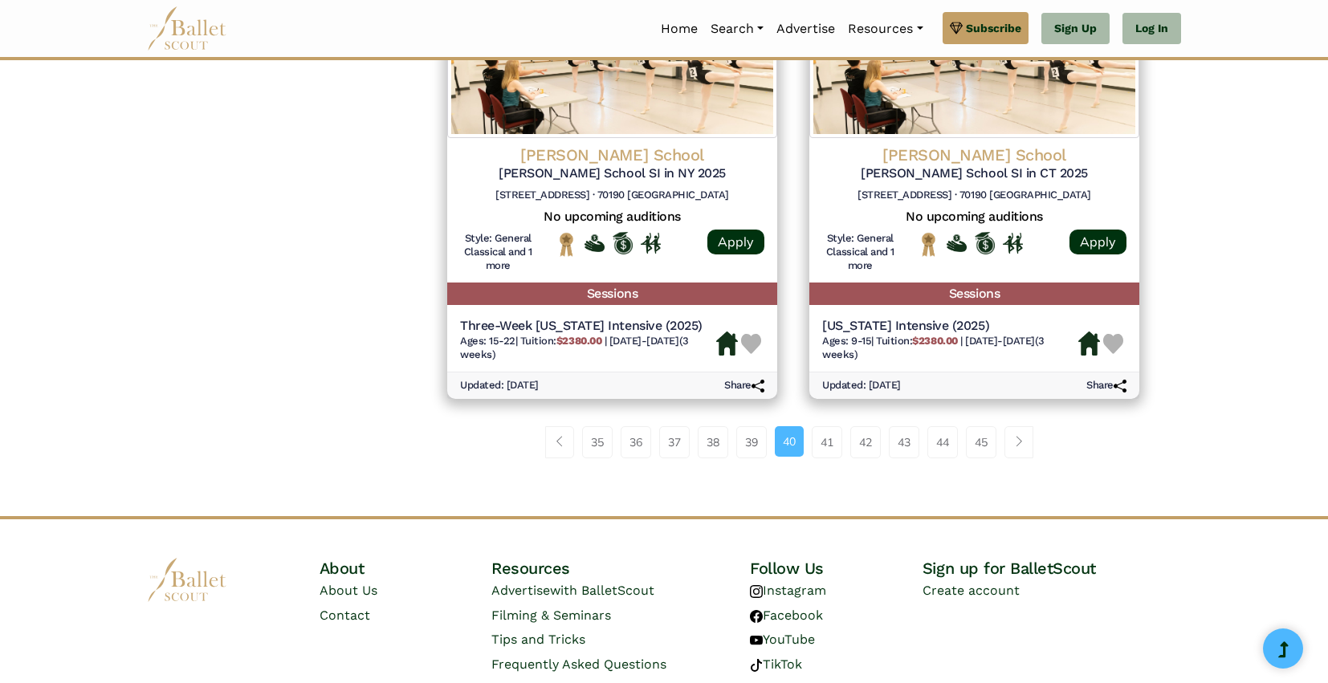
scroll to position [2217, 0]
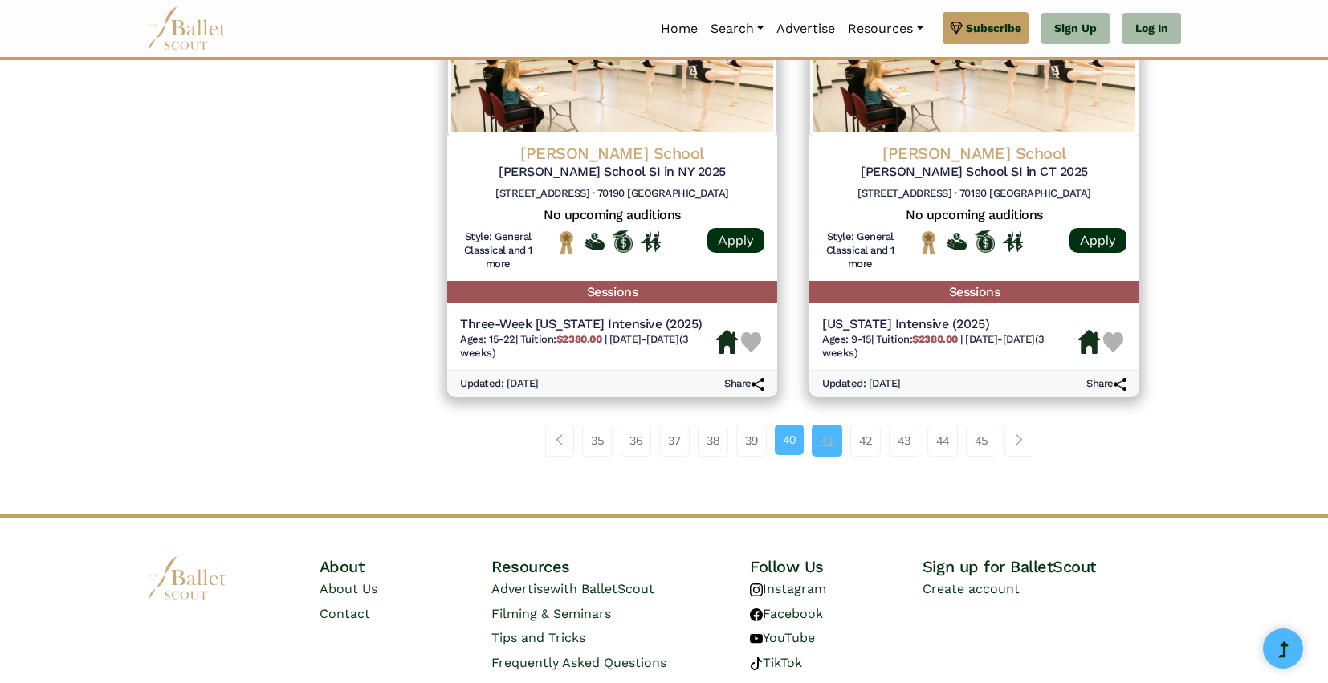
click at [825, 425] on link "41" at bounding box center [827, 441] width 31 height 32
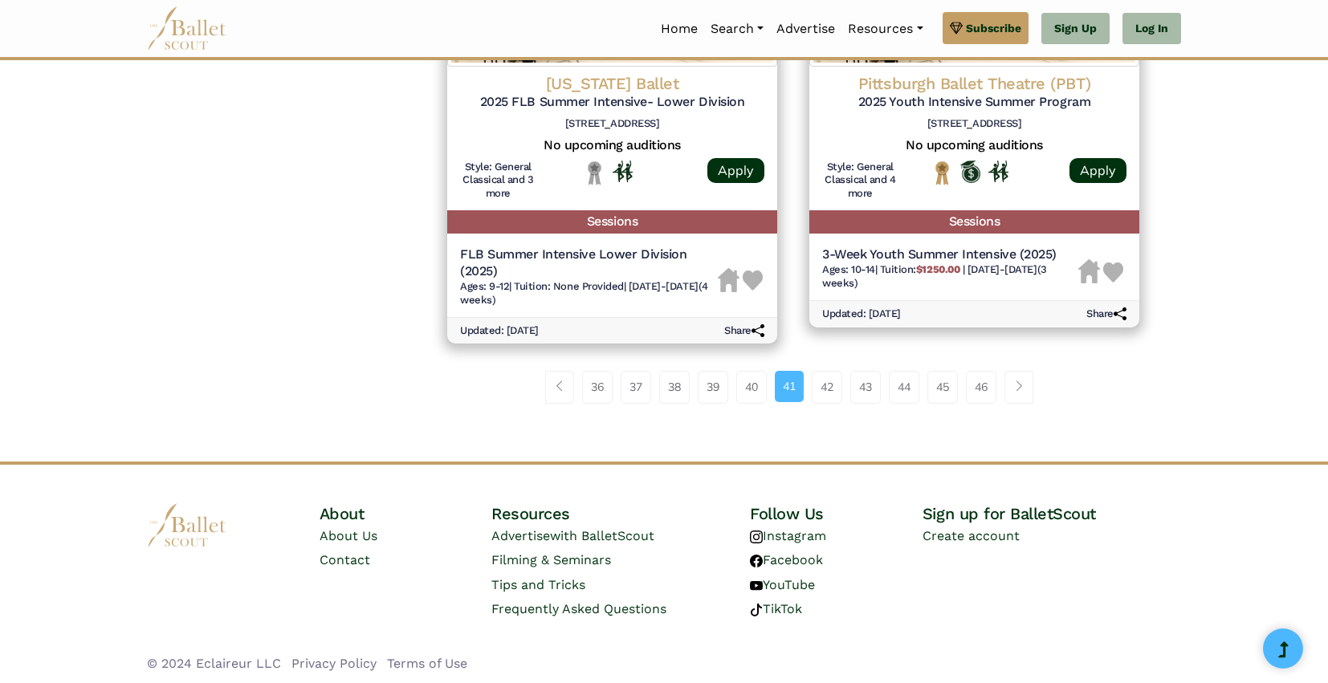
scroll to position [2258, 0]
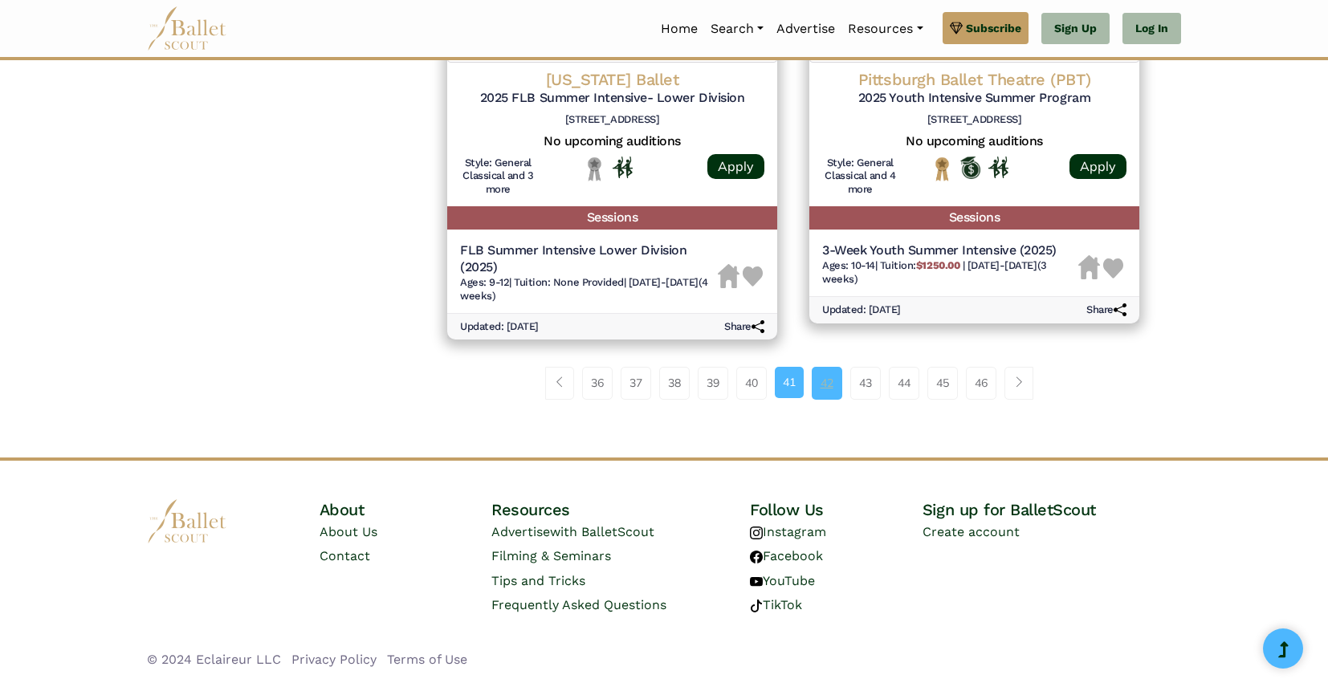
click at [830, 376] on link "42" at bounding box center [827, 383] width 31 height 32
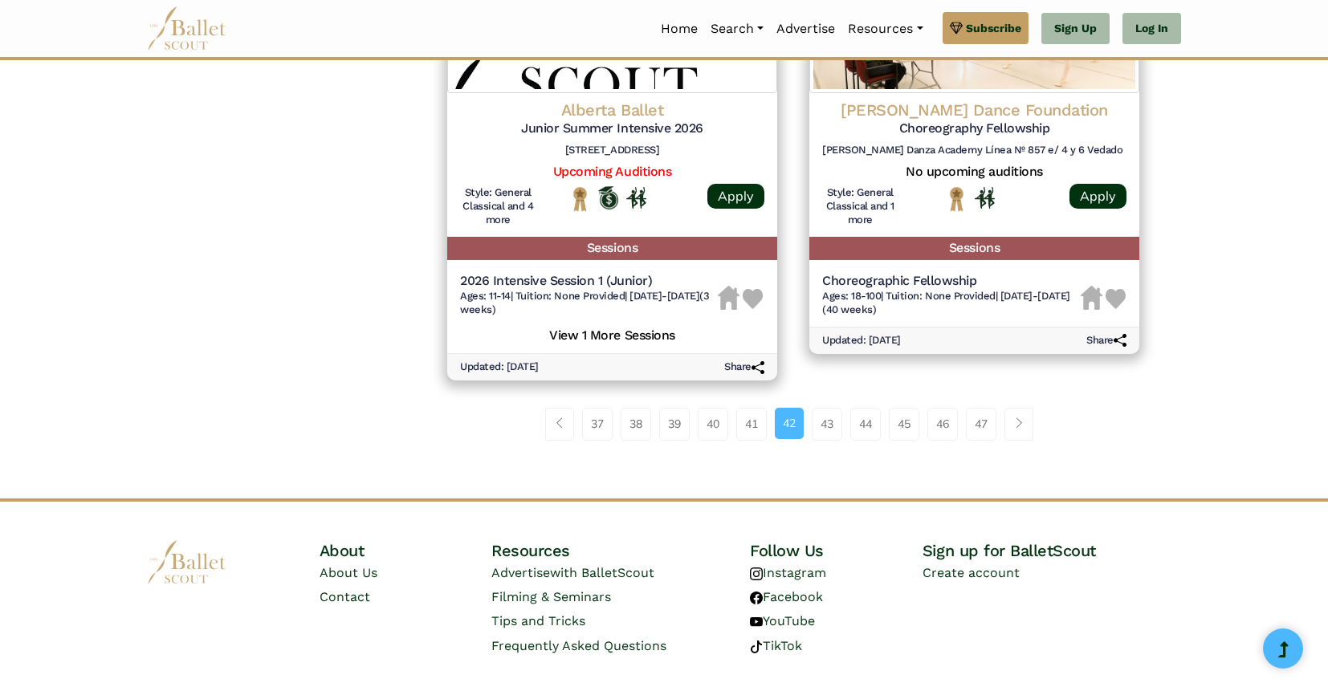
scroll to position [2217, 0]
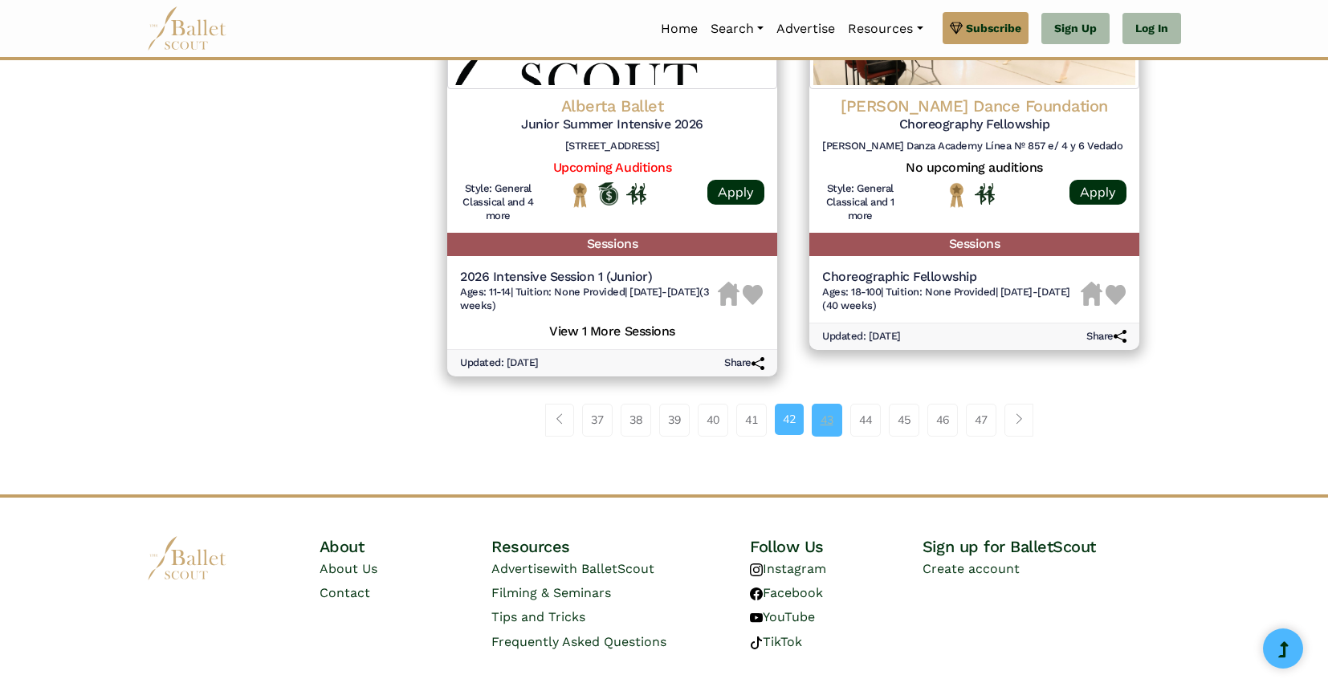
click at [831, 436] on link "43" at bounding box center [827, 420] width 31 height 32
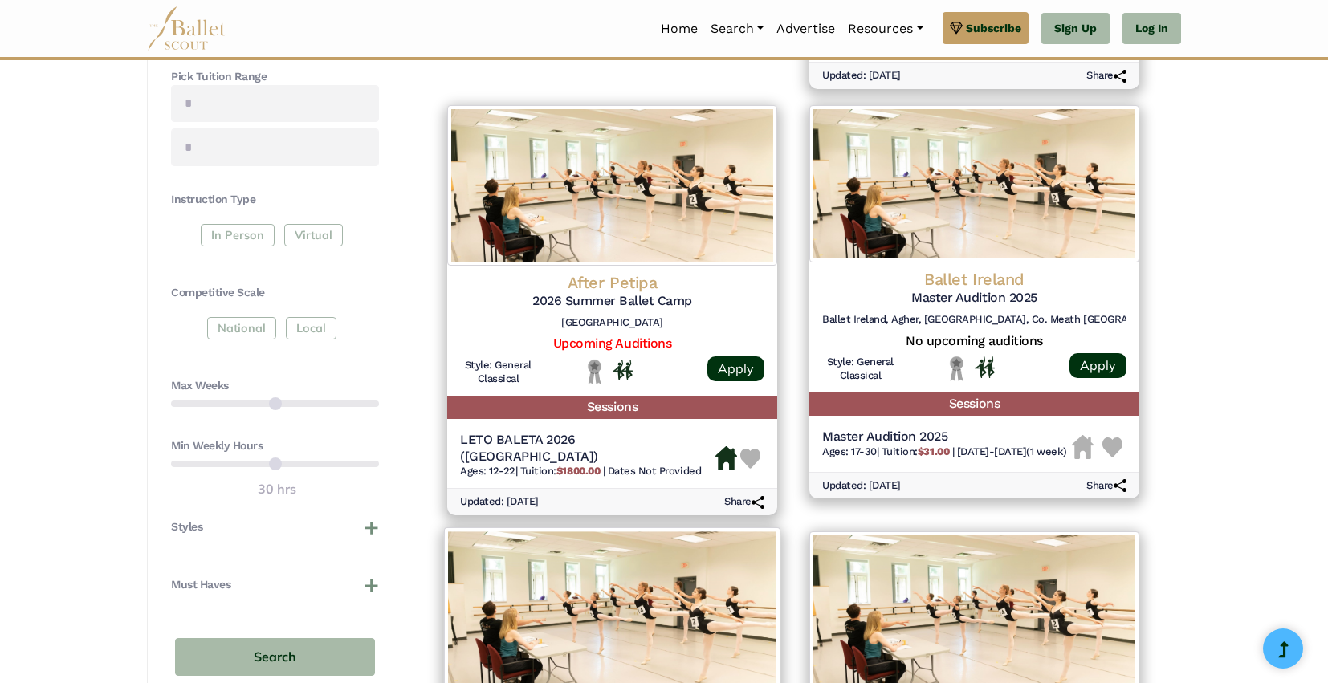
scroll to position [690, 0]
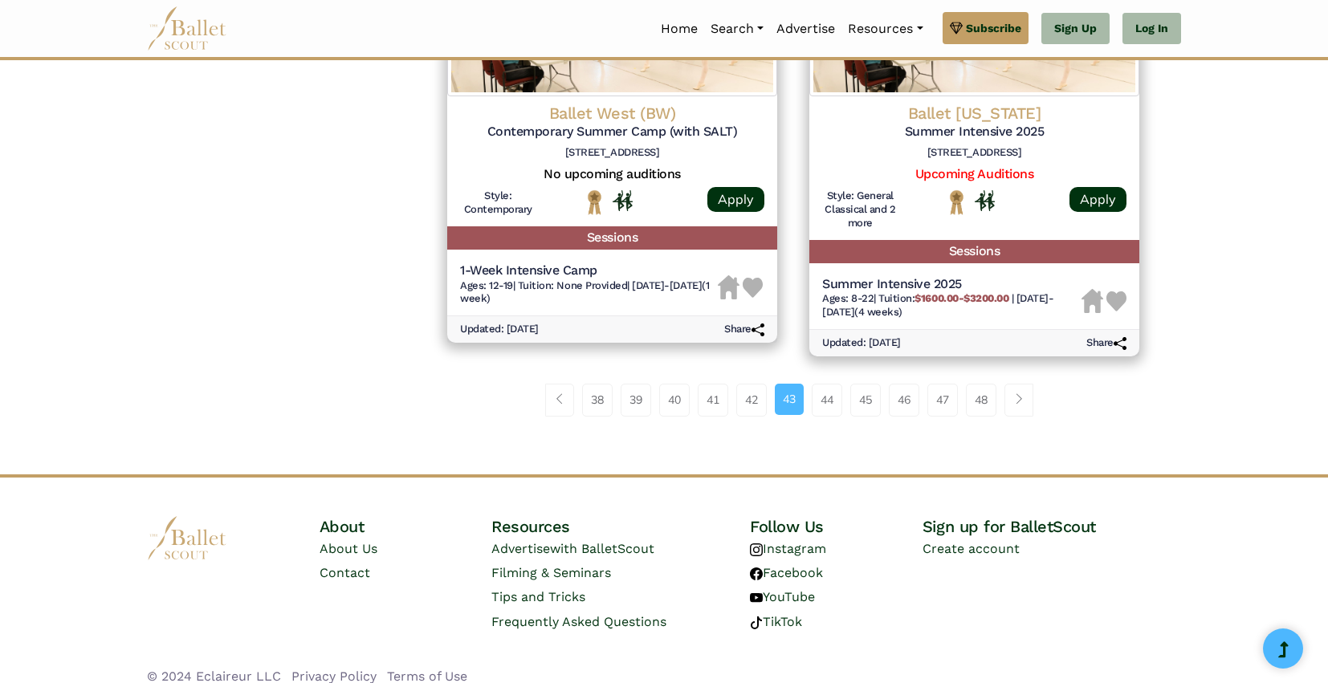
scroll to position [2106, 0]
click at [824, 407] on link "44" at bounding box center [827, 399] width 31 height 32
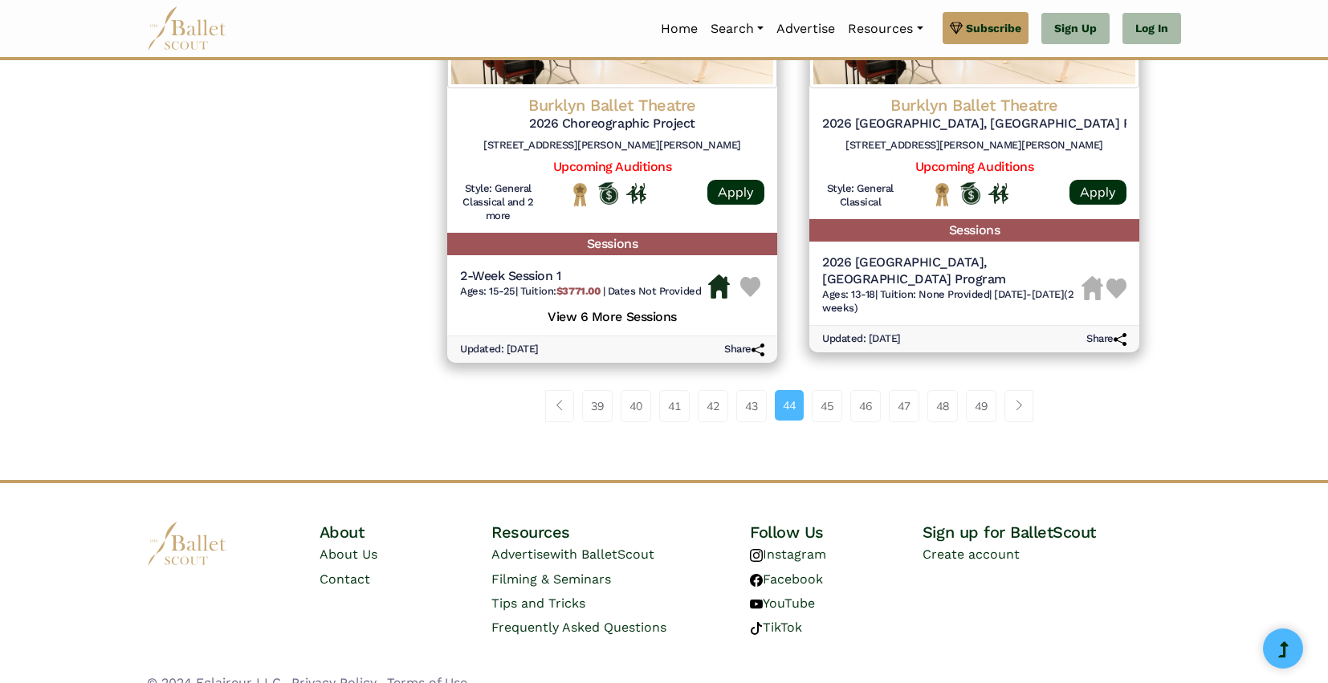
scroll to position [2215, 0]
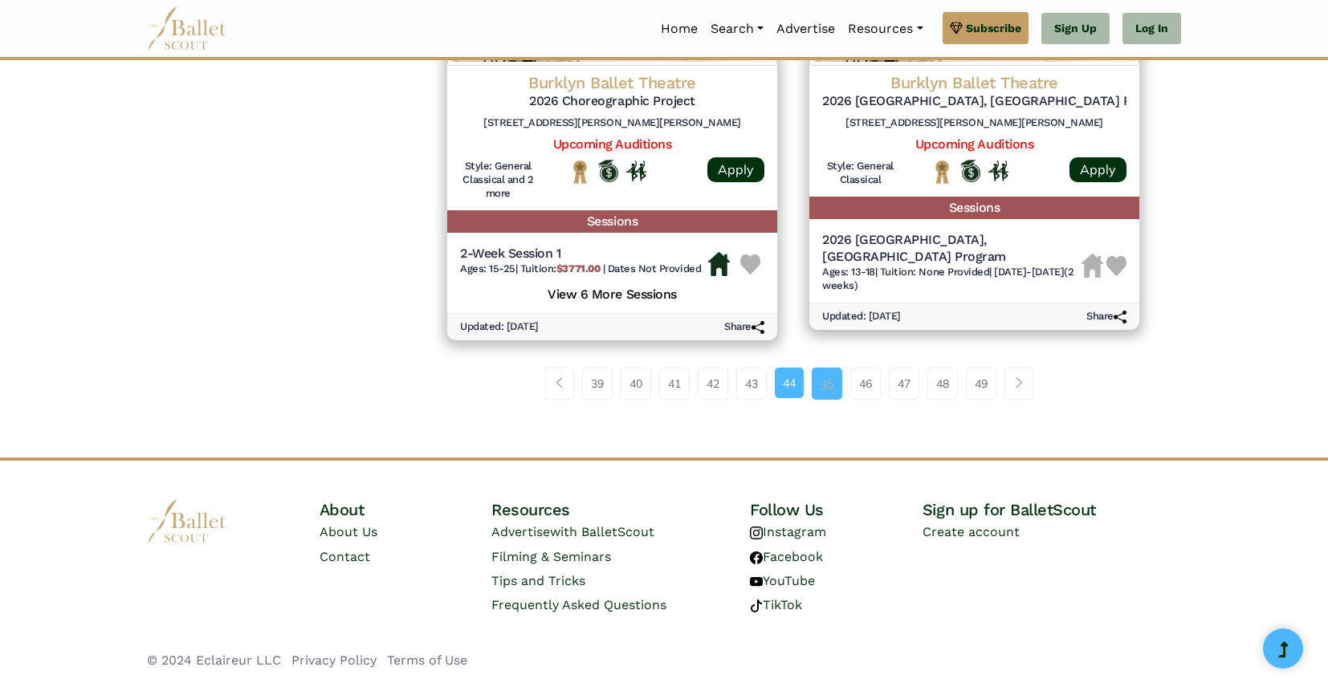
click at [823, 389] on link "45" at bounding box center [827, 384] width 31 height 32
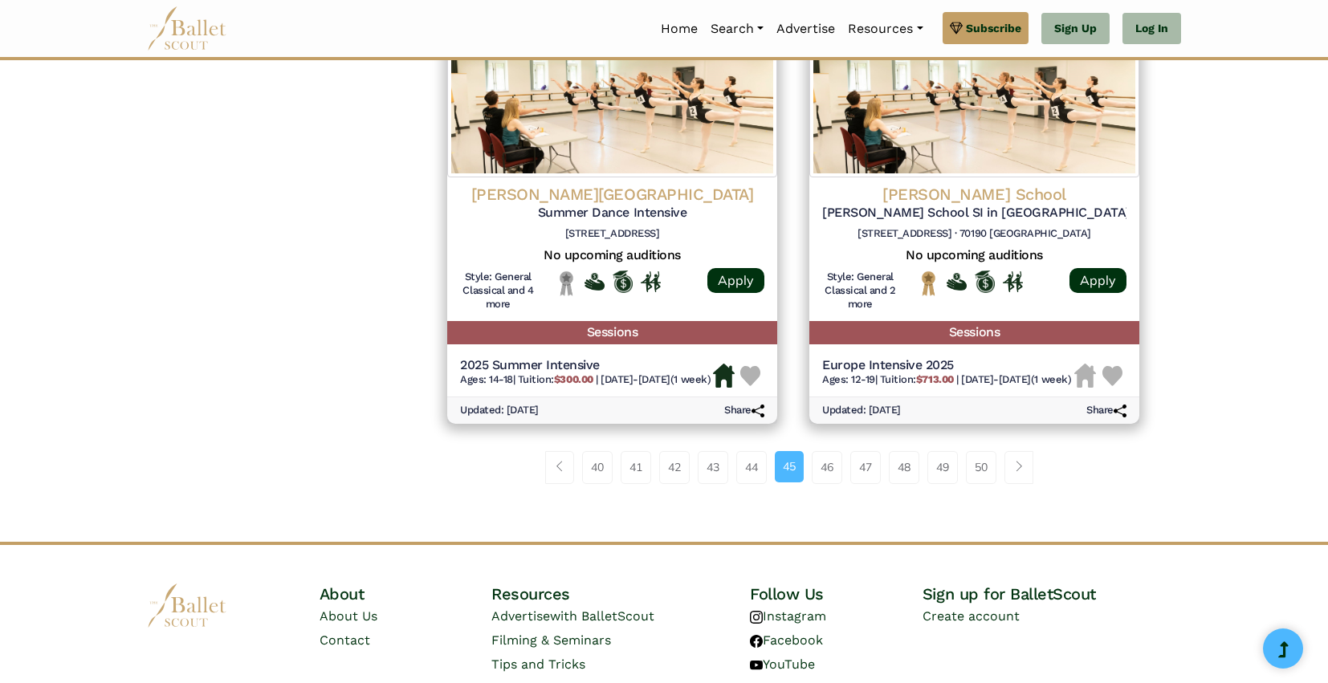
scroll to position [2282, 0]
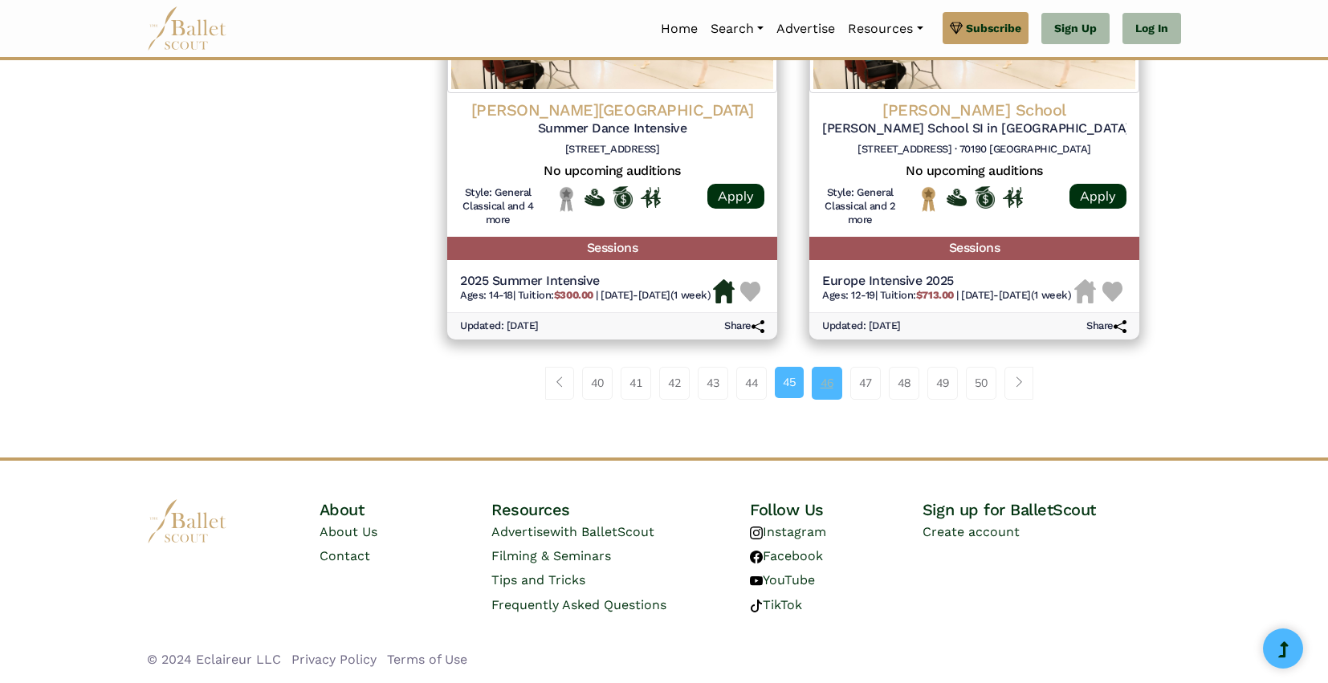
click at [825, 382] on link "46" at bounding box center [827, 383] width 31 height 32
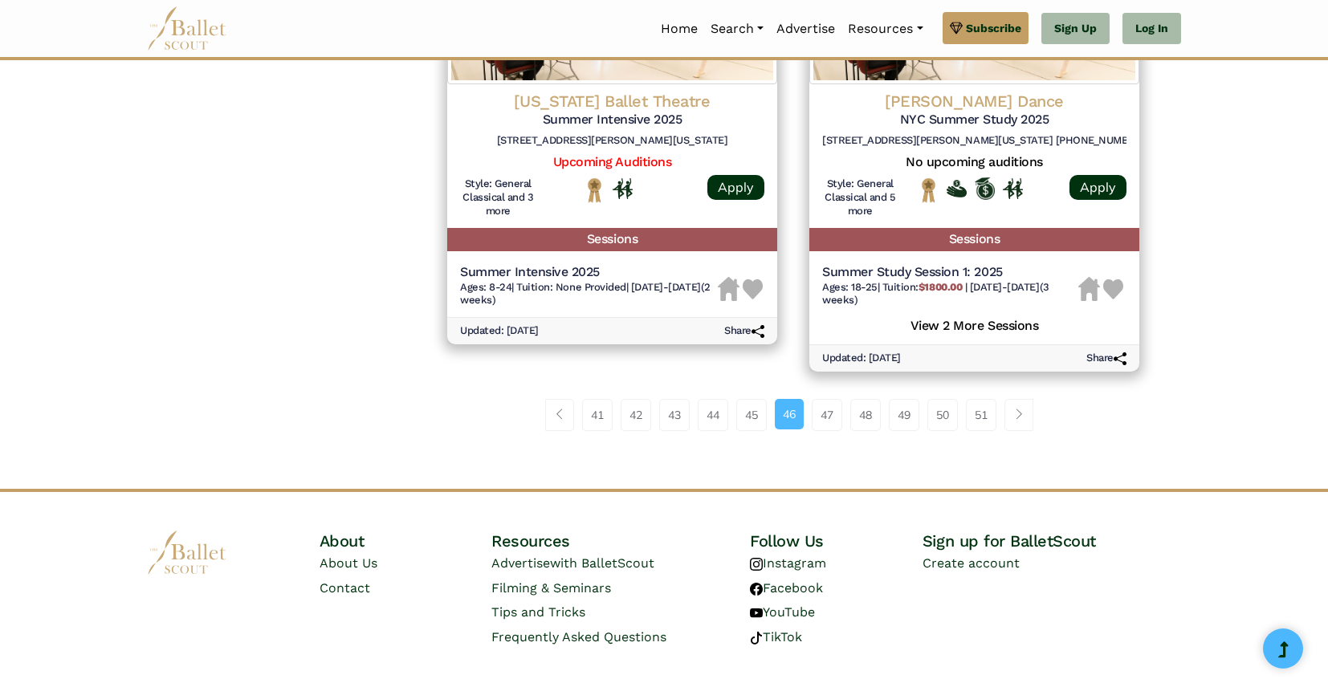
scroll to position [2296, 0]
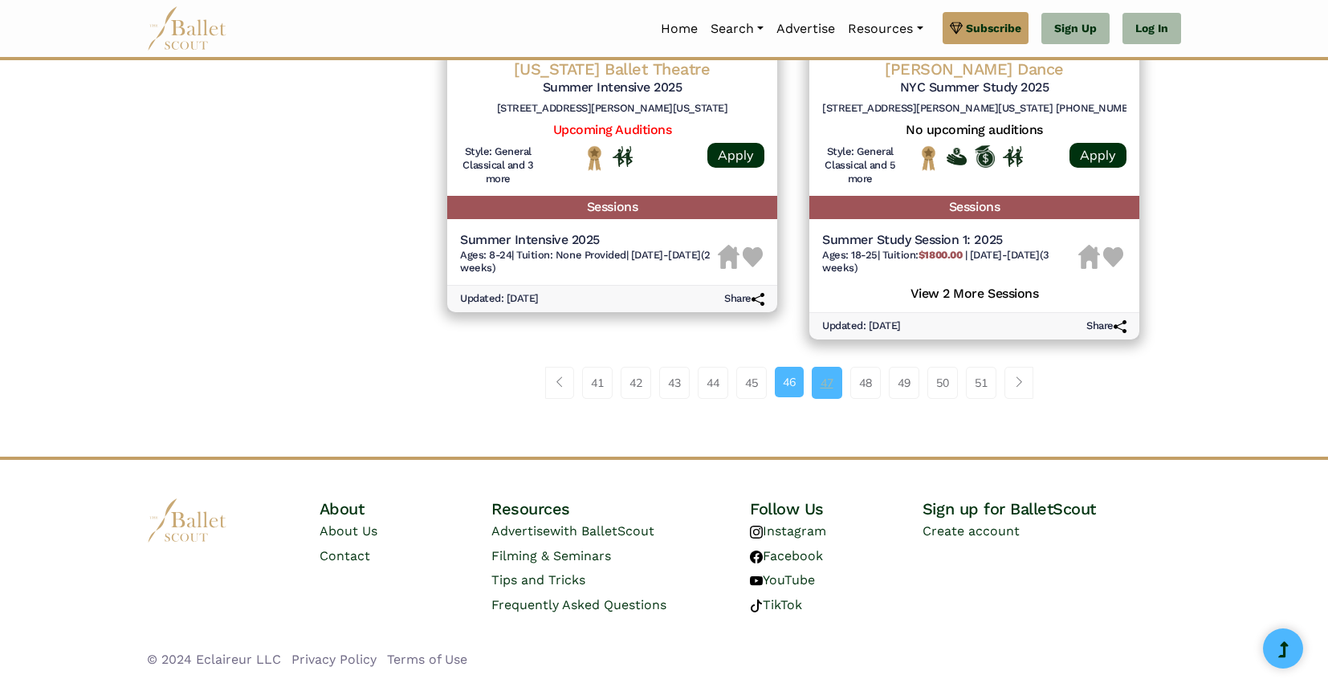
drag, startPoint x: 0, startPoint y: 0, endPoint x: 825, endPoint y: 382, distance: 909.5
click at [825, 382] on link "47" at bounding box center [827, 383] width 31 height 32
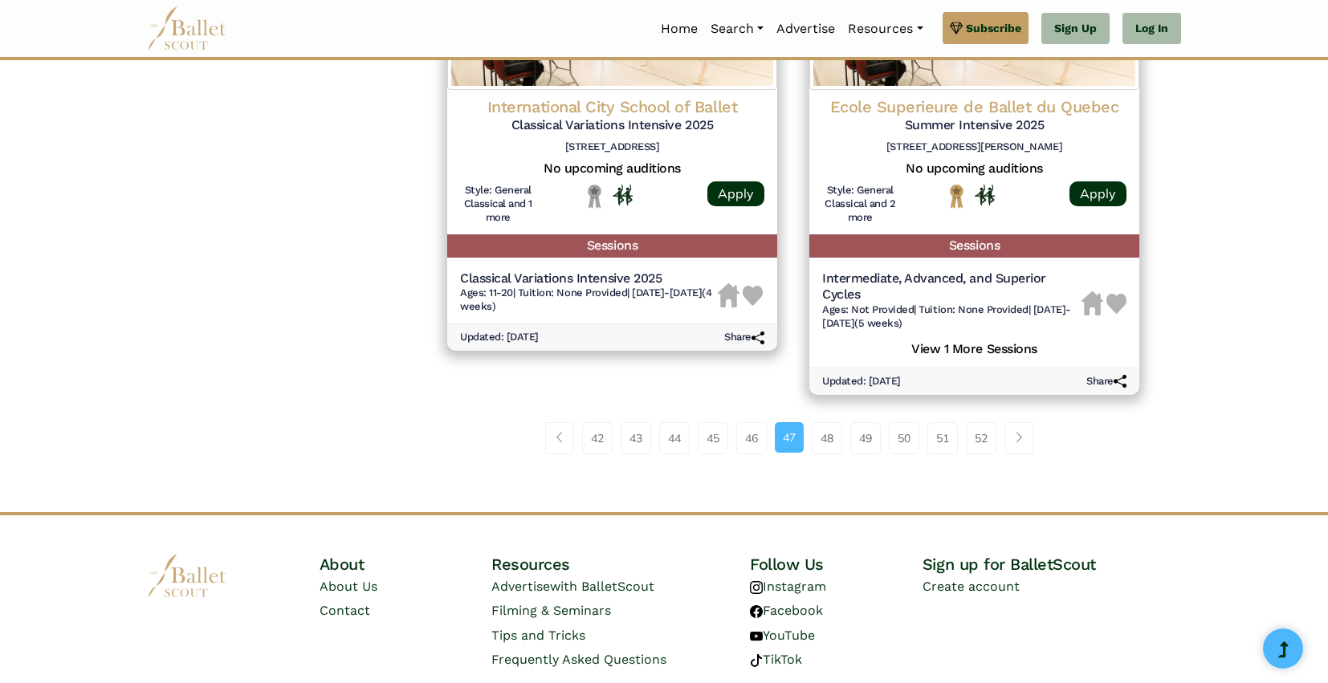
scroll to position [2286, 0]
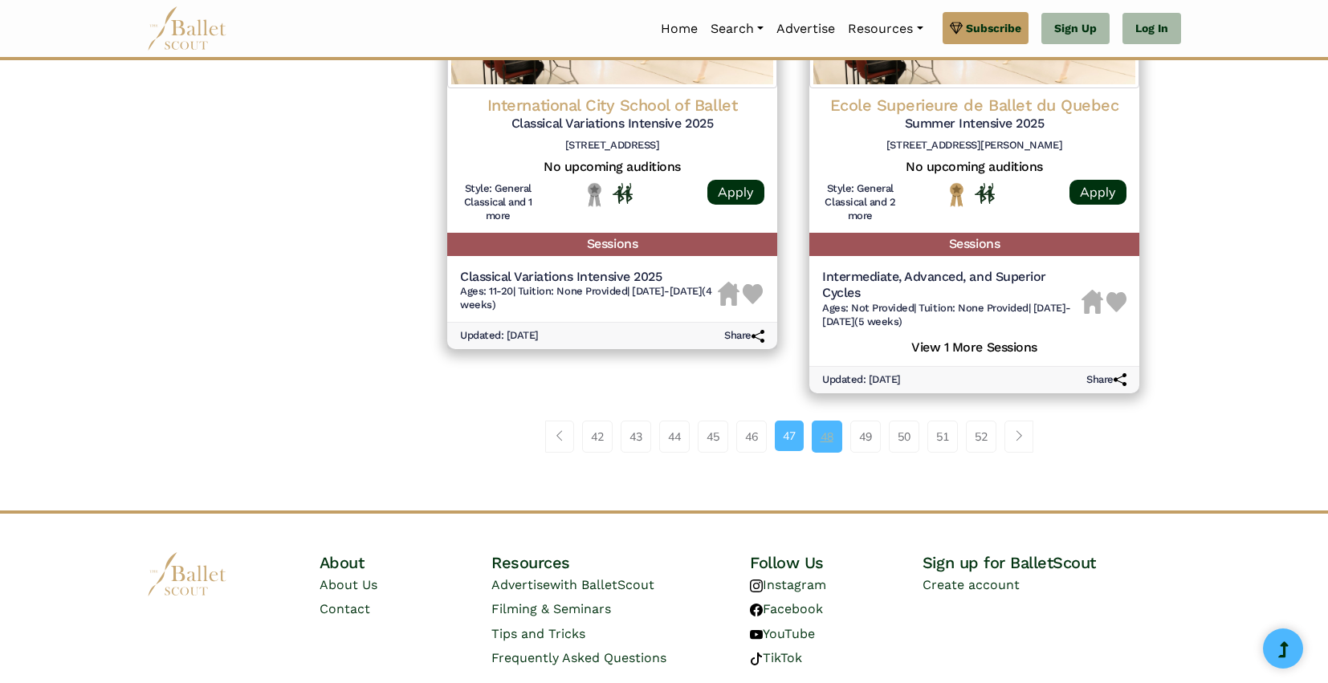
click at [827, 433] on link "48" at bounding box center [827, 437] width 31 height 32
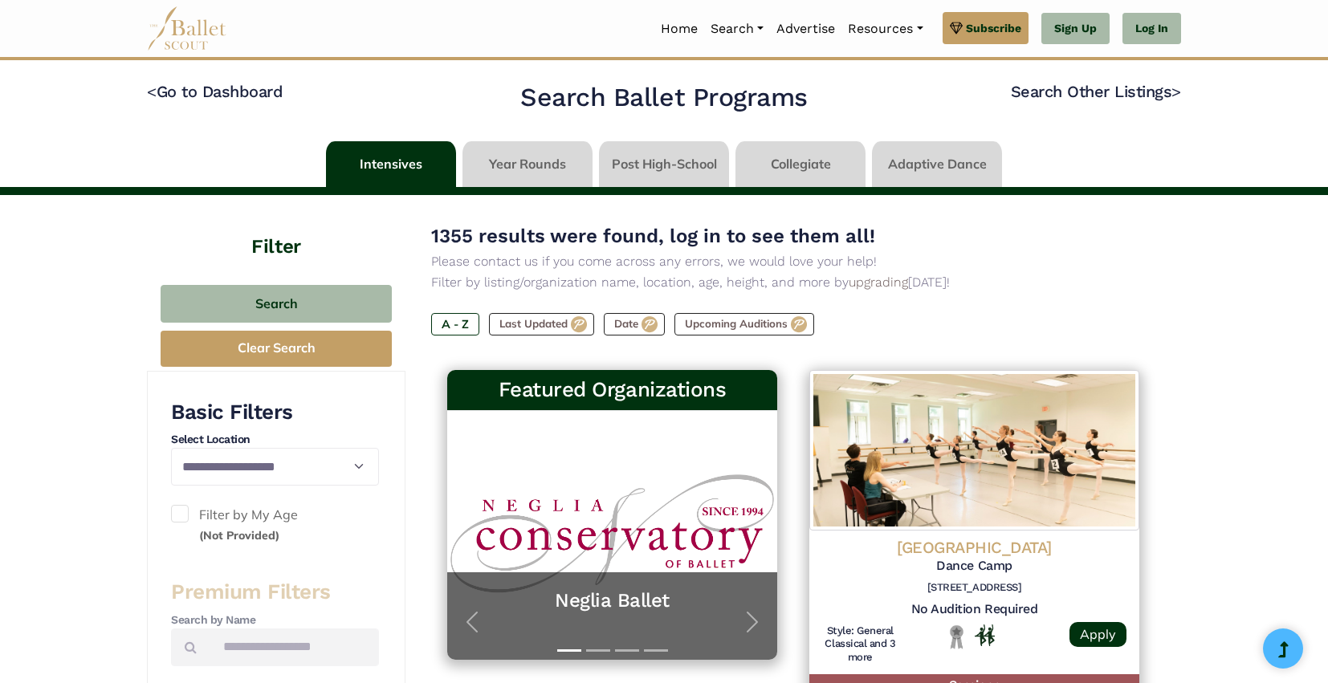
click at [827, 432] on img at bounding box center [974, 450] width 330 height 161
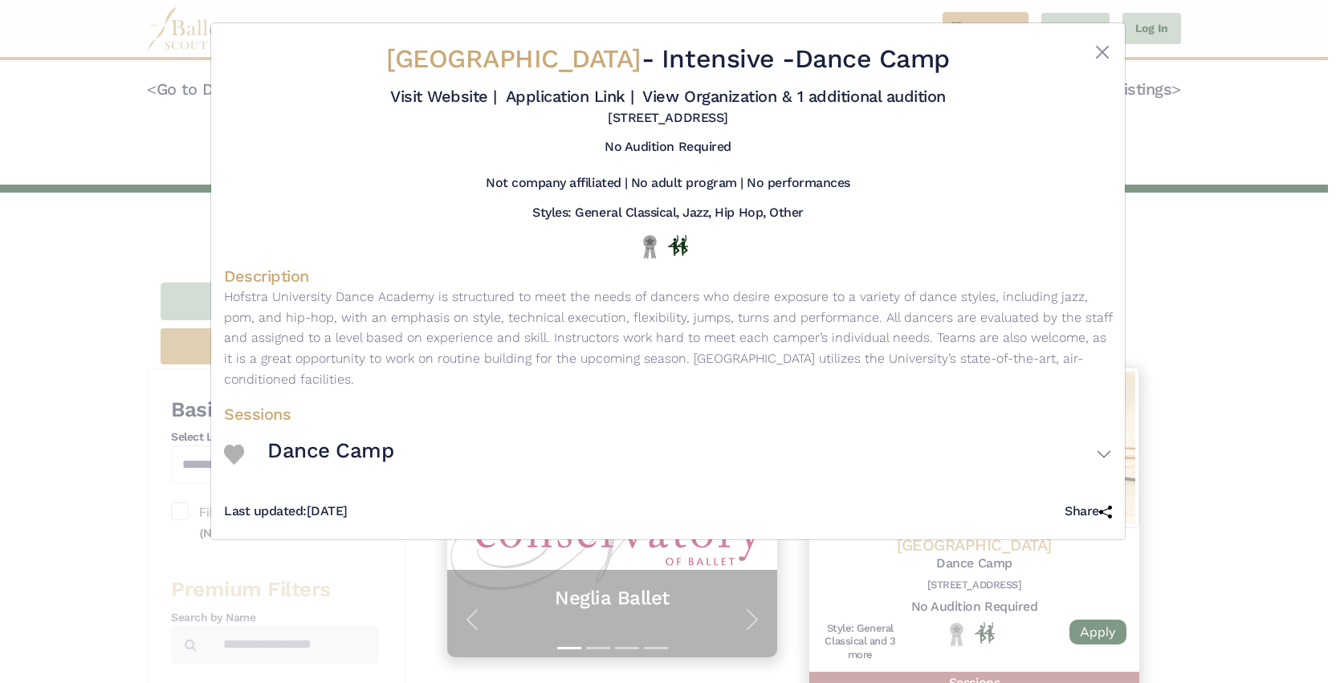
click at [1206, 455] on div "Hofstra University - Intensive - Dance Camp Visit Website | Application Link | …" at bounding box center [668, 341] width 1336 height 683
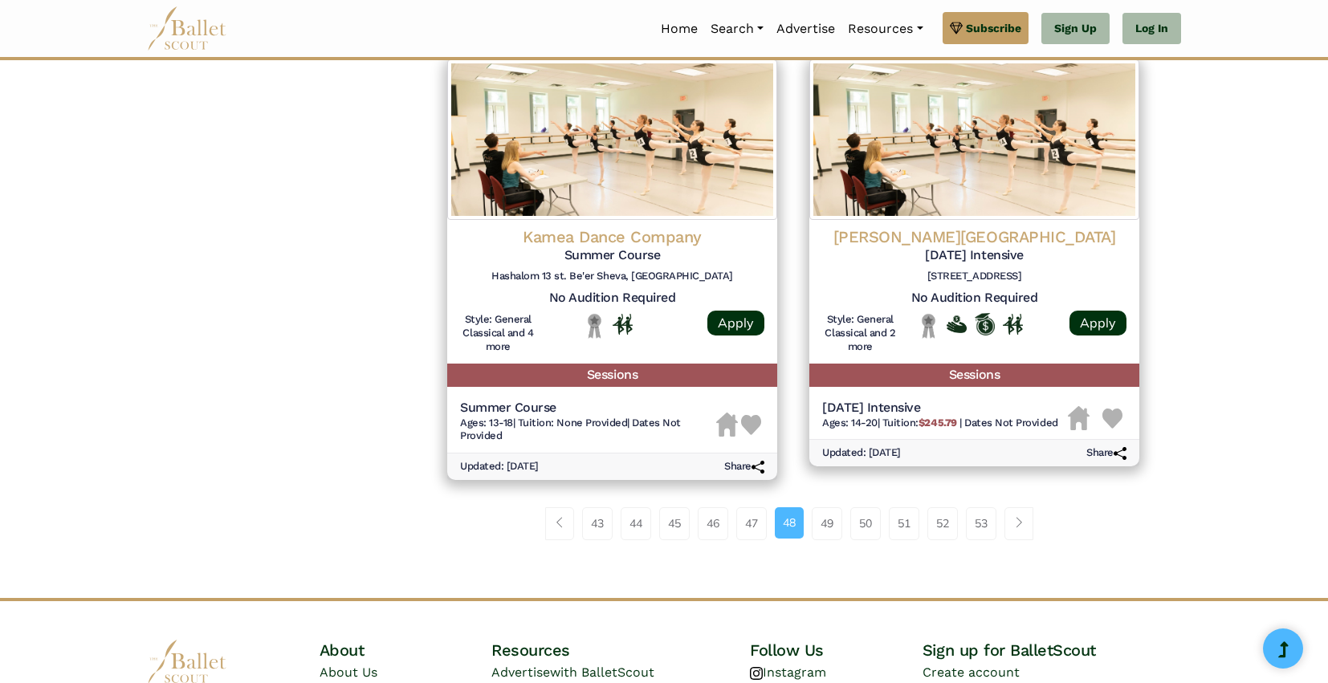
scroll to position [2109, 0]
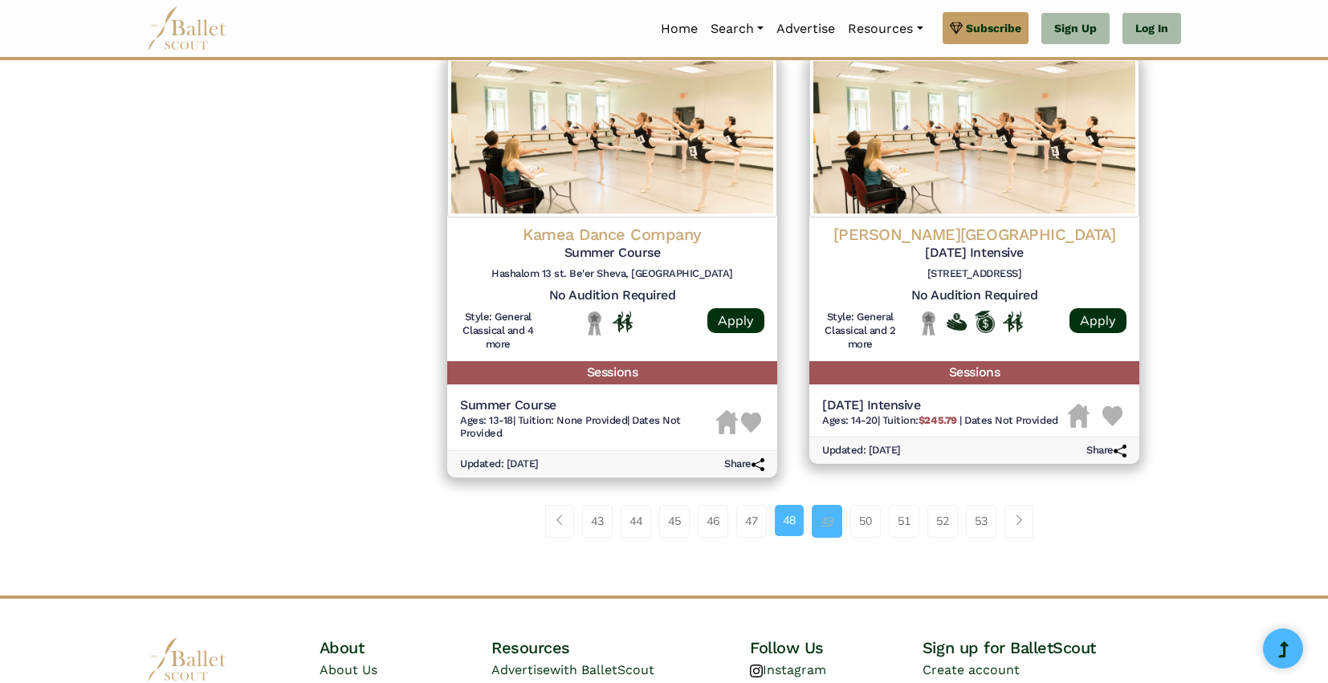
click at [834, 522] on link "49" at bounding box center [827, 521] width 31 height 32
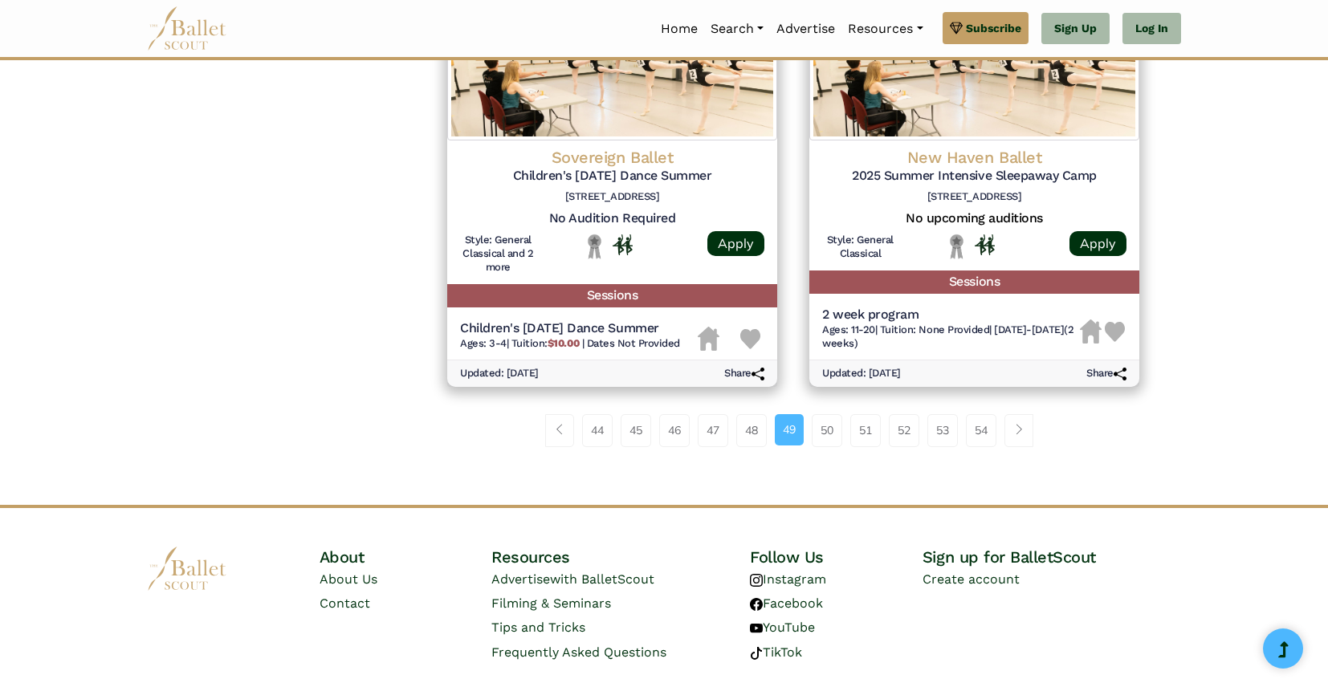
scroll to position [2213, 0]
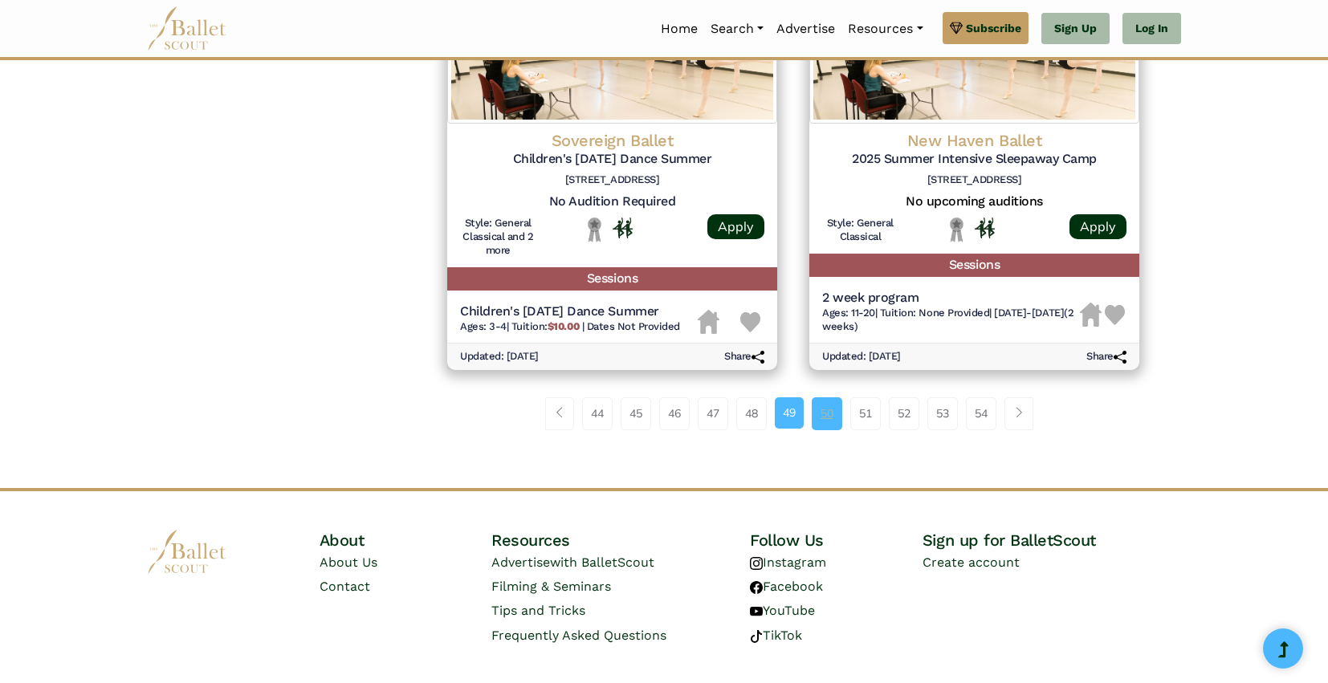
click at [820, 407] on link "50" at bounding box center [827, 413] width 31 height 32
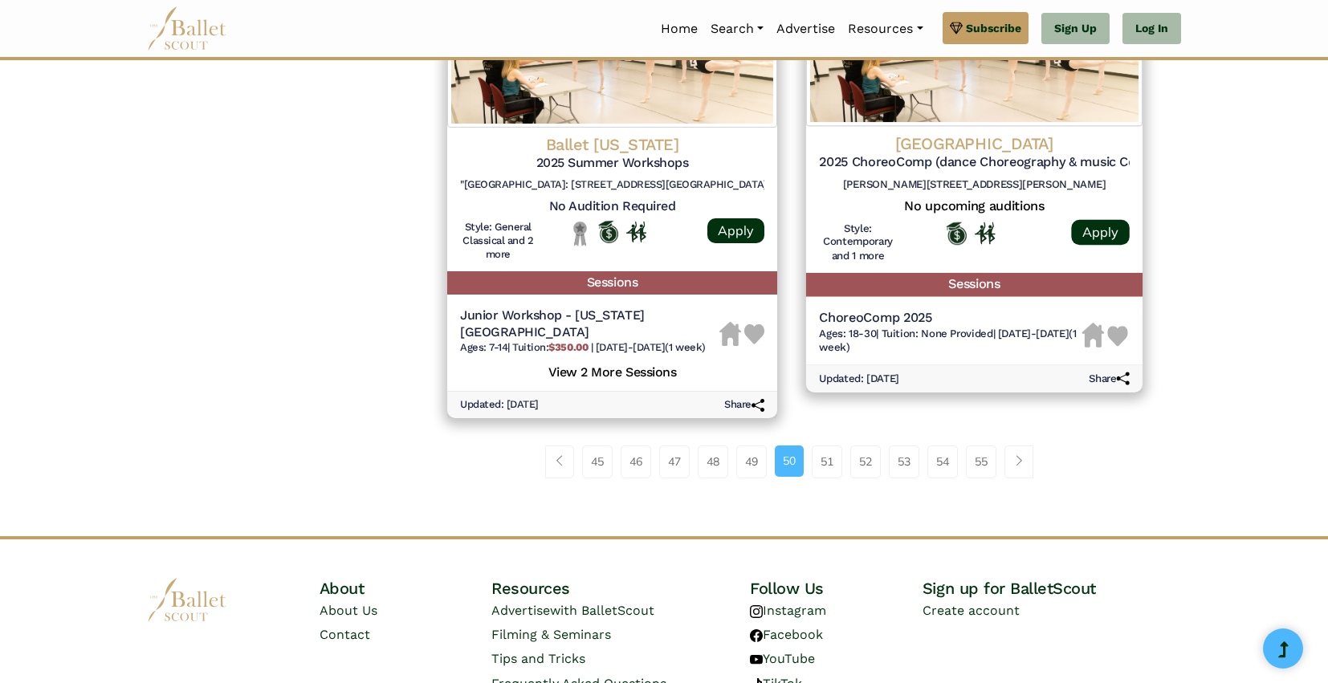
scroll to position [2241, 0]
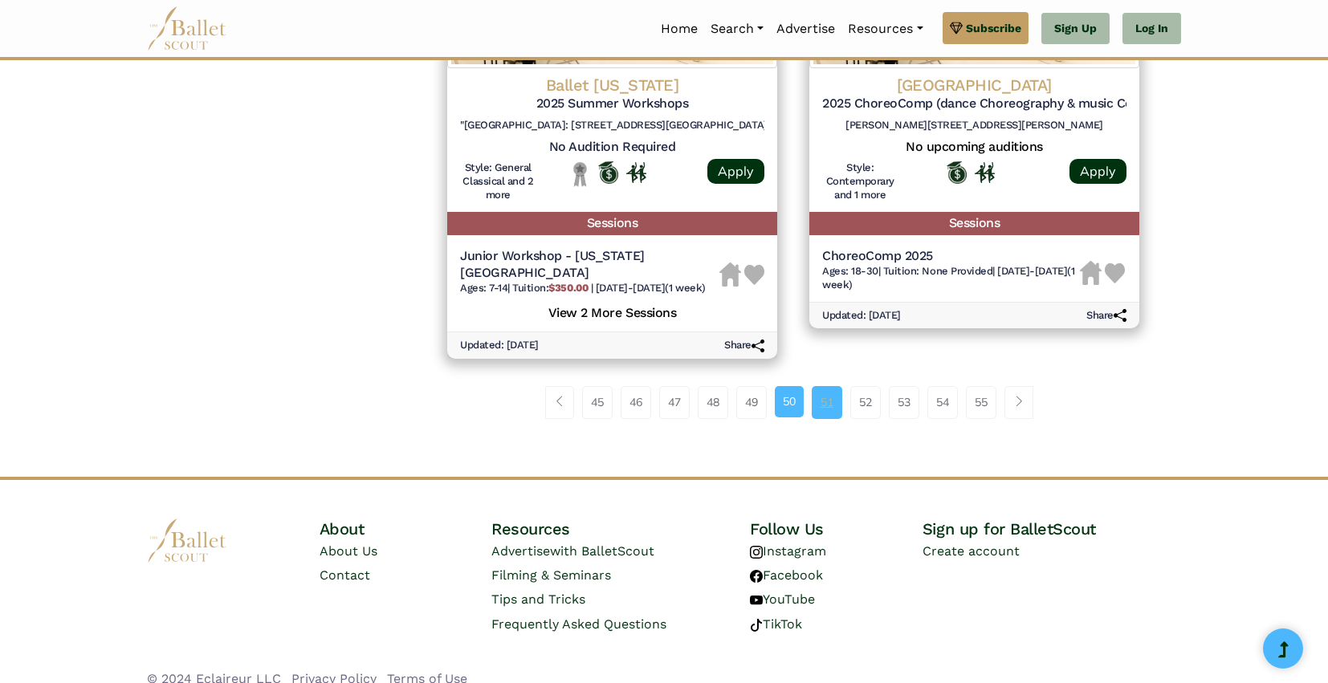
click at [828, 393] on link "51" at bounding box center [827, 402] width 31 height 32
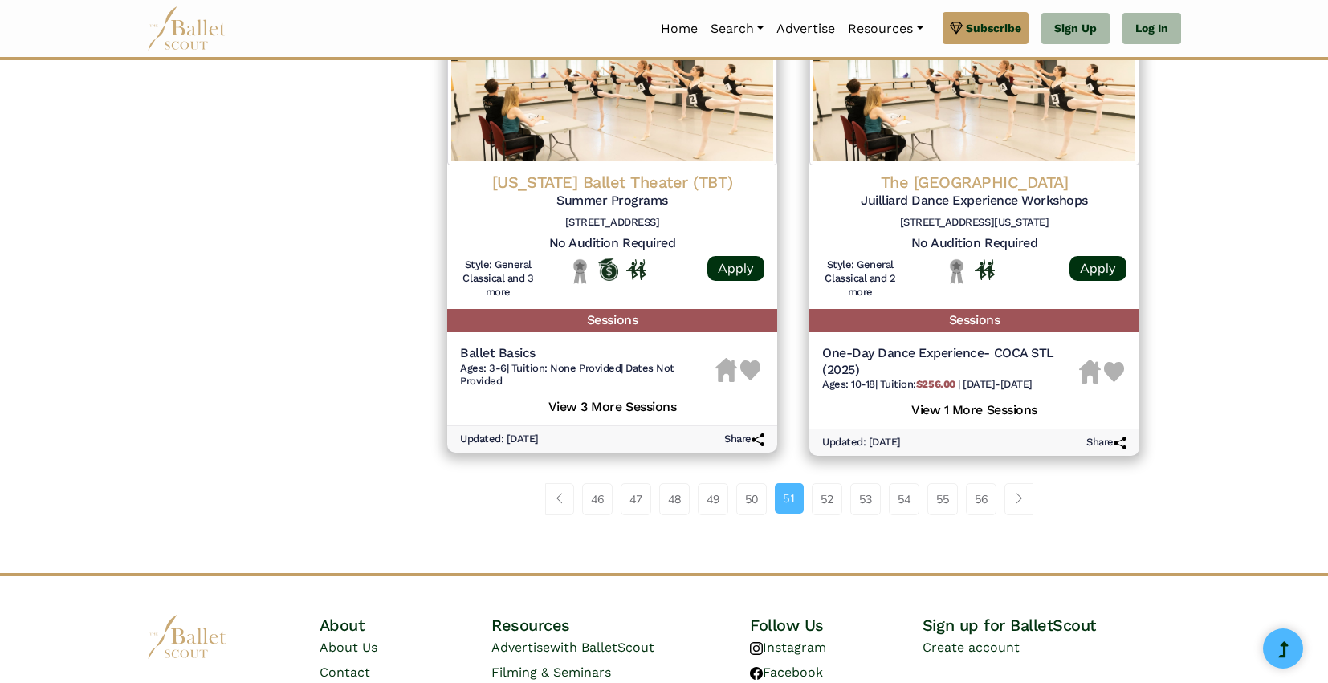
scroll to position [2111, 0]
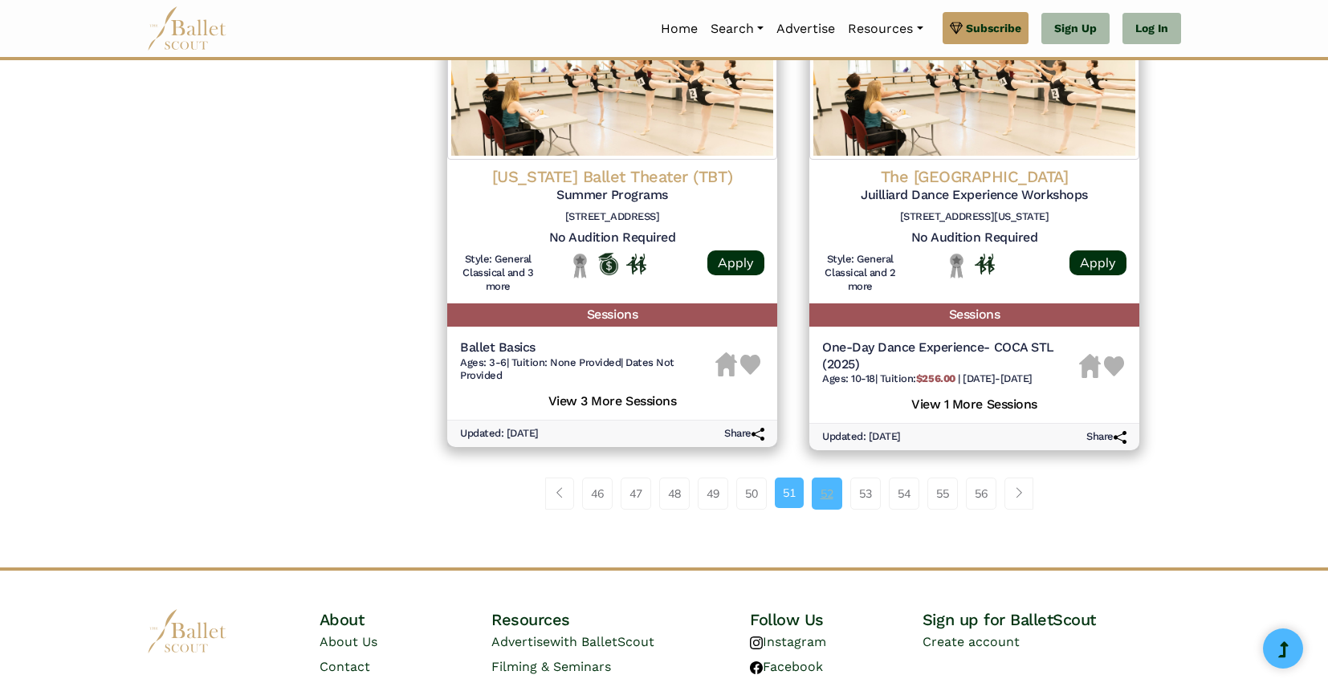
click at [826, 492] on link "52" at bounding box center [827, 494] width 31 height 32
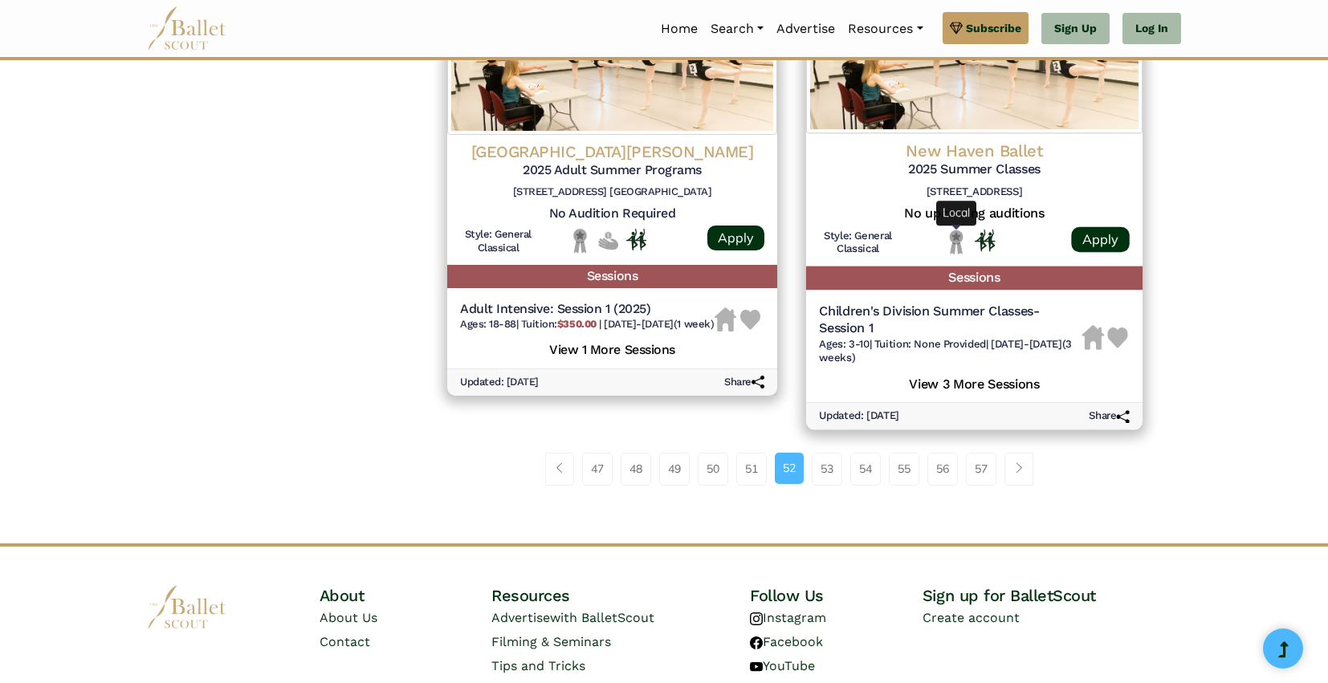
scroll to position [2170, 0]
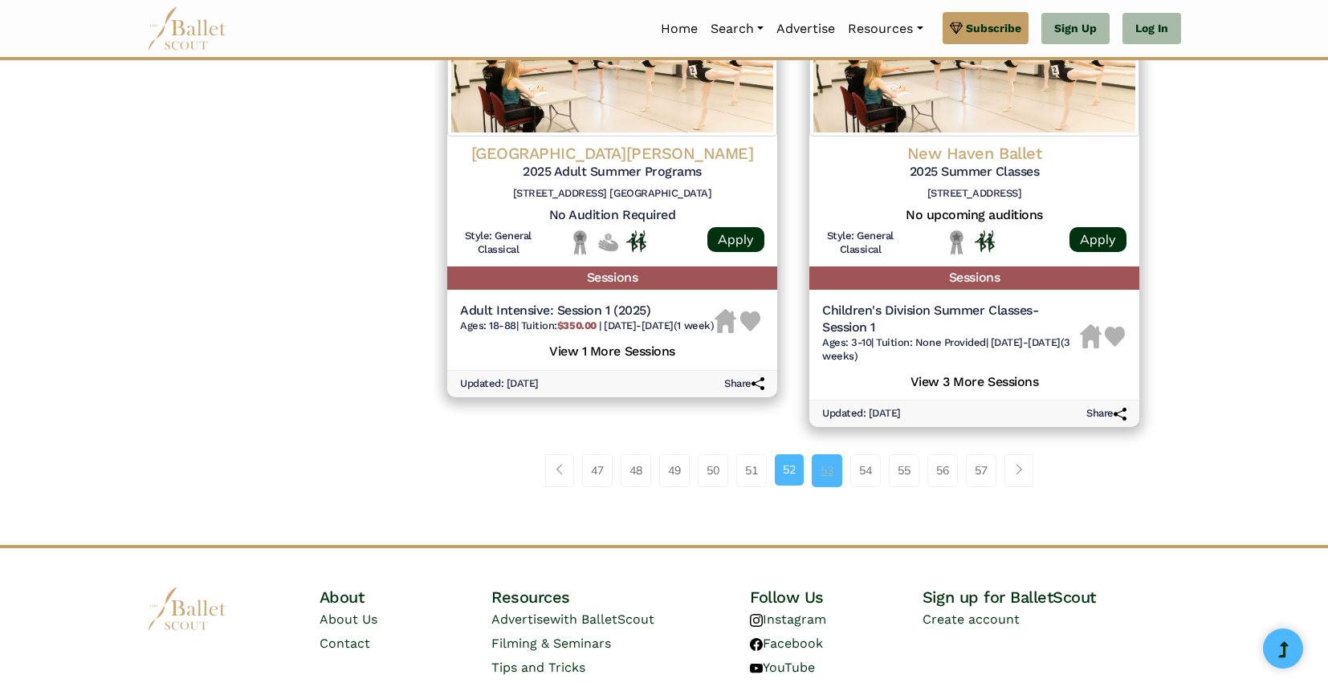
click at [828, 470] on link "53" at bounding box center [827, 470] width 31 height 32
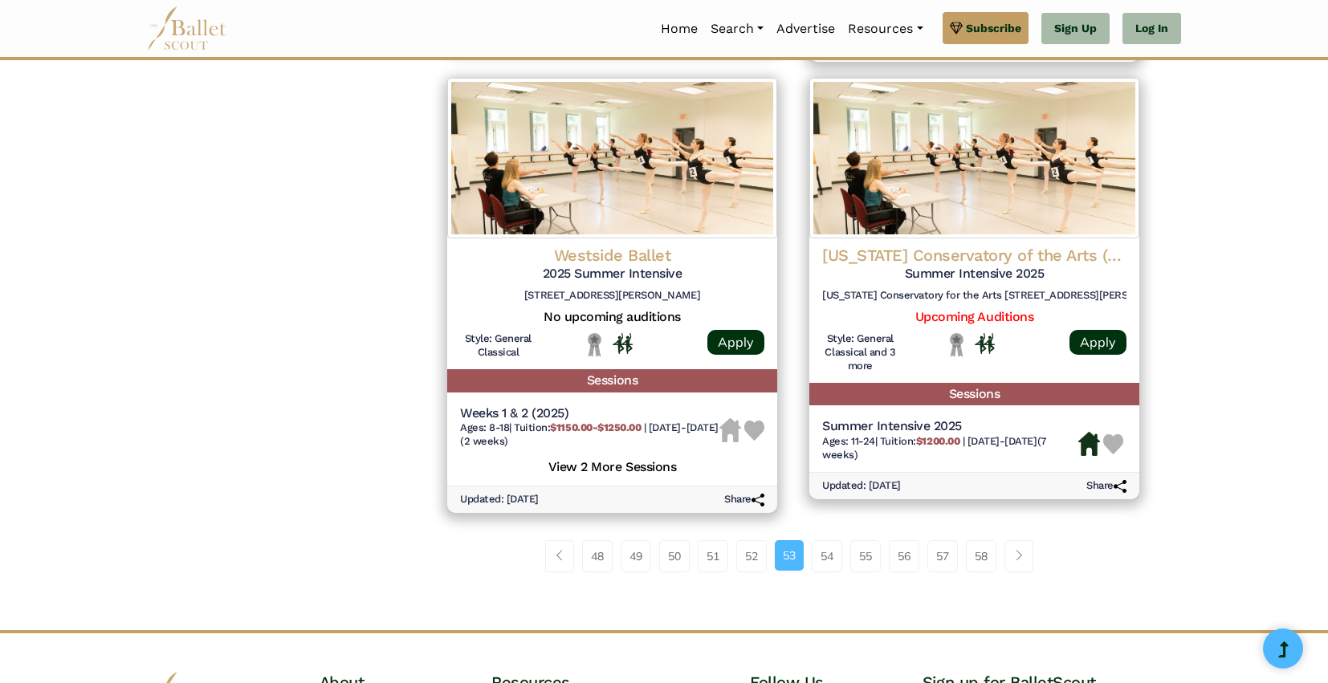
scroll to position [2127, 0]
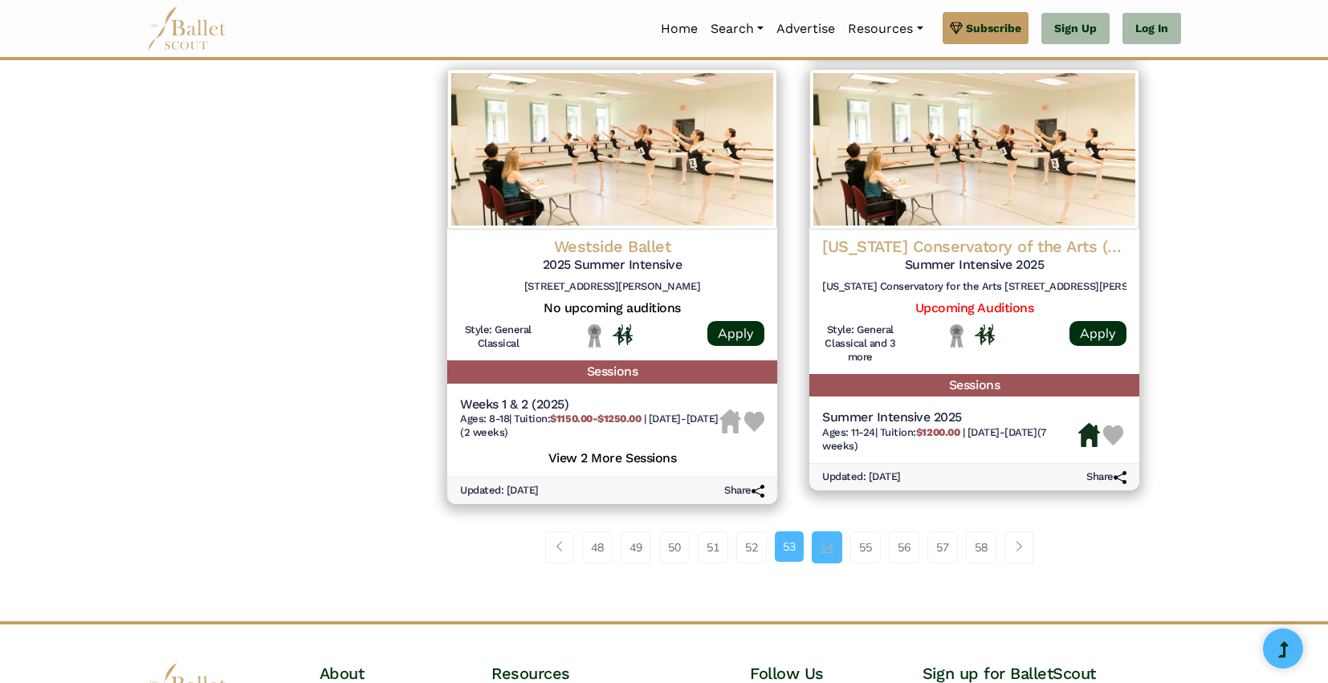
click at [823, 535] on link "54" at bounding box center [827, 547] width 31 height 32
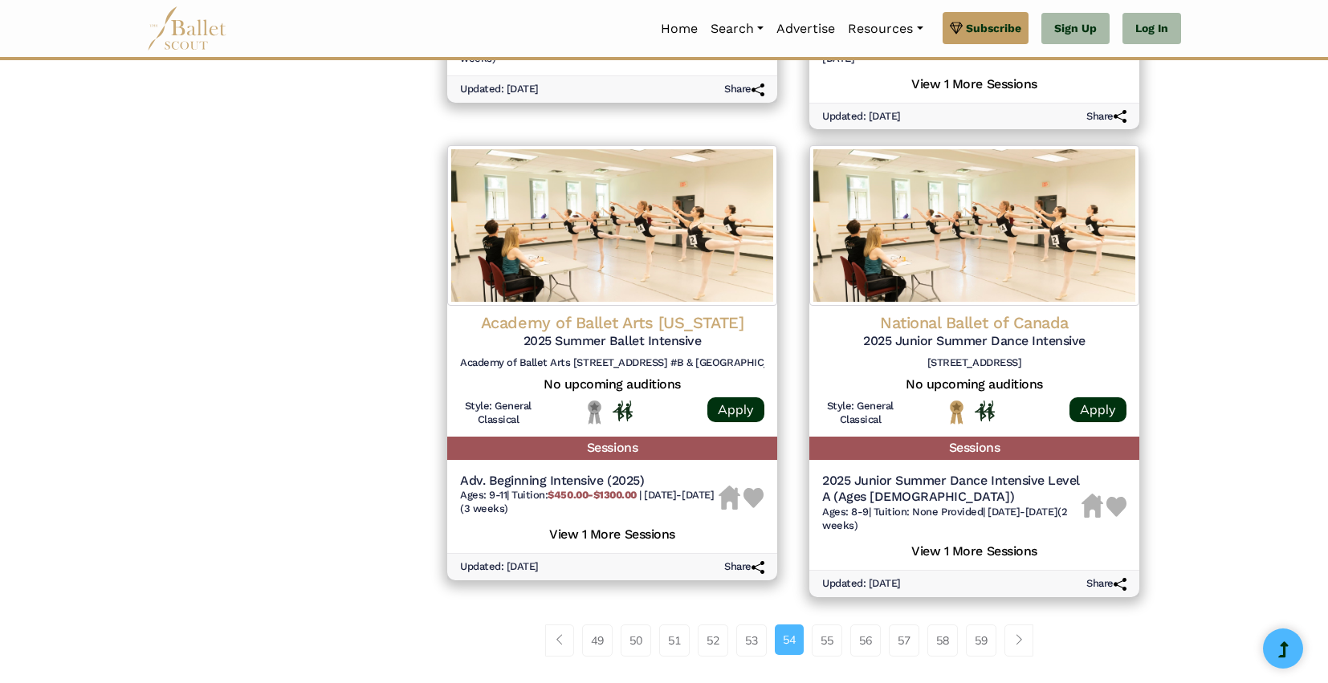
scroll to position [2074, 0]
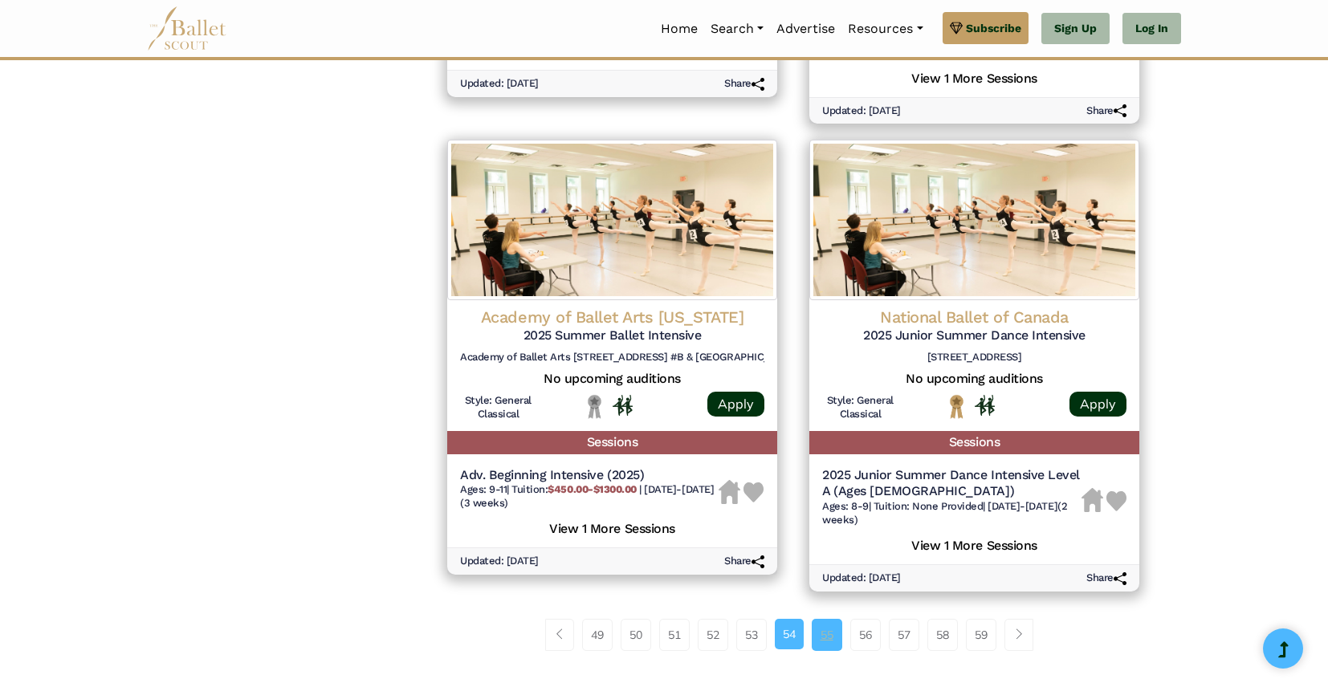
click at [827, 649] on link "55" at bounding box center [827, 635] width 31 height 32
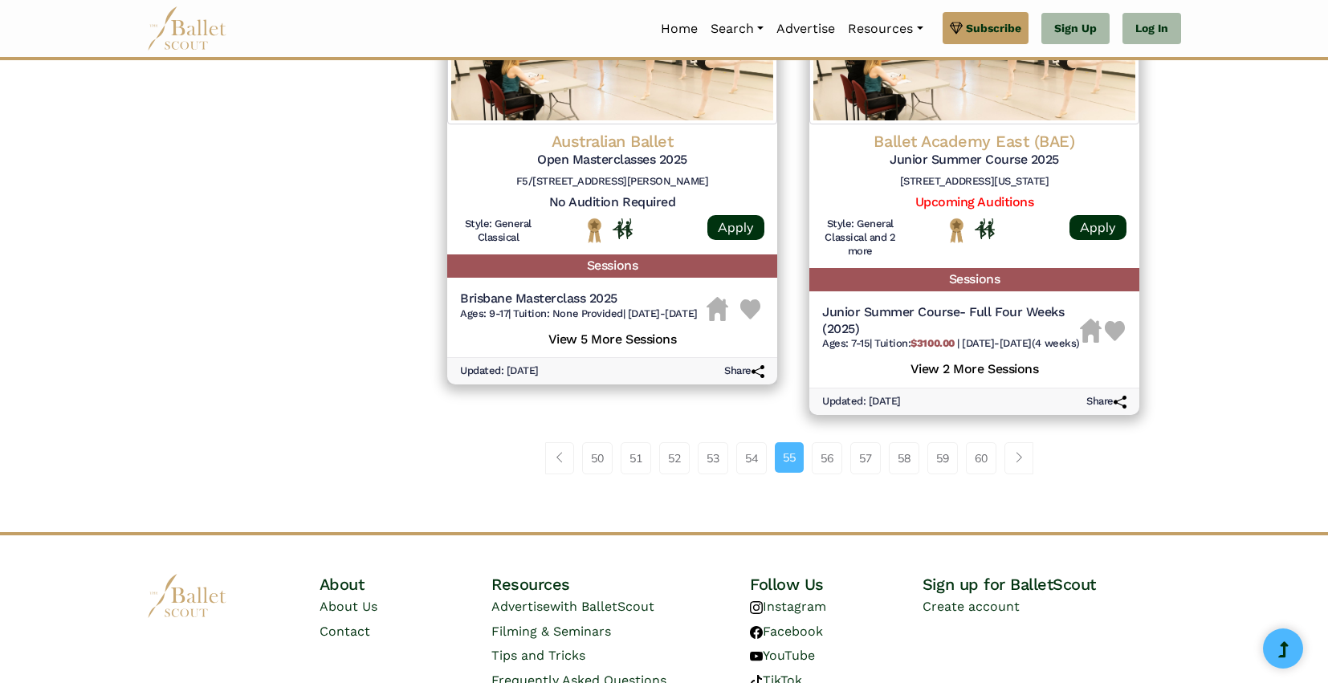
scroll to position [2210, 0]
click at [823, 466] on link "56" at bounding box center [827, 458] width 31 height 32
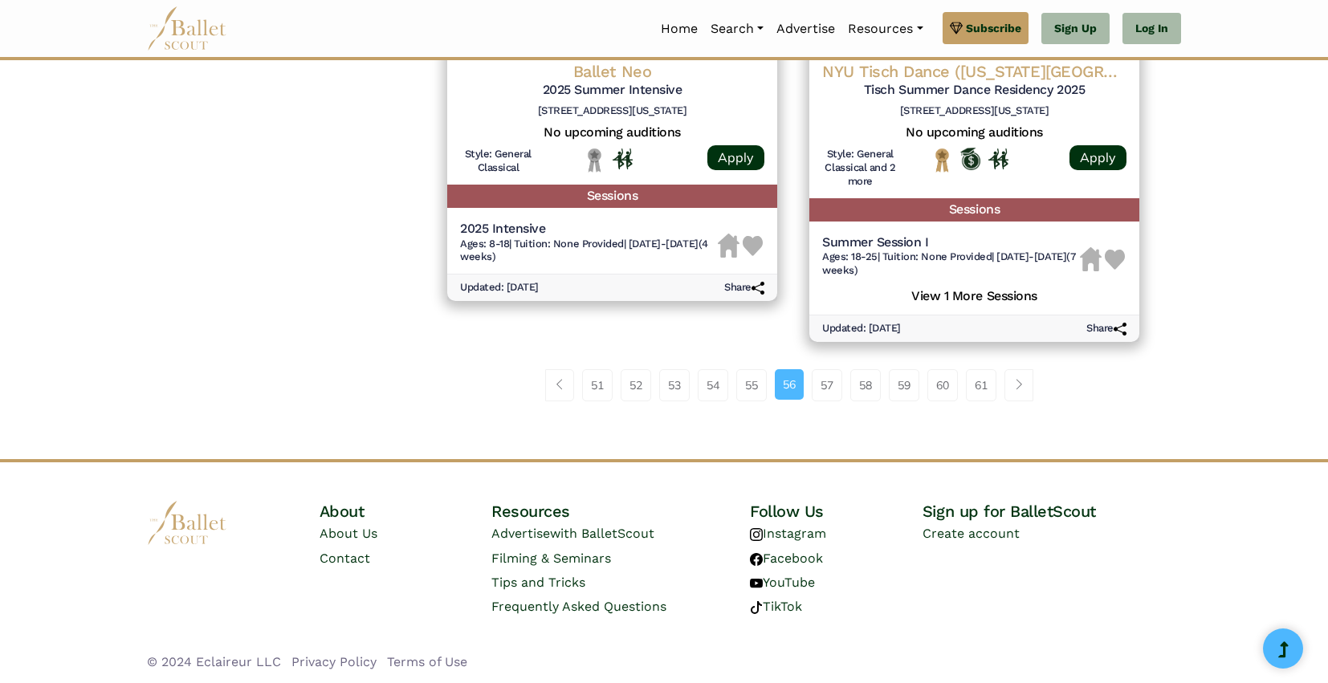
scroll to position [2310, 0]
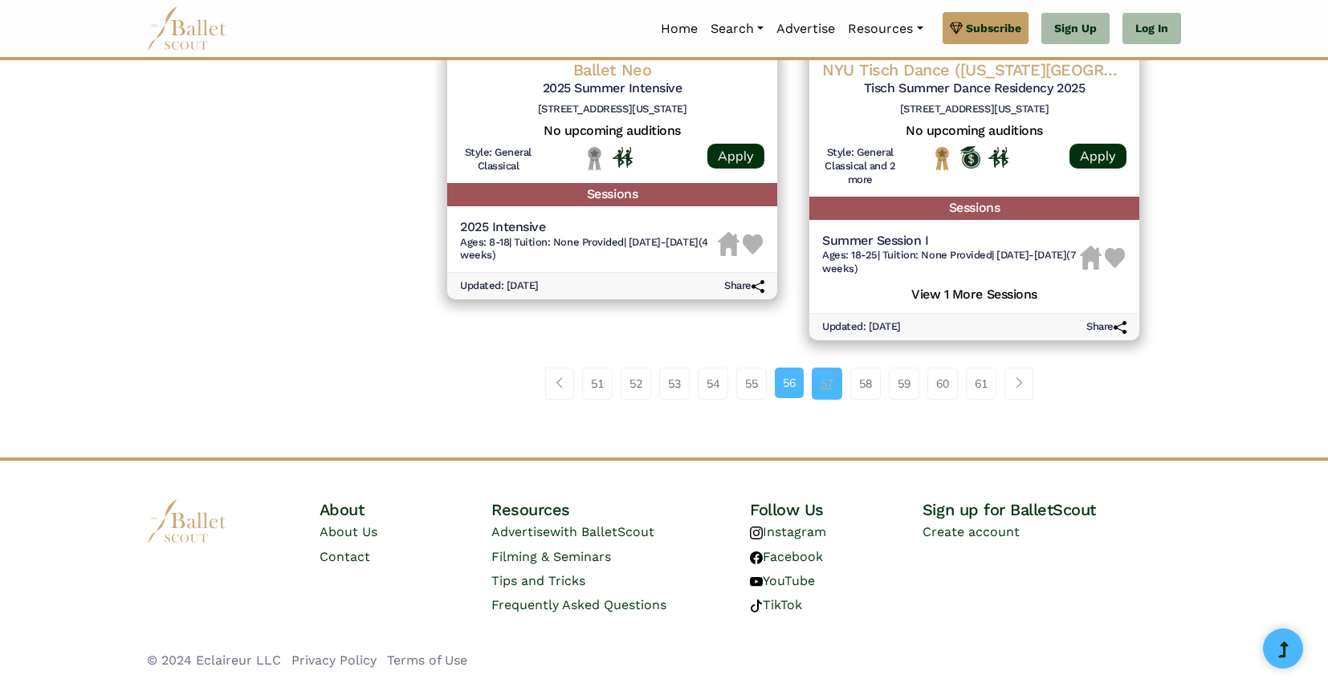
click at [823, 386] on link "57" at bounding box center [827, 384] width 31 height 32
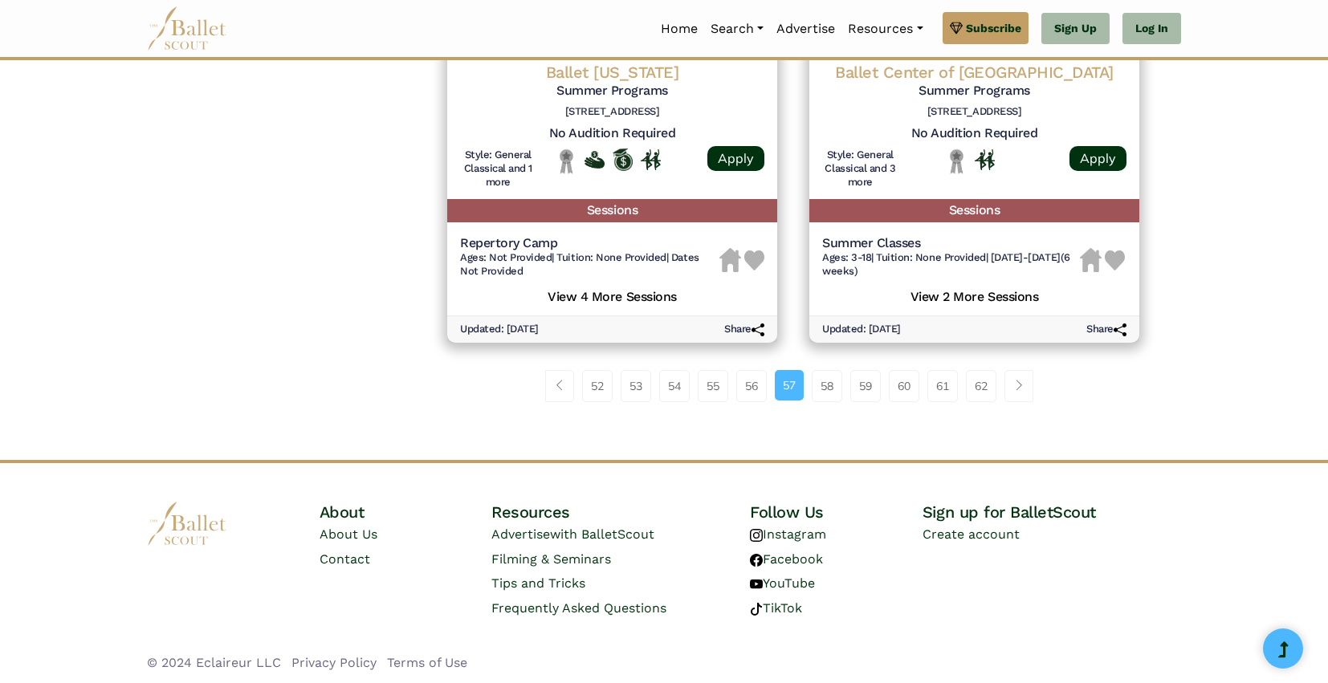
scroll to position [2286, 0]
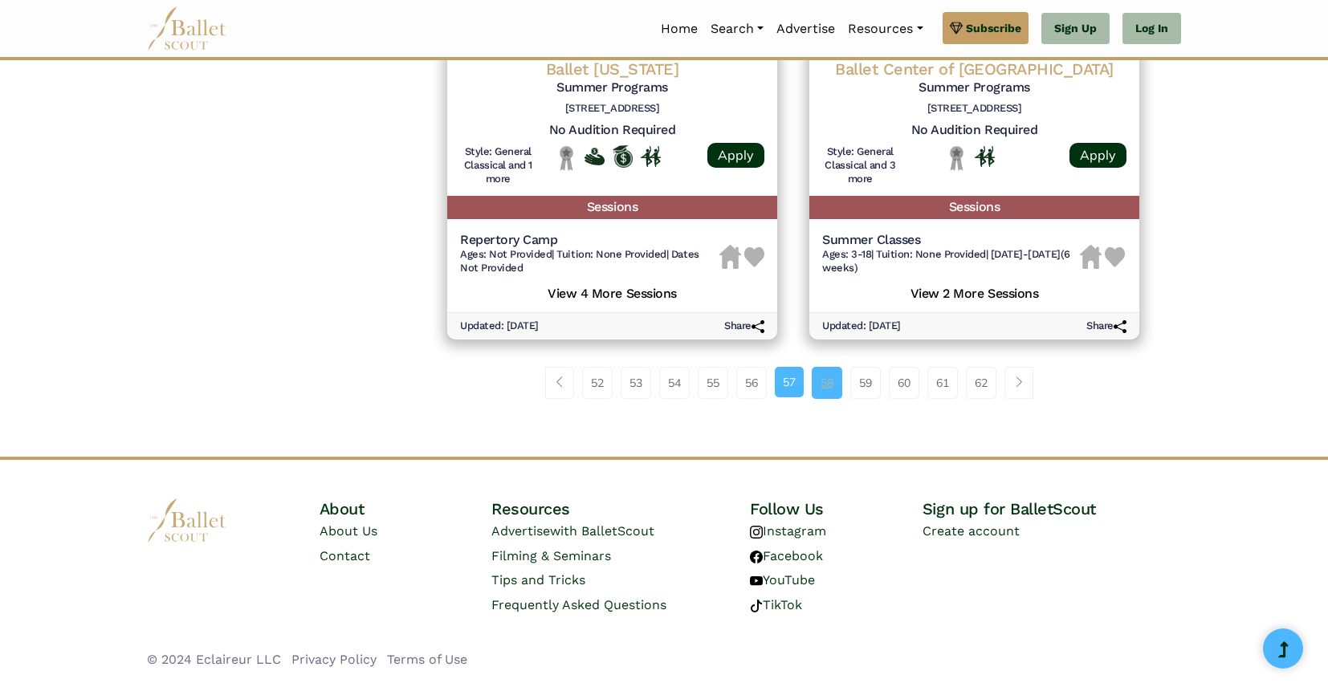
click at [828, 381] on link "58" at bounding box center [827, 383] width 31 height 32
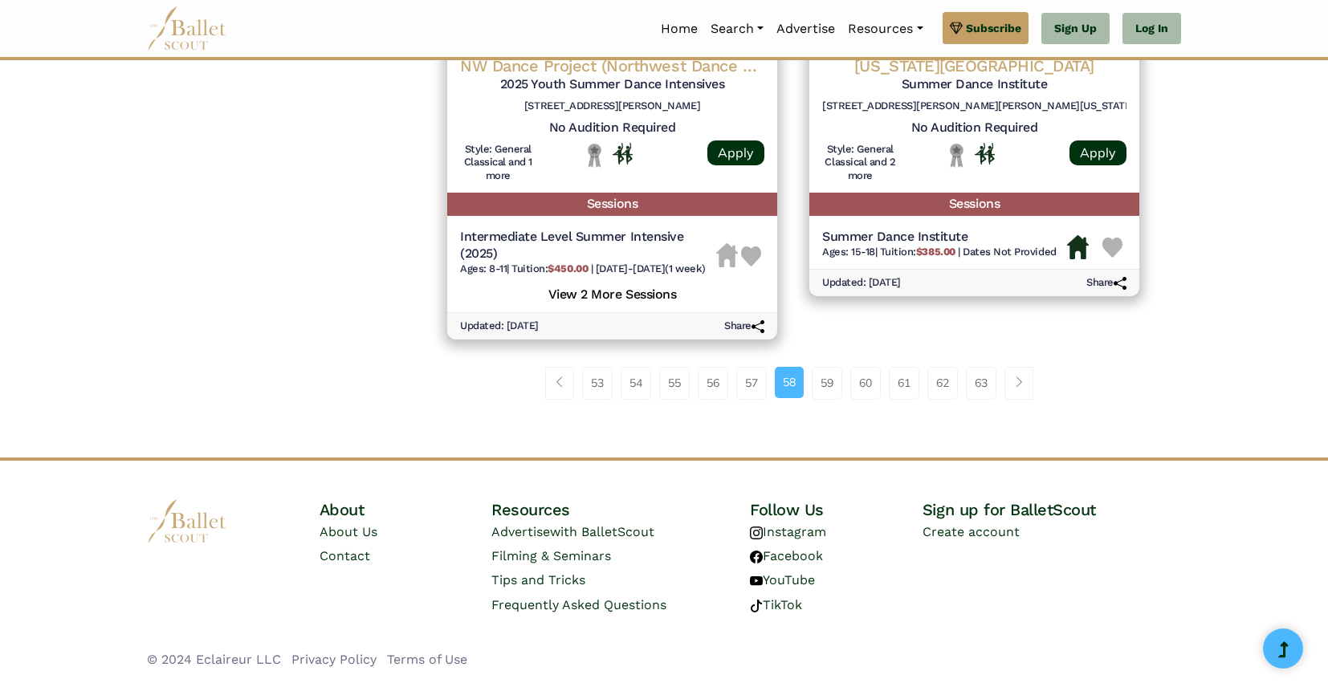
scroll to position [2272, 0]
click at [827, 373] on link "59" at bounding box center [827, 383] width 31 height 32
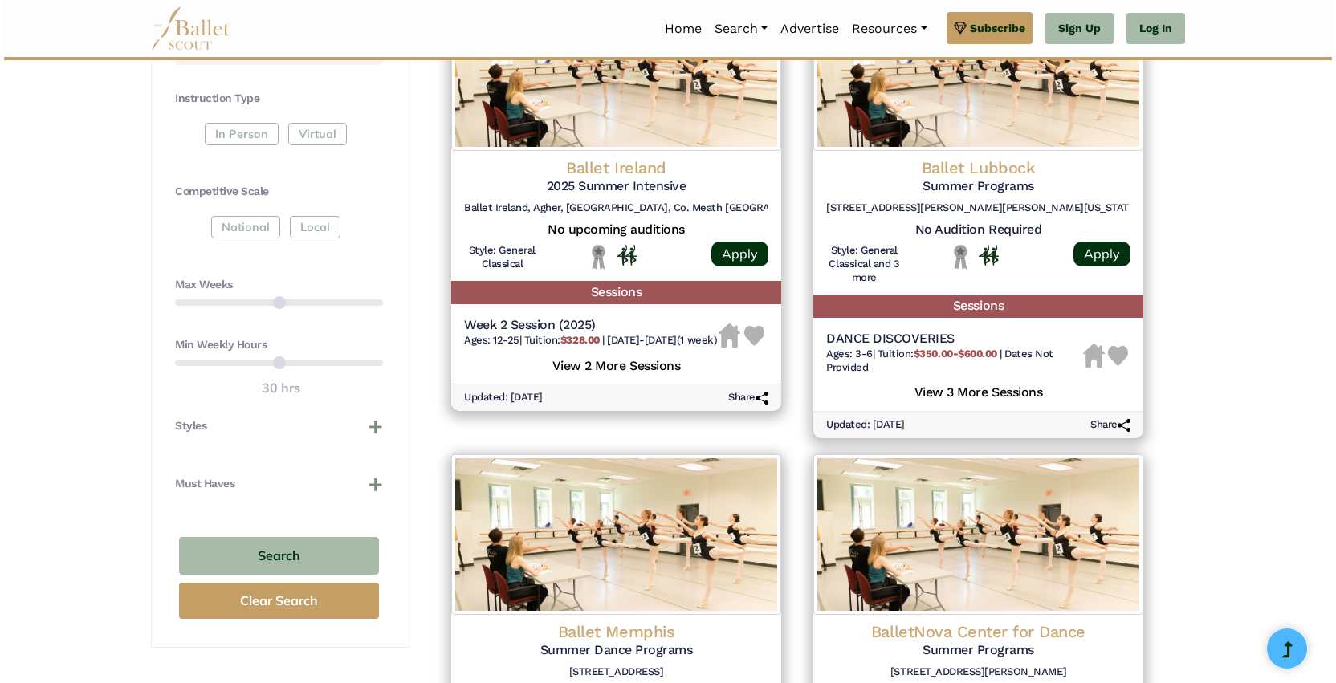
scroll to position [792, 0]
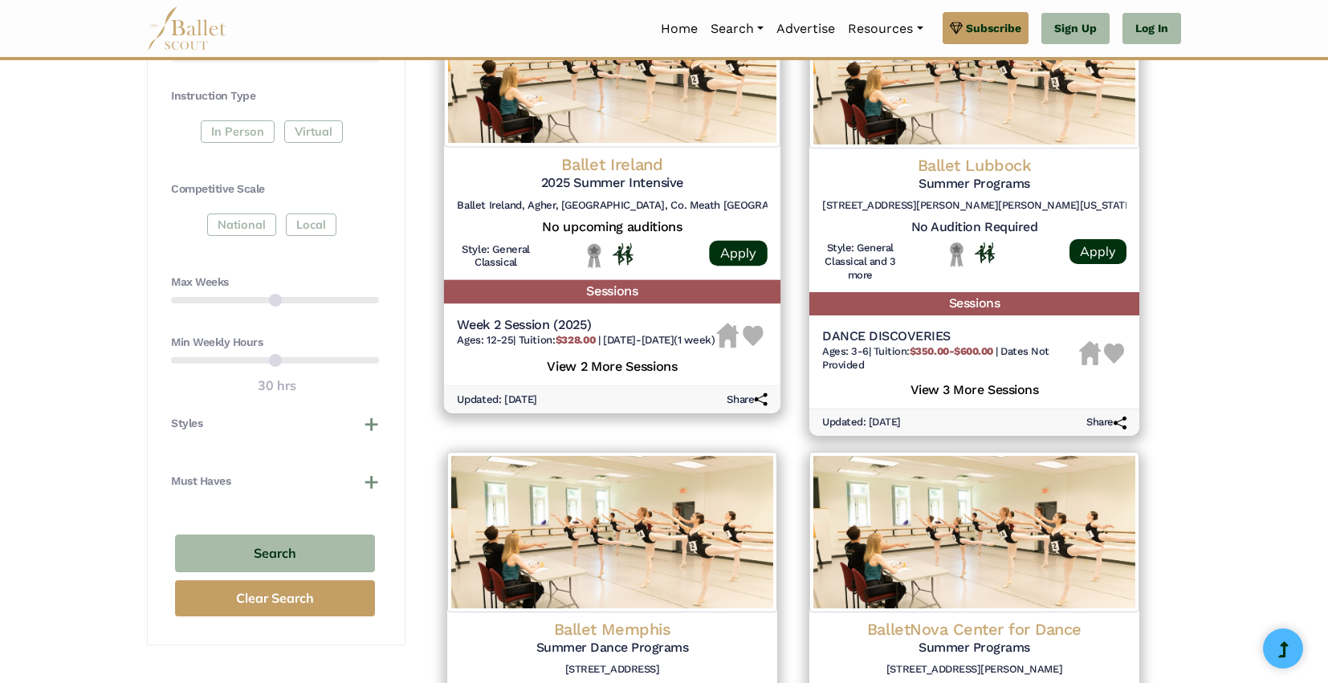
click at [591, 175] on h4 "Ballet Ireland" at bounding box center [612, 164] width 311 height 22
